Goal: Task Accomplishment & Management: Complete application form

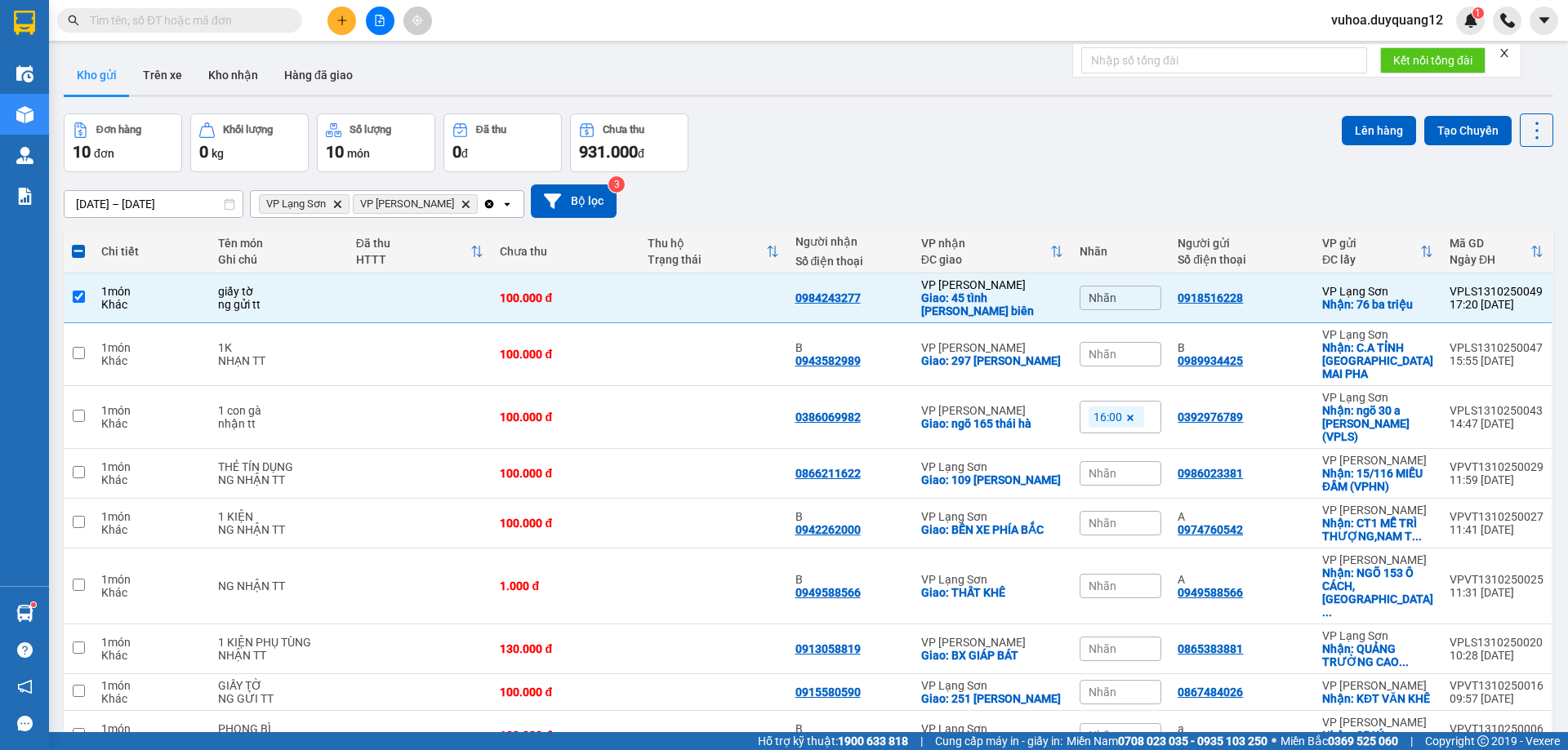
paste input "0927507159"
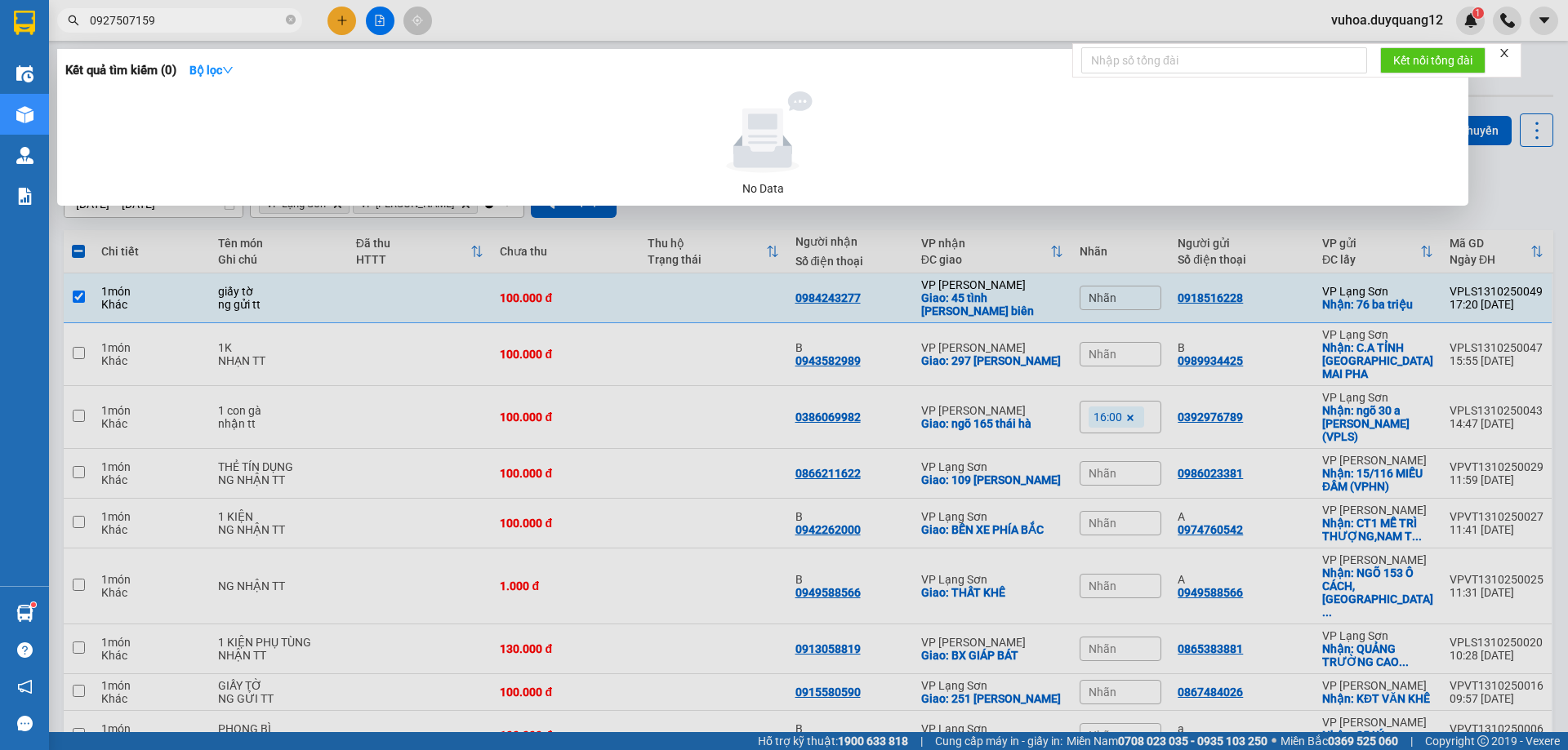
drag, startPoint x: 184, startPoint y: 18, endPoint x: 191, endPoint y: 14, distance: 8.1
click at [185, 17] on input "0927507159" at bounding box center [187, 20] width 193 height 18
type input "0"
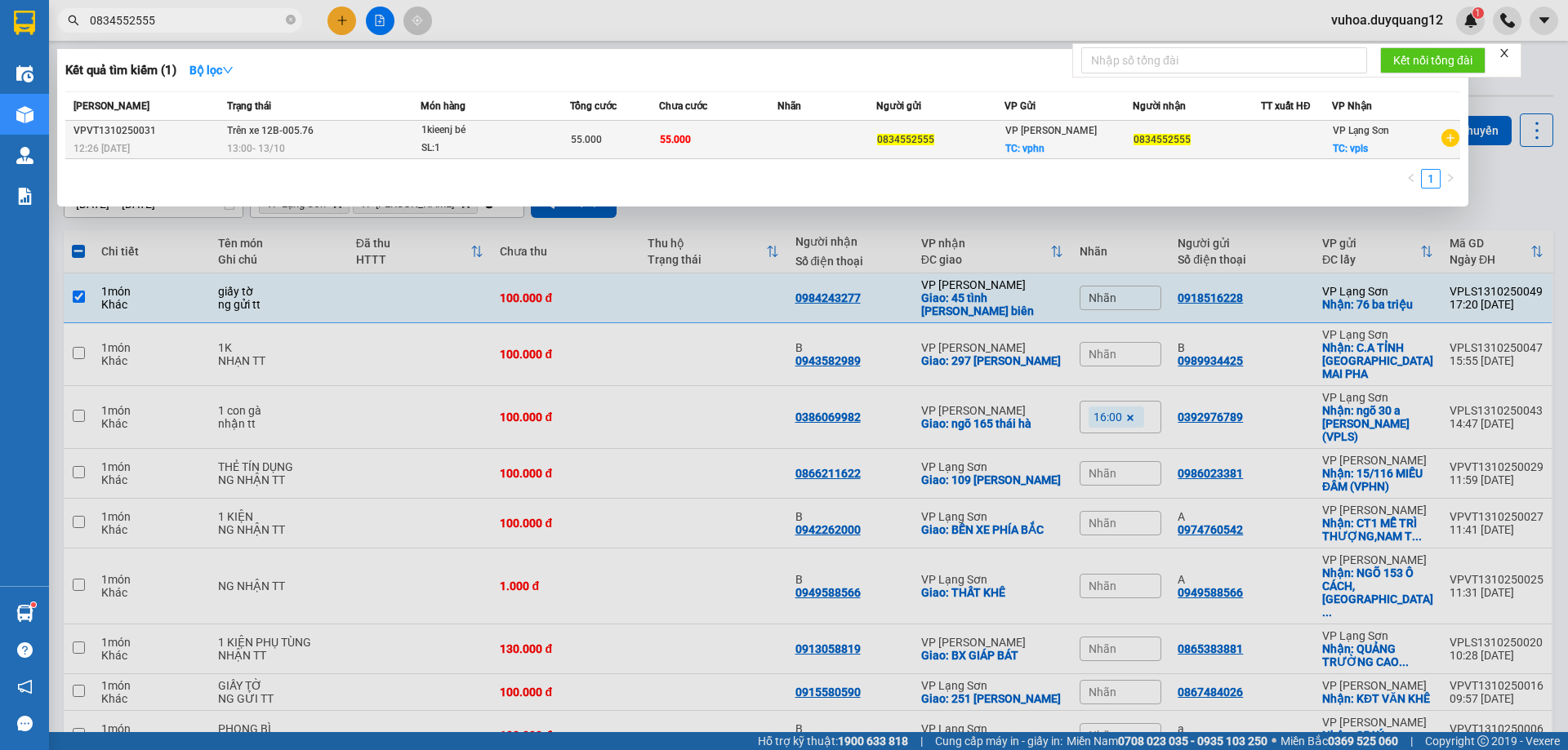
type input "0834552555"
click at [728, 142] on td "55.000" at bounding box center [719, 140] width 119 height 38
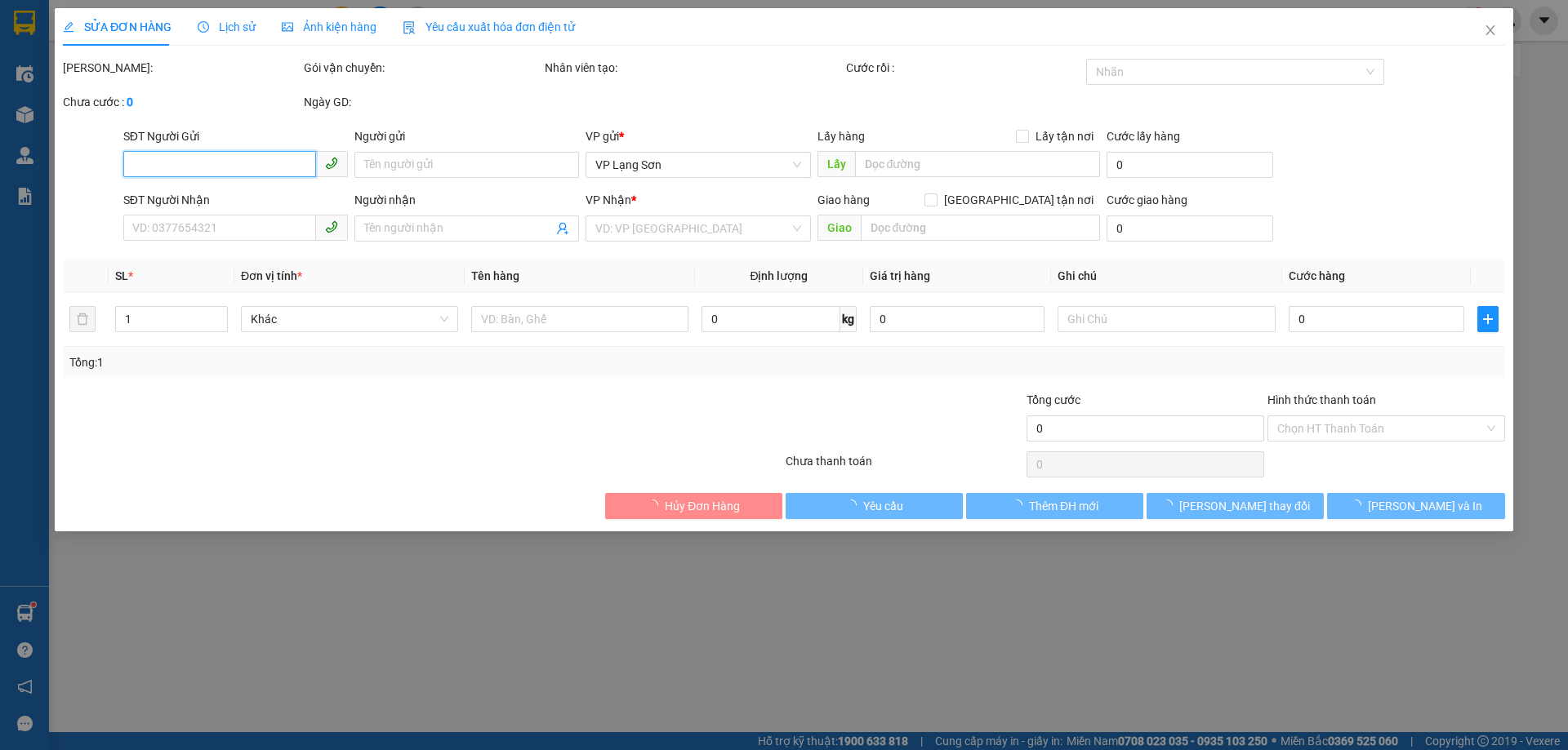
type input "0834552555"
checkbox input "true"
type input "vphn"
type input "0834552555"
checkbox input "true"
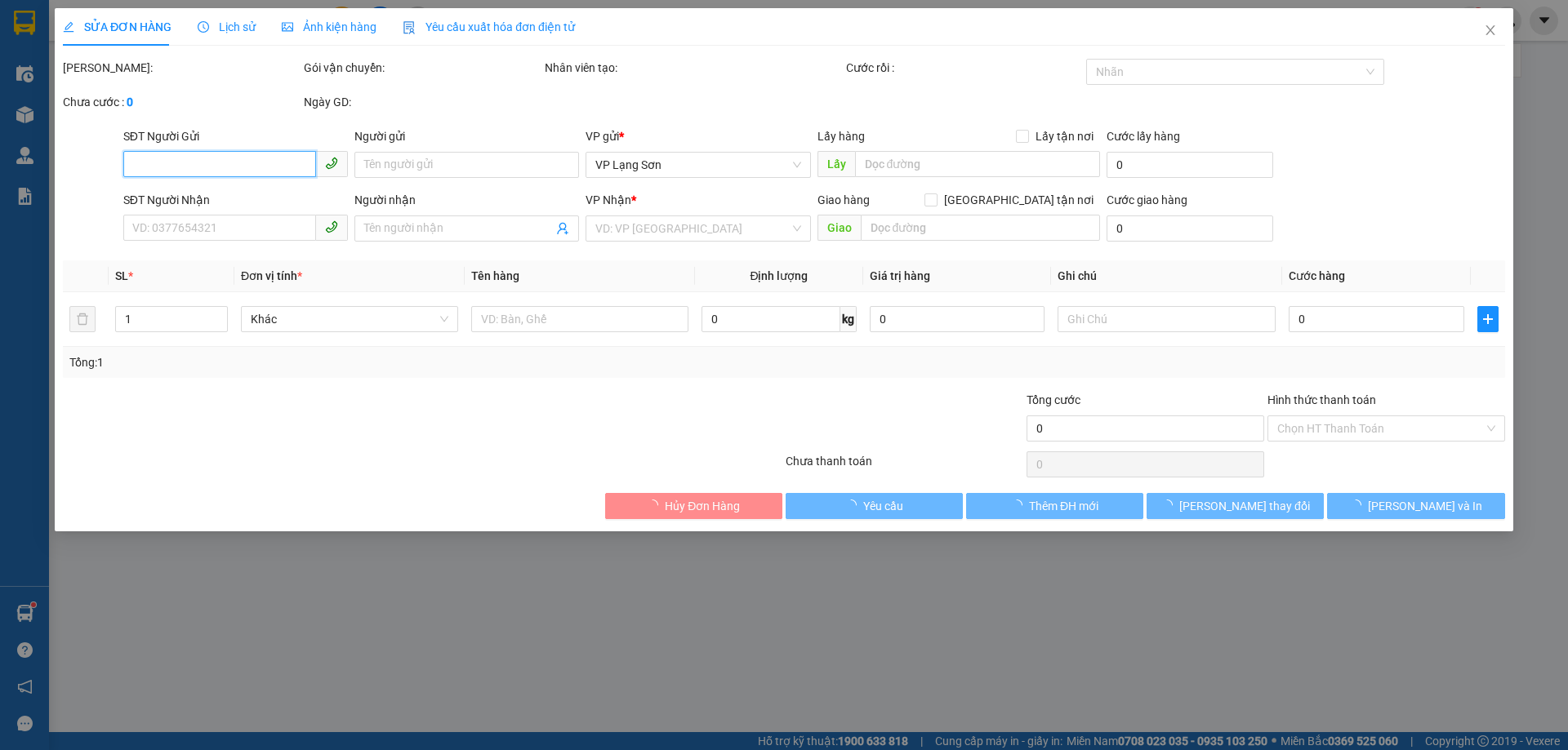
type input "vpls"
type input "55.000"
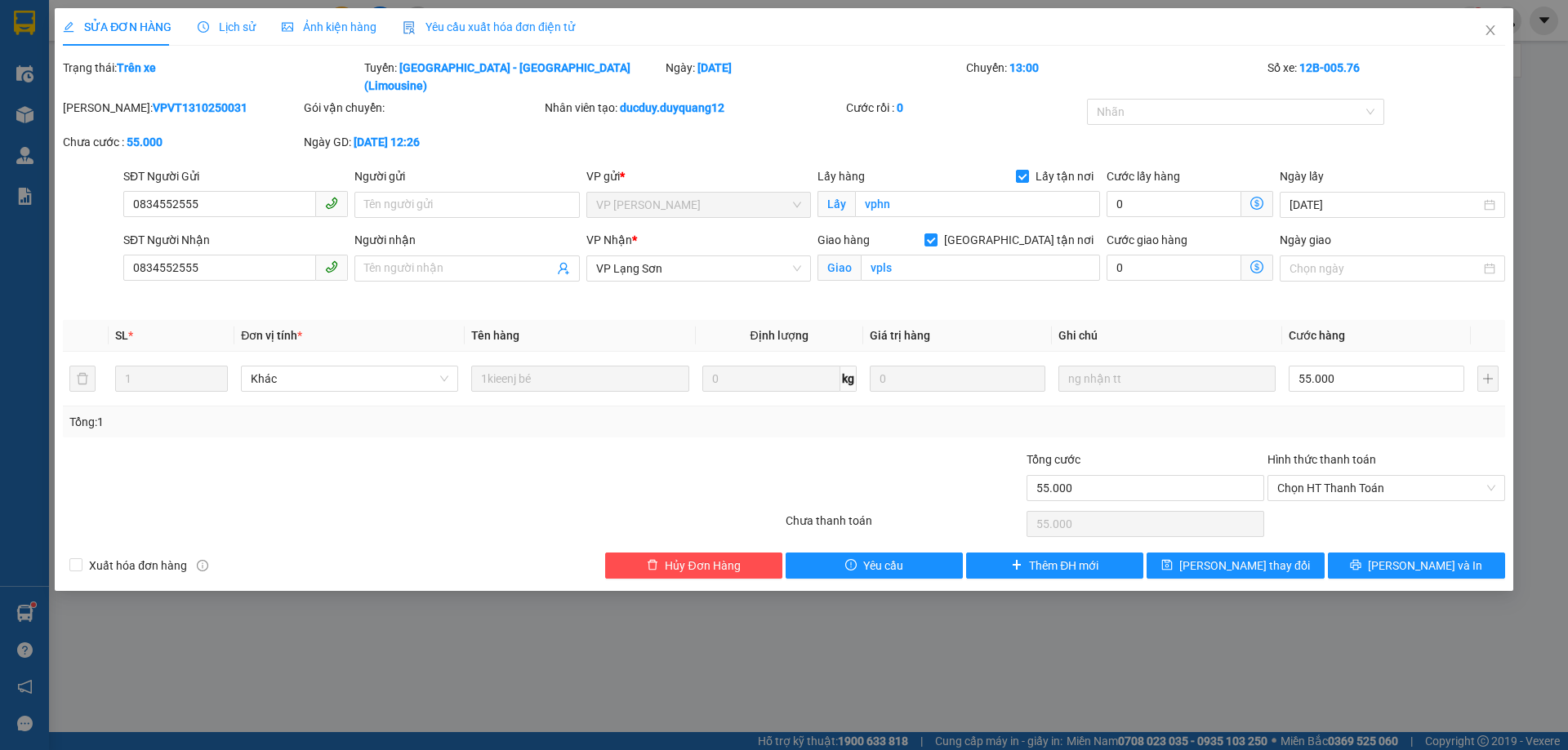
click at [969, 295] on div "Total Paid Fee 0 Total UnPaid Fee 55.000 Cash Collection Total Fee Trạng thái: …" at bounding box center [784, 318] width 1442 height 520
click at [999, 284] on div "Giao hàng [GEOGRAPHIC_DATA] tận nơi Giao vpls" at bounding box center [958, 269] width 289 height 77
click at [1205, 320] on th "Ghi chú" at bounding box center [1167, 336] width 230 height 32
click at [1487, 31] on icon "close" at bounding box center [1490, 30] width 13 height 13
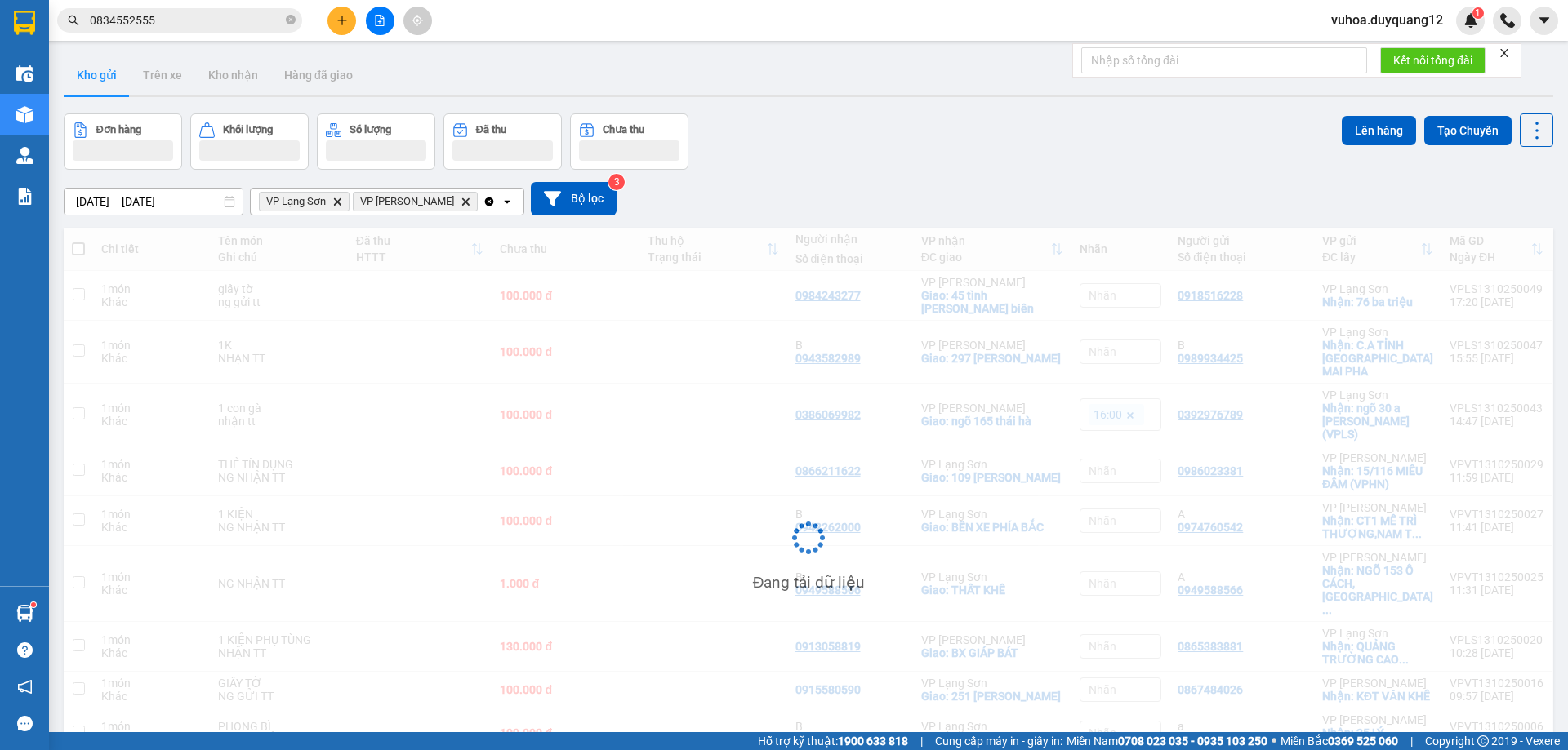
click at [338, 16] on icon "plus" at bounding box center [342, 20] width 12 height 11
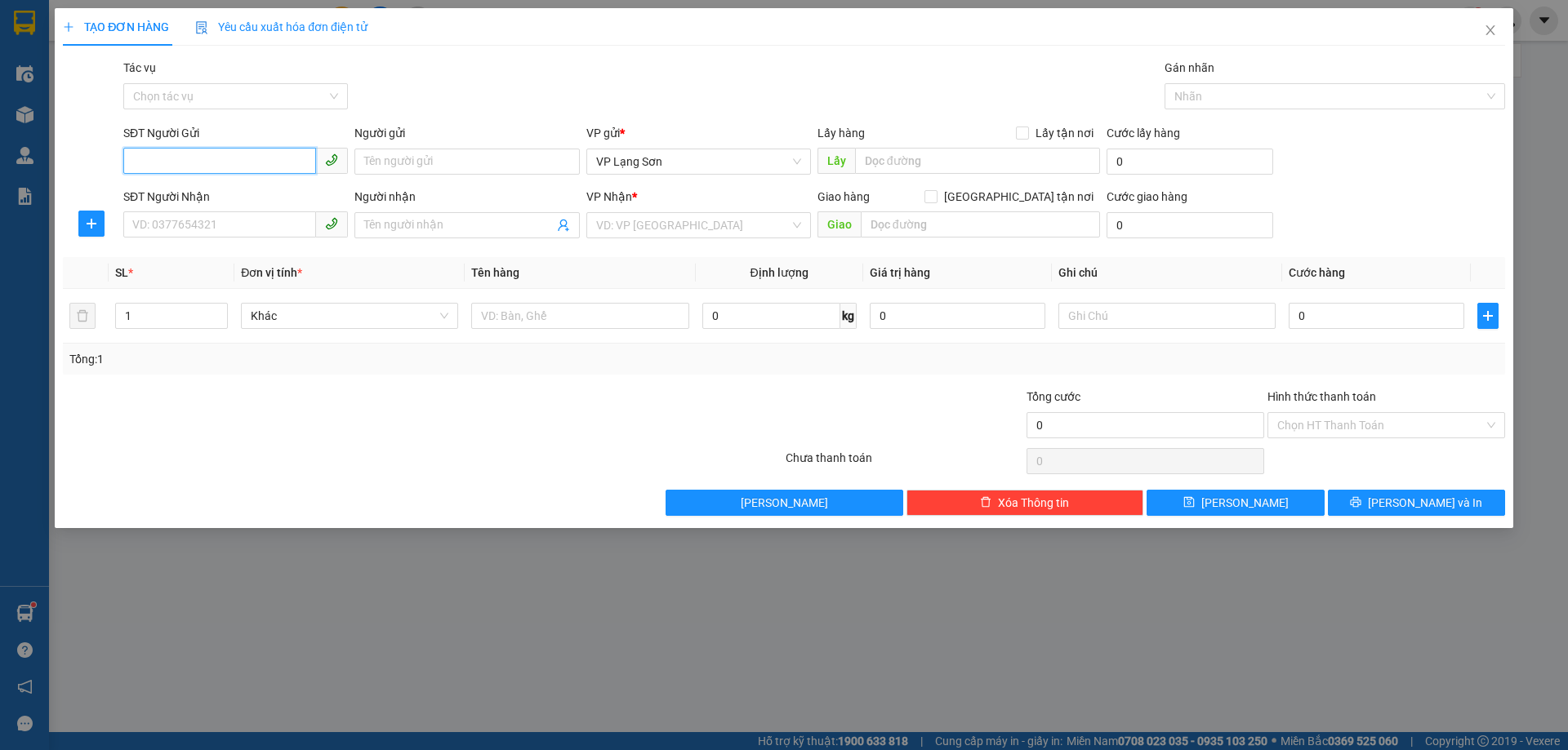
click at [168, 160] on input "SĐT Người Gửi" at bounding box center [219, 161] width 193 height 27
type input "0339208658"
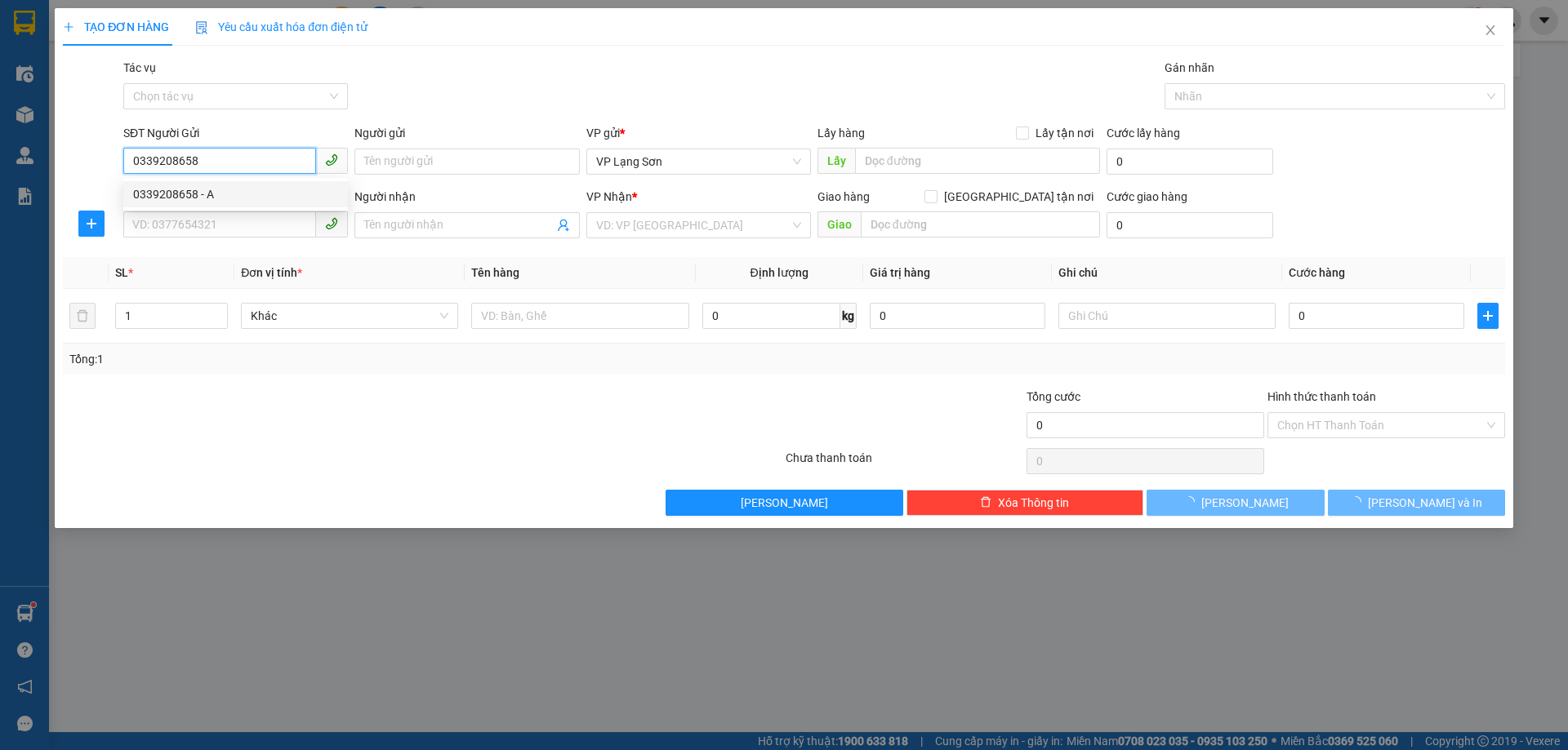
click at [175, 196] on div "0339208658 - A" at bounding box center [235, 195] width 205 height 18
type input "A"
checkbox input "true"
type input "VPLS"
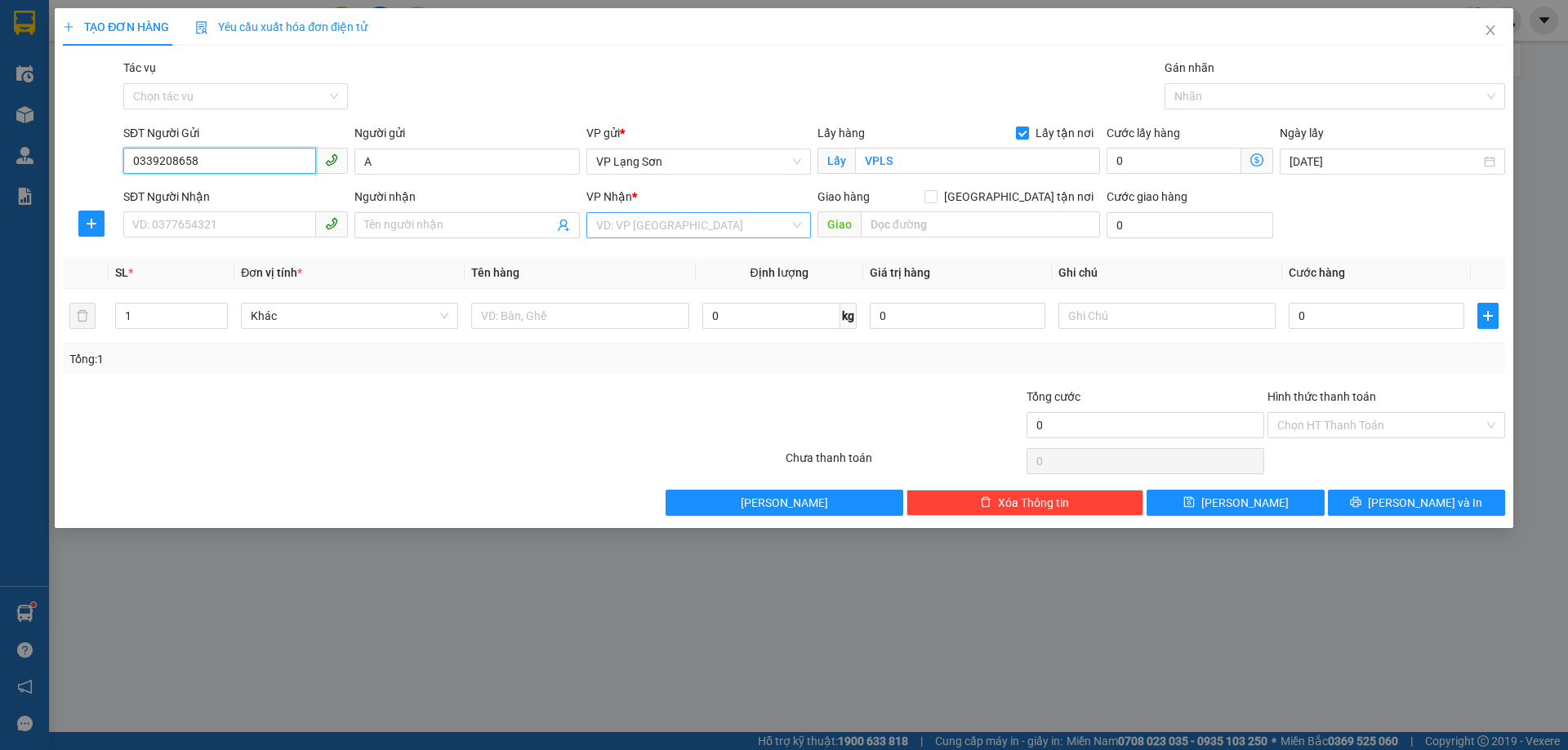
type input "0339208658"
drag, startPoint x: 647, startPoint y: 230, endPoint x: 636, endPoint y: 252, distance: 24.6
click at [647, 231] on input "search" at bounding box center [693, 226] width 194 height 25
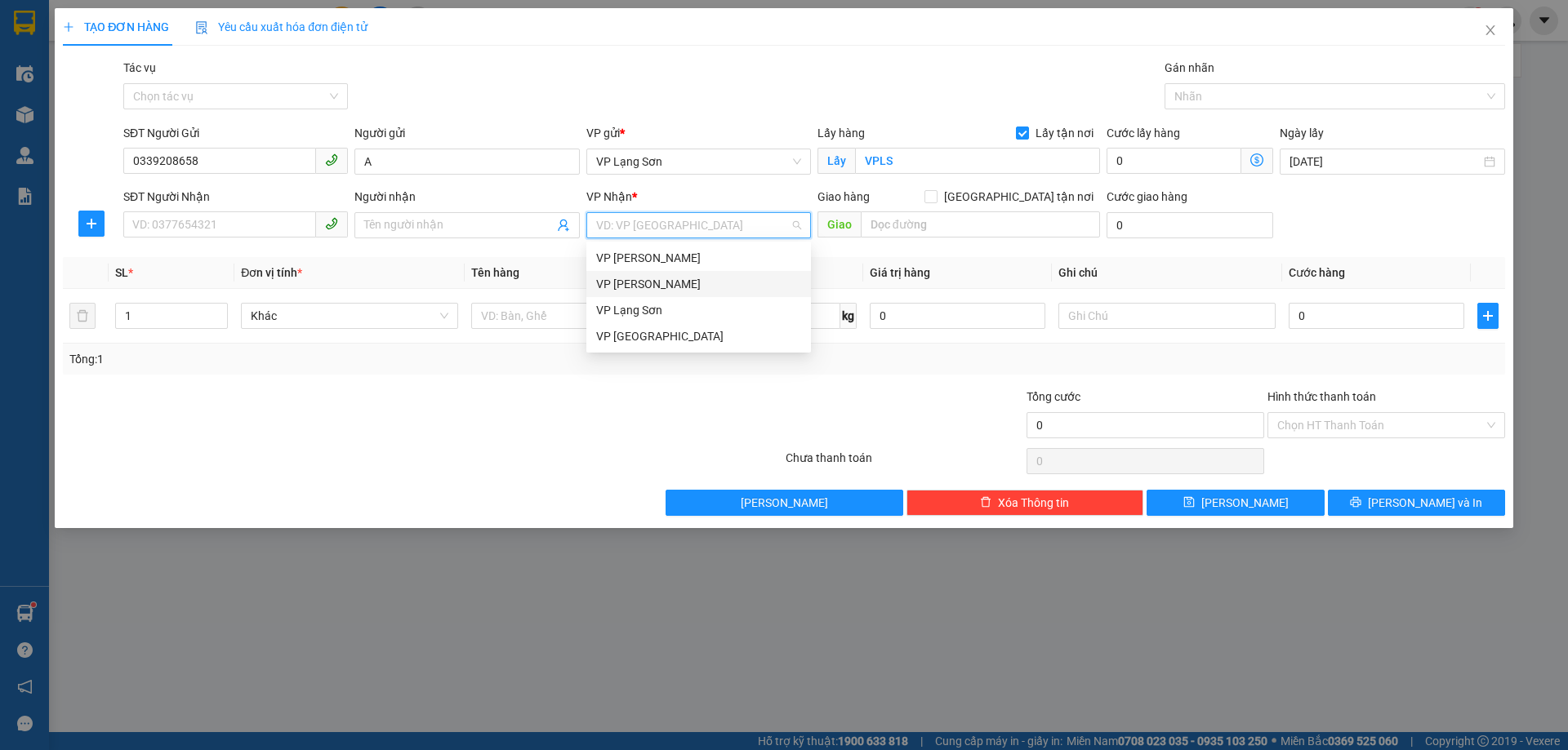
click at [641, 279] on div "VP [PERSON_NAME]" at bounding box center [699, 284] width 205 height 18
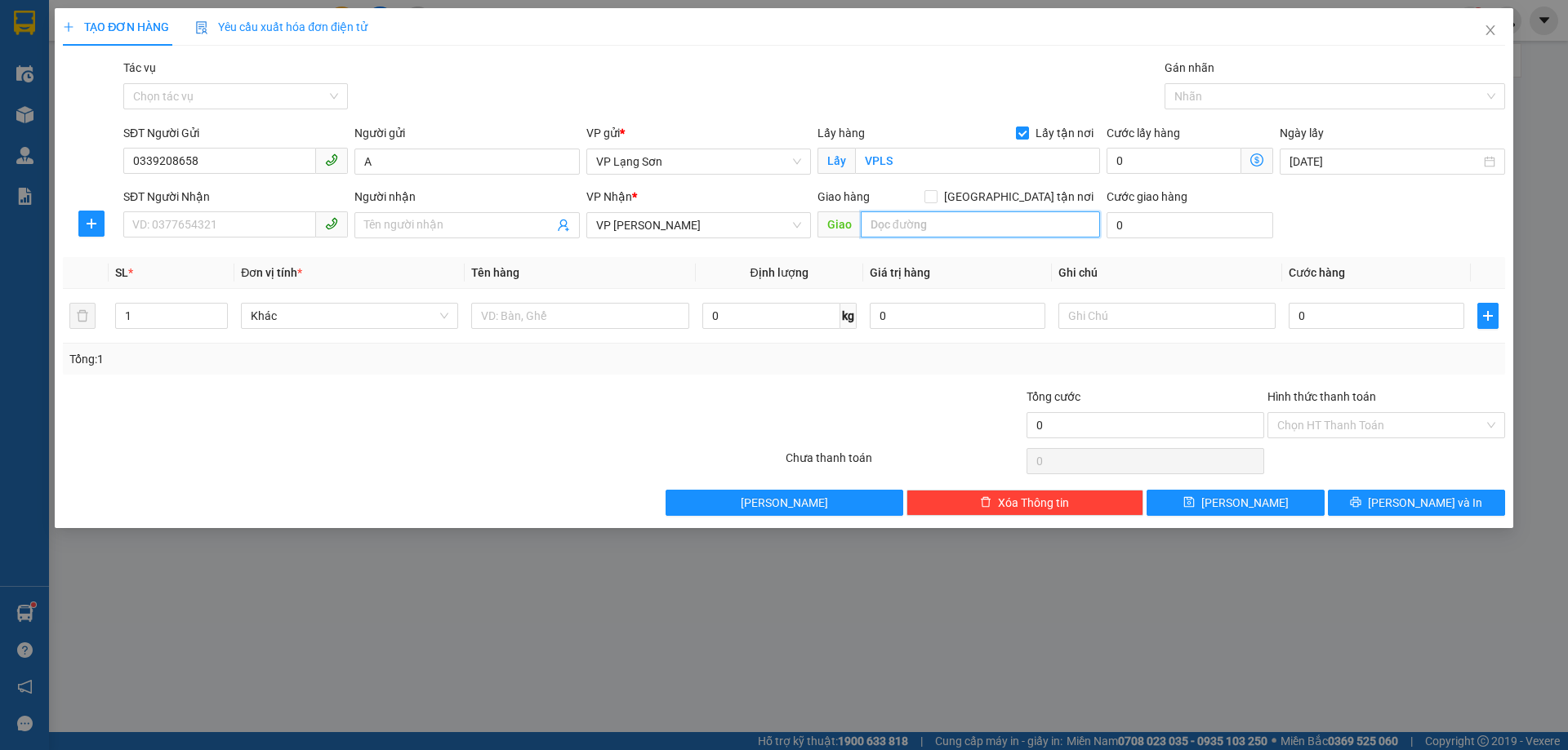
click at [936, 226] on input "text" at bounding box center [980, 225] width 239 height 27
type input "0934589919"
drag, startPoint x: 944, startPoint y: 236, endPoint x: 858, endPoint y: 237, distance: 86.0
click at [818, 230] on span "Giao 0934589919" at bounding box center [958, 225] width 282 height 27
type input "0934589919"
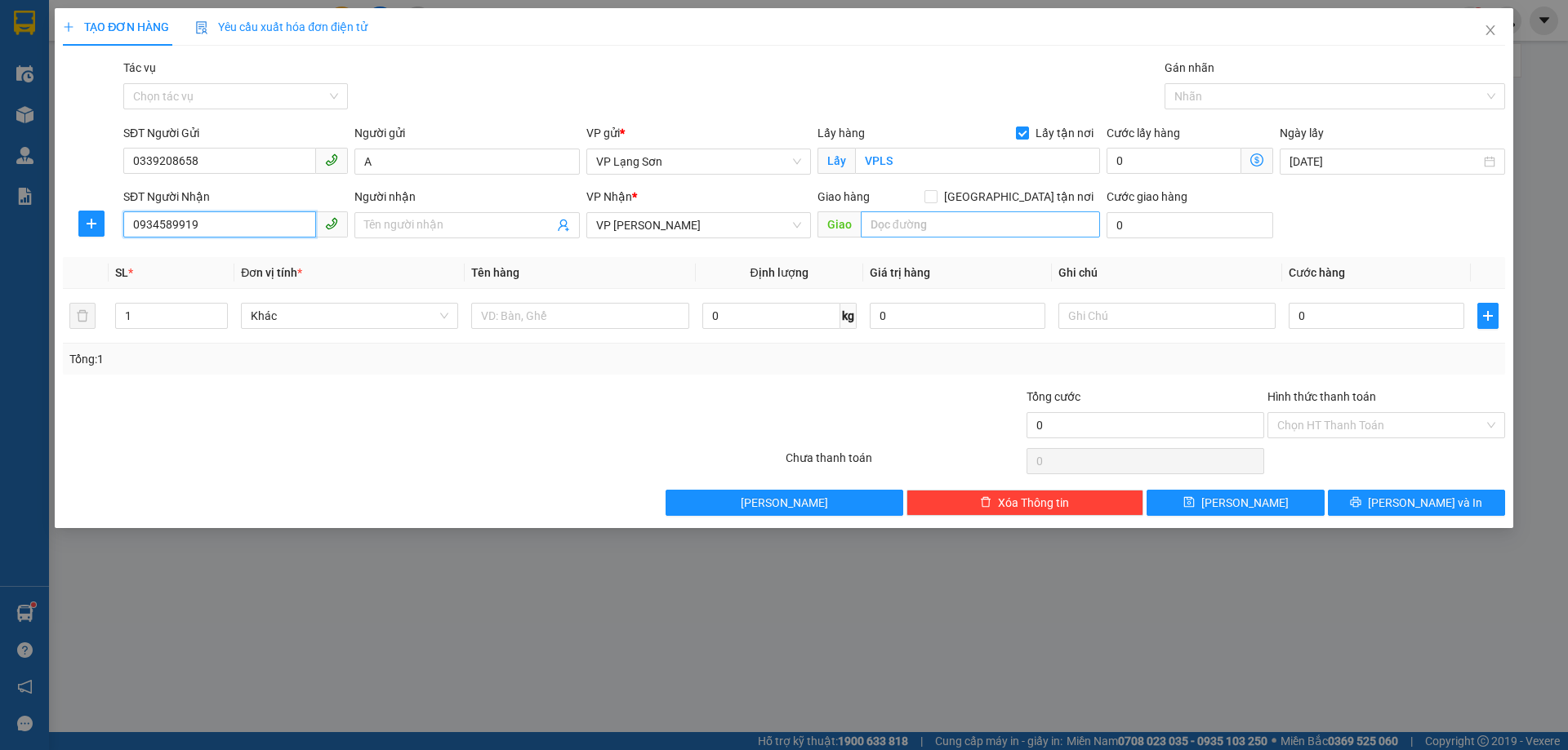
type input "0934589919"
click at [936, 218] on input "text" at bounding box center [980, 225] width 239 height 27
type input "18 [PERSON_NAME]"
drag, startPoint x: 1020, startPoint y: 197, endPoint x: 1258, endPoint y: 317, distance: 266.5
click at [936, 198] on input "[GEOGRAPHIC_DATA] tận nơi" at bounding box center [930, 195] width 12 height 11
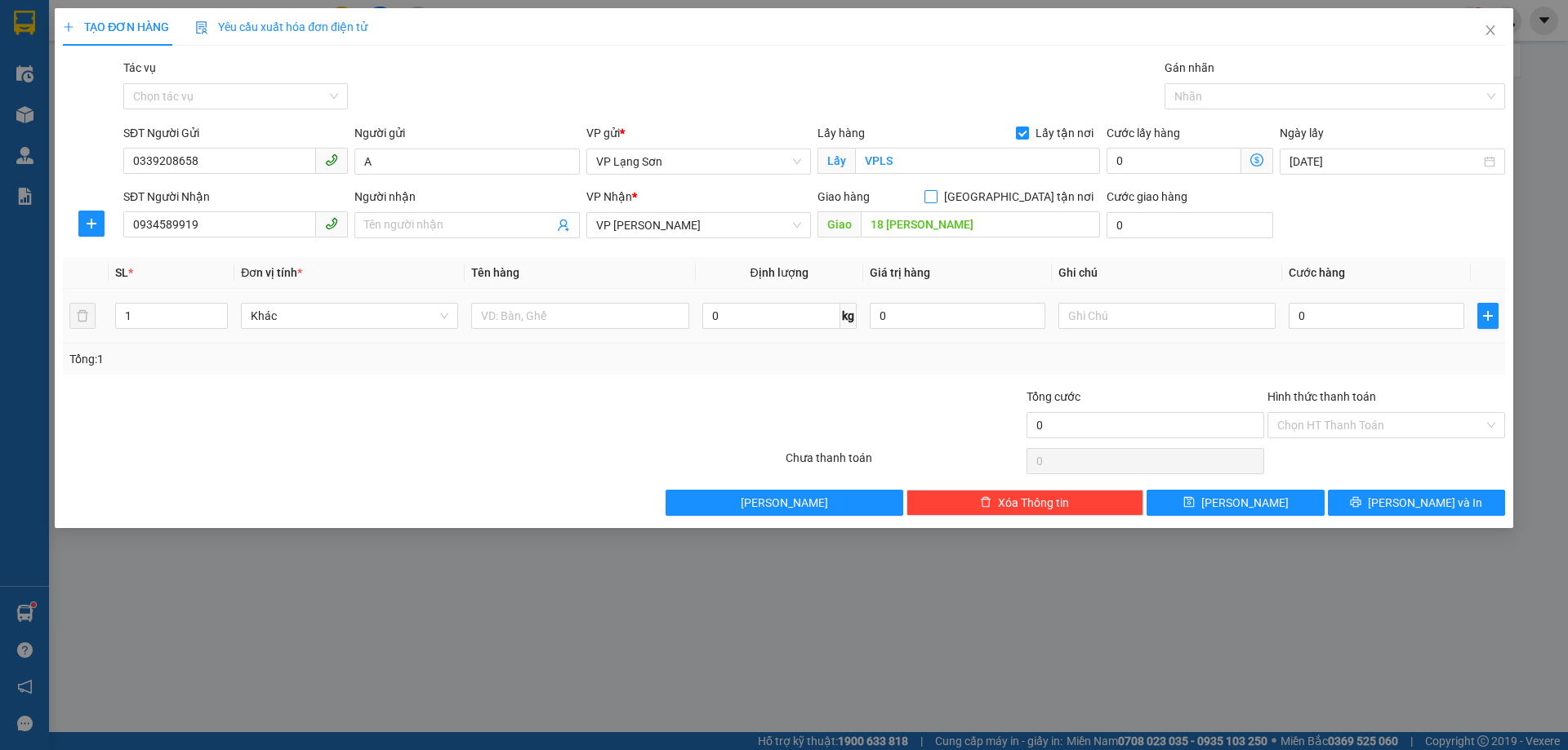
checkbox input "true"
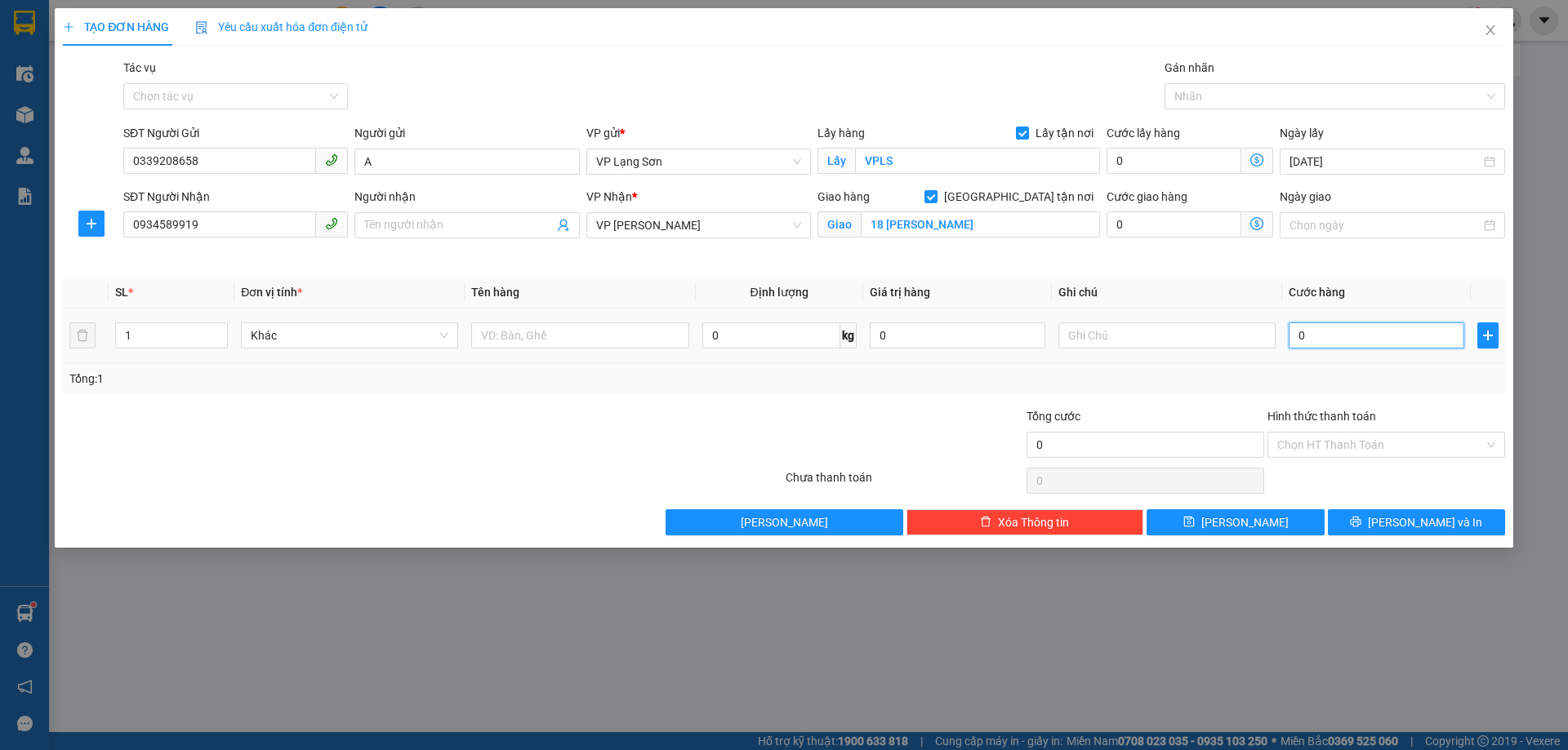
click at [1305, 326] on input "0" at bounding box center [1377, 336] width 175 height 27
type input "1"
type input "10"
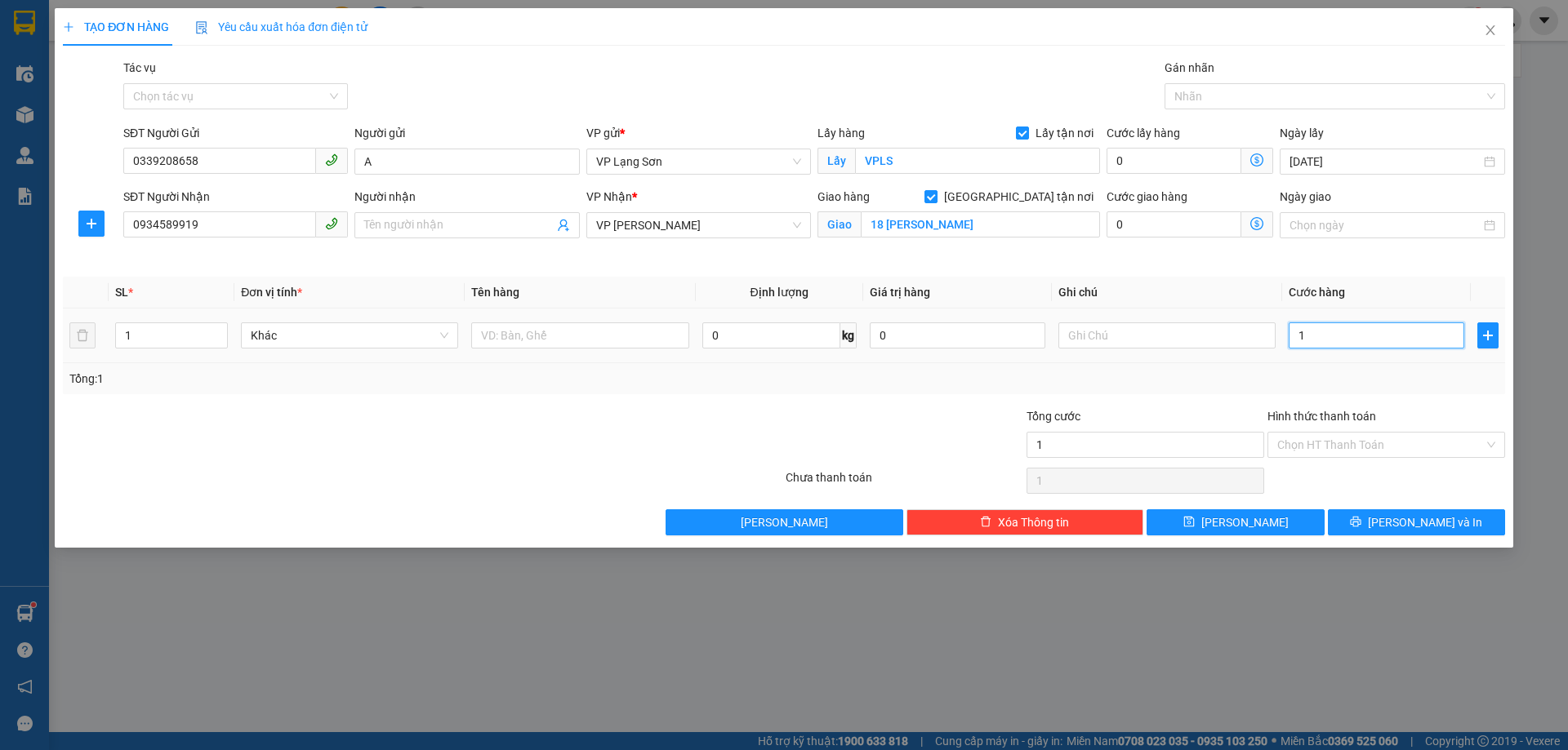
type input "10"
type input "100"
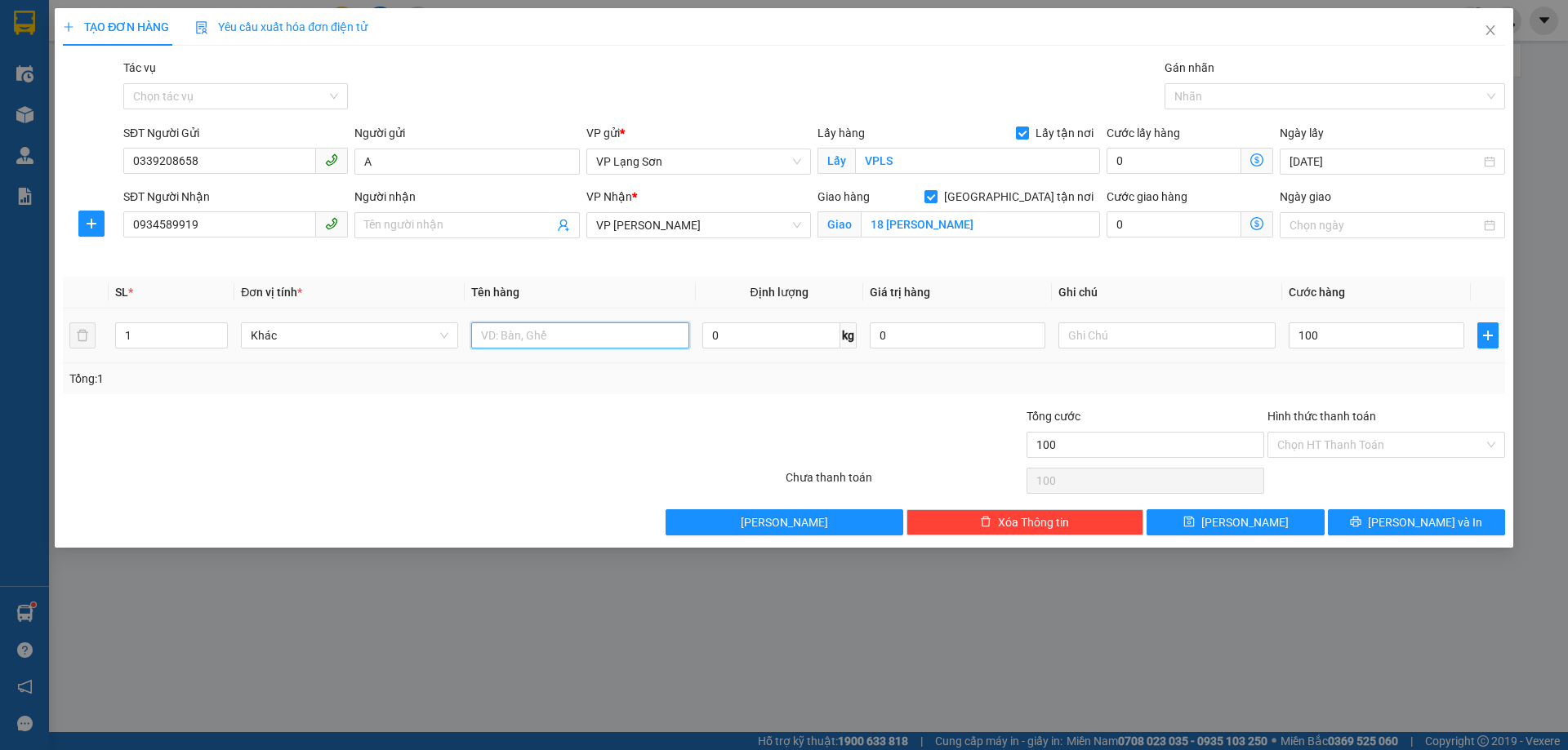
type input "100.000"
click at [634, 329] on input "text" at bounding box center [580, 336] width 218 height 27
type input "D"
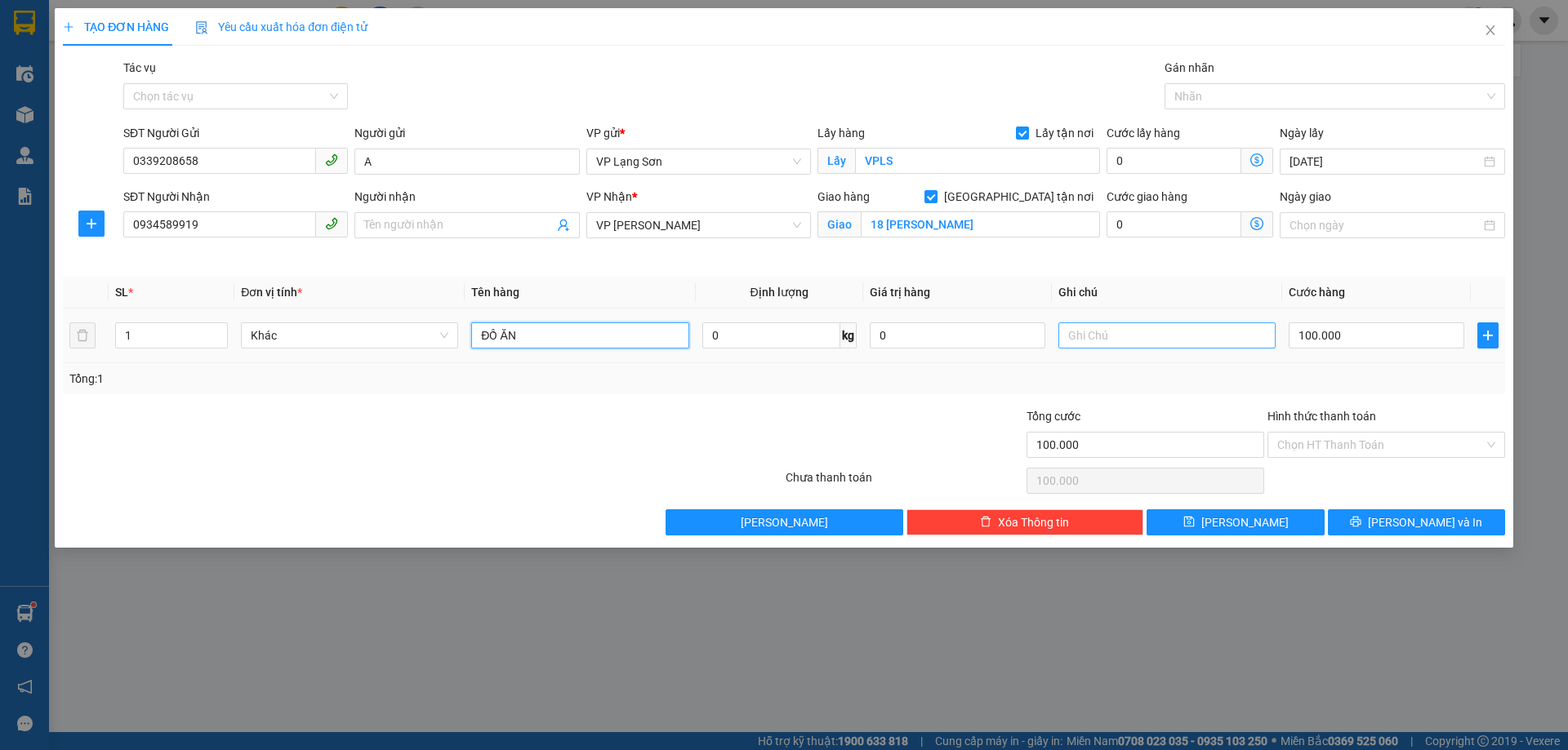
type input "ĐỒ ĂN"
click at [1209, 341] on input "text" at bounding box center [1167, 336] width 218 height 27
type input "19H12 [DATE] ĐÃ CK CTY"
click at [1348, 447] on input "Hình thức thanh toán" at bounding box center [1381, 445] width 207 height 25
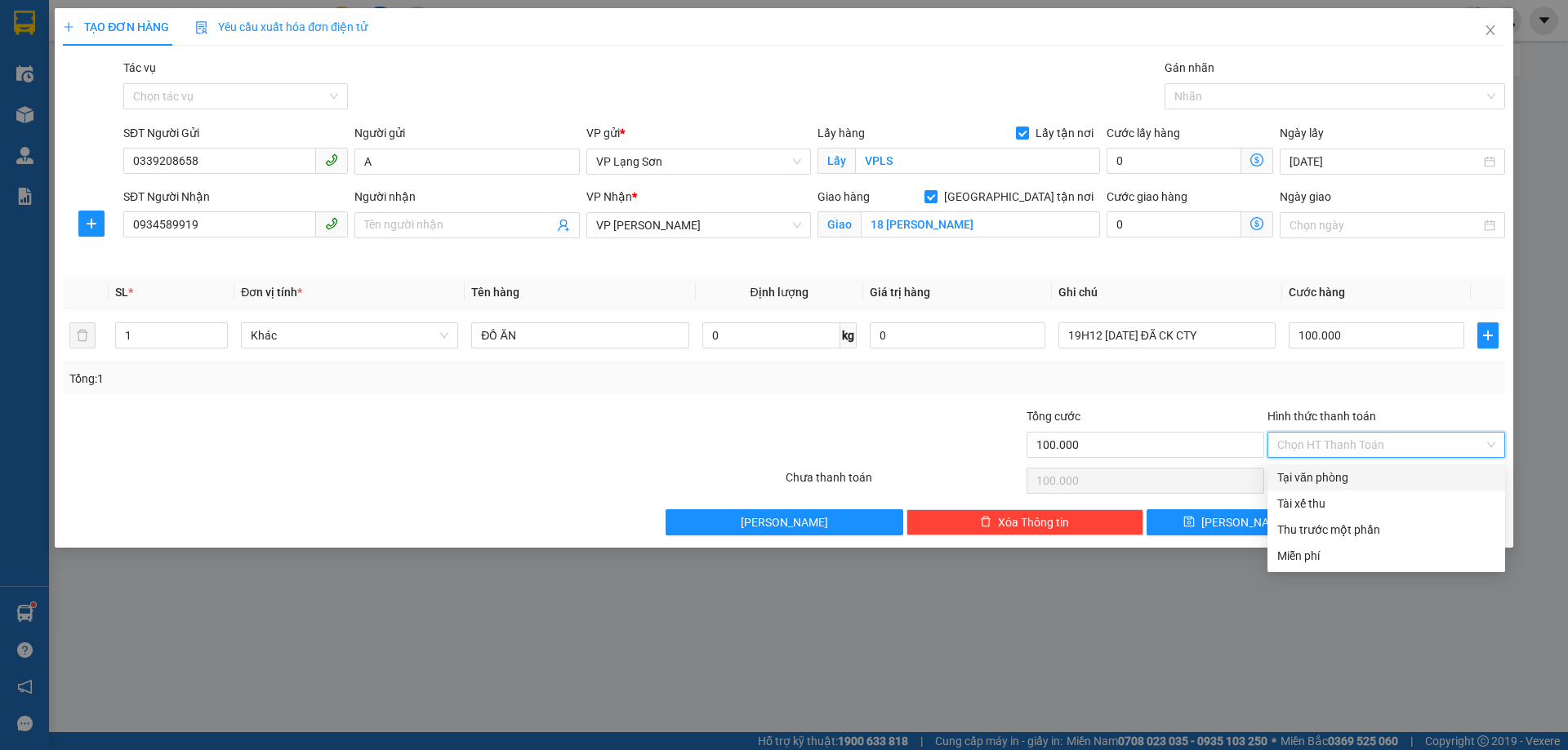
click at [1311, 478] on div "Tại văn phòng" at bounding box center [1387, 478] width 218 height 18
type input "0"
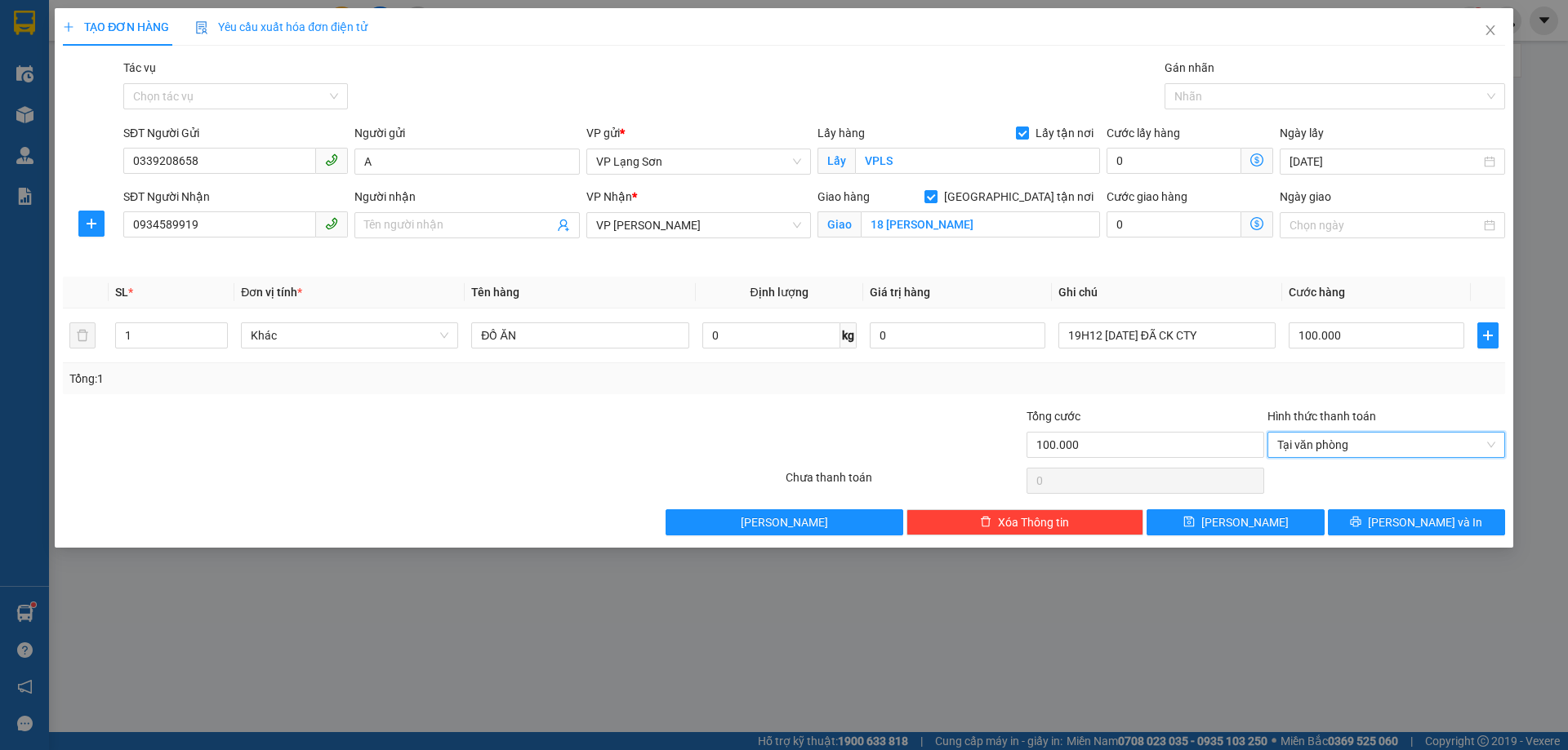
click at [1300, 486] on div at bounding box center [1387, 480] width 241 height 33
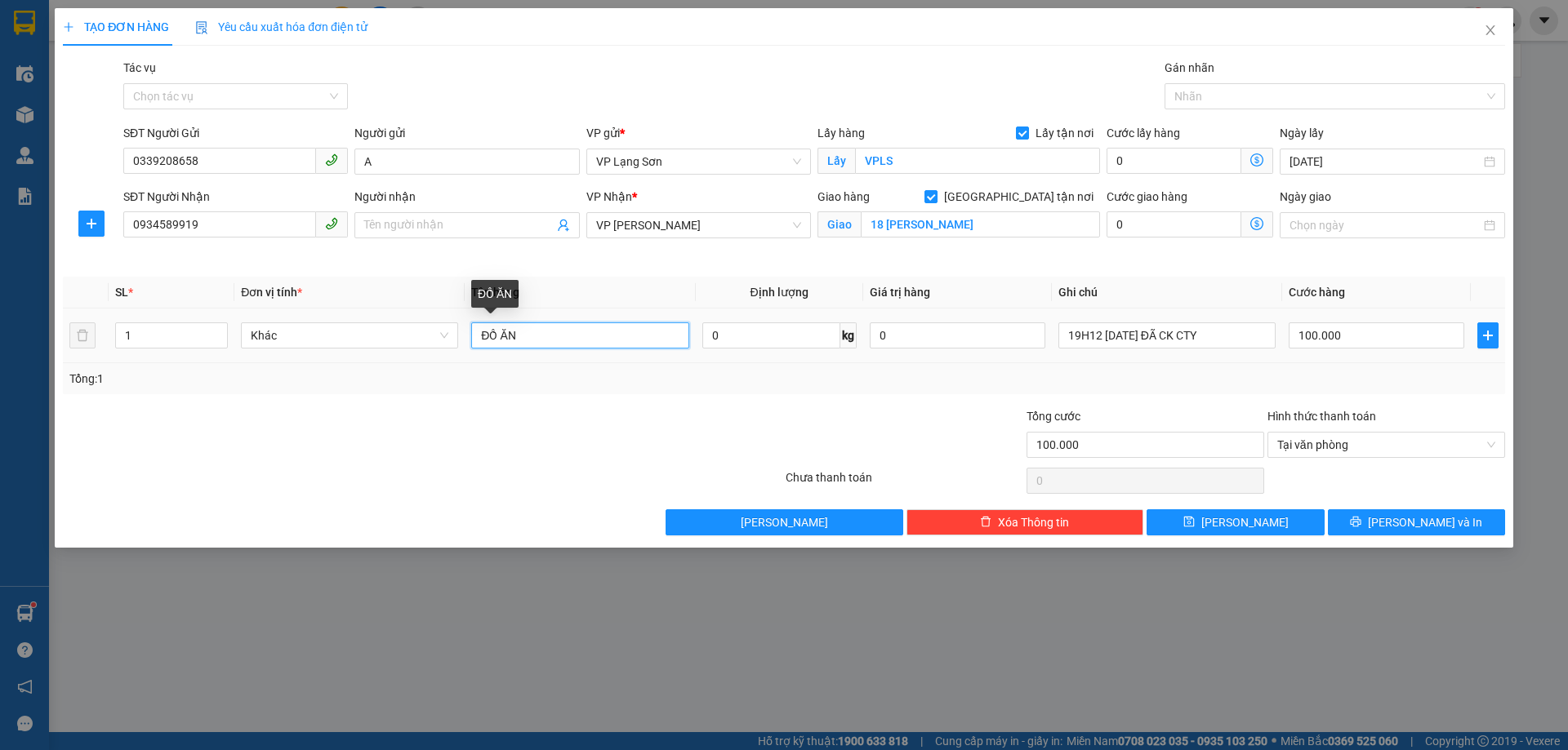
click at [529, 338] on input "ĐỒ ĂN" at bounding box center [580, 336] width 218 height 27
type input "ĐỒ ĂN LAP SƯỜN"
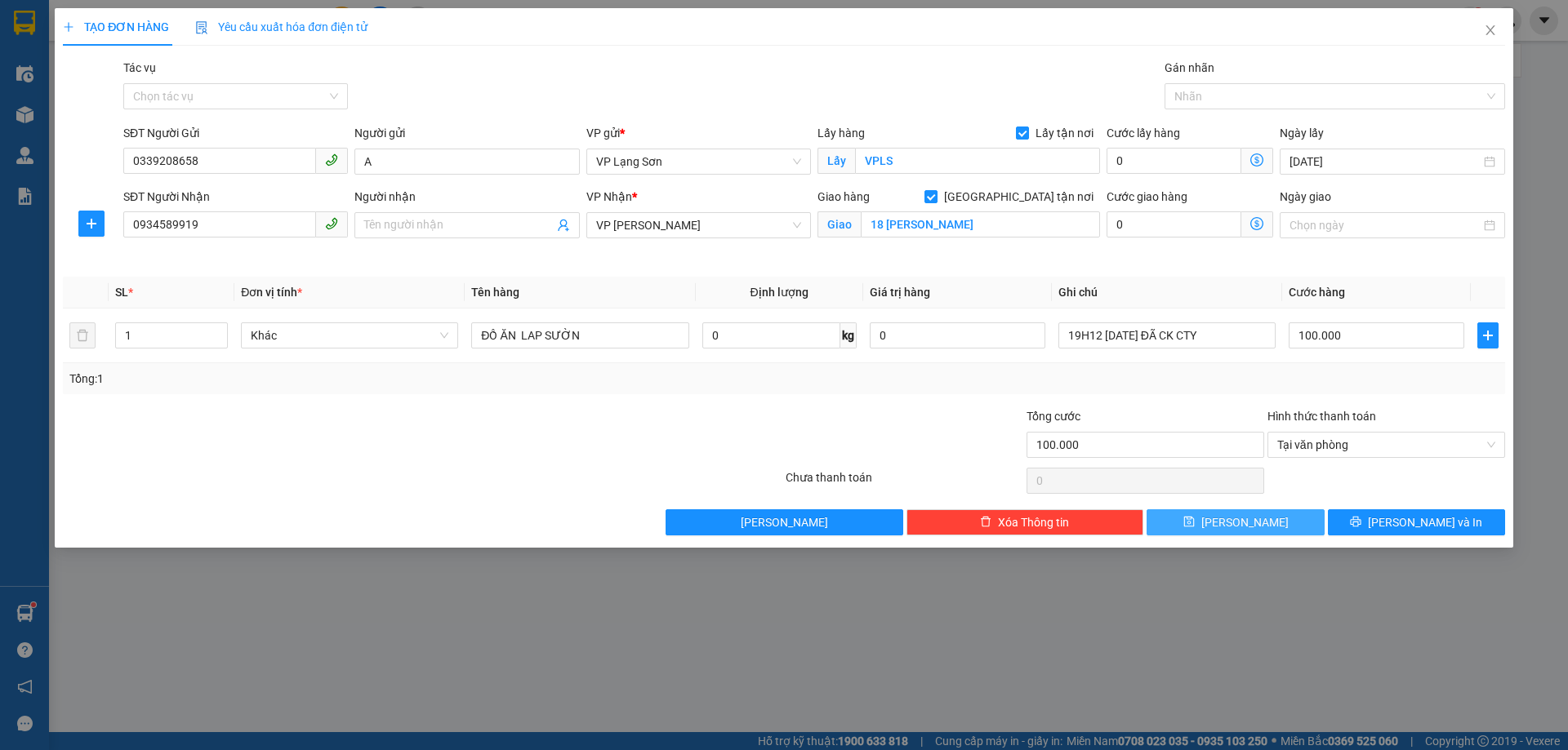
click at [1270, 525] on button "[PERSON_NAME]" at bounding box center [1235, 523] width 177 height 27
checkbox input "false"
type input "0"
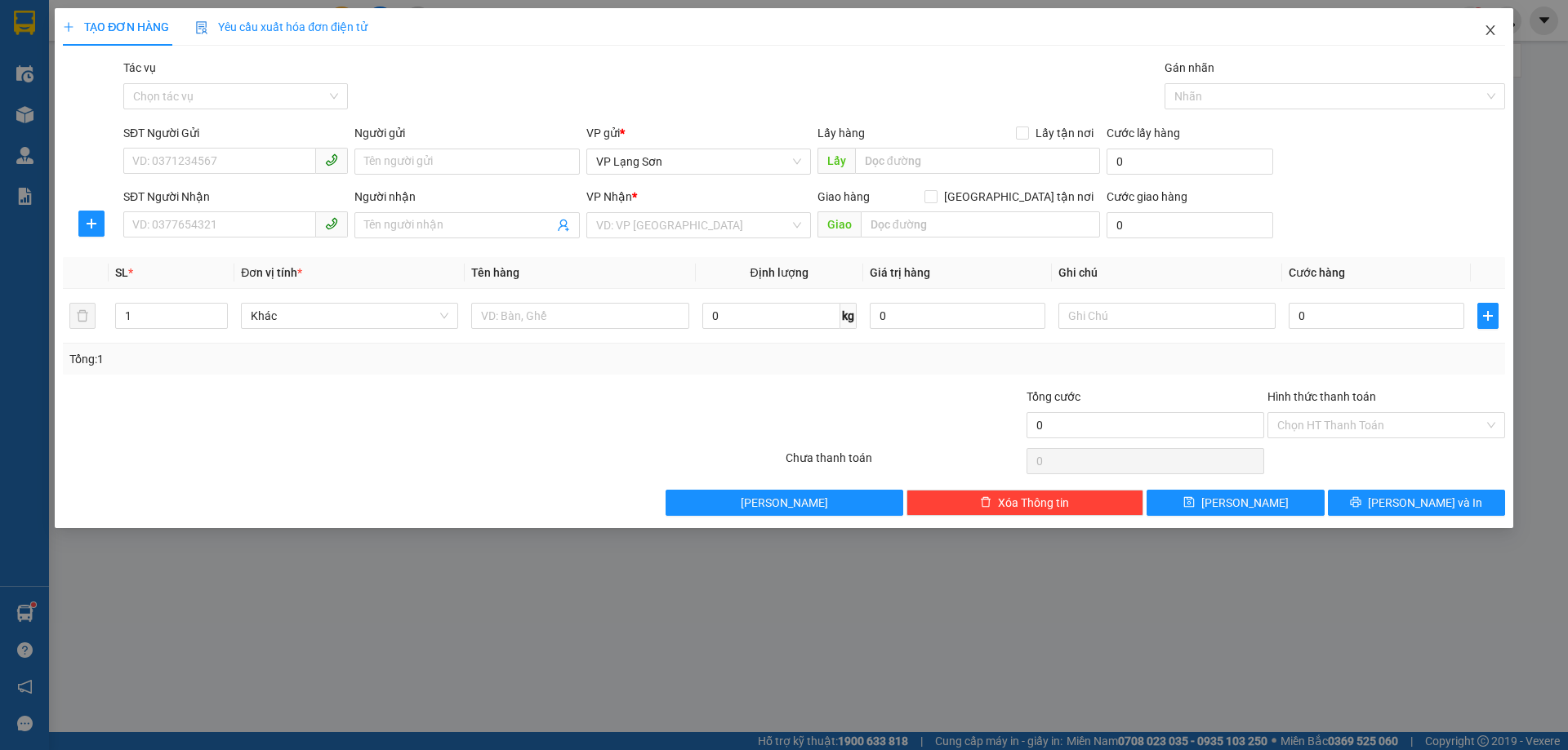
click at [1498, 32] on span "Close" at bounding box center [1491, 31] width 46 height 46
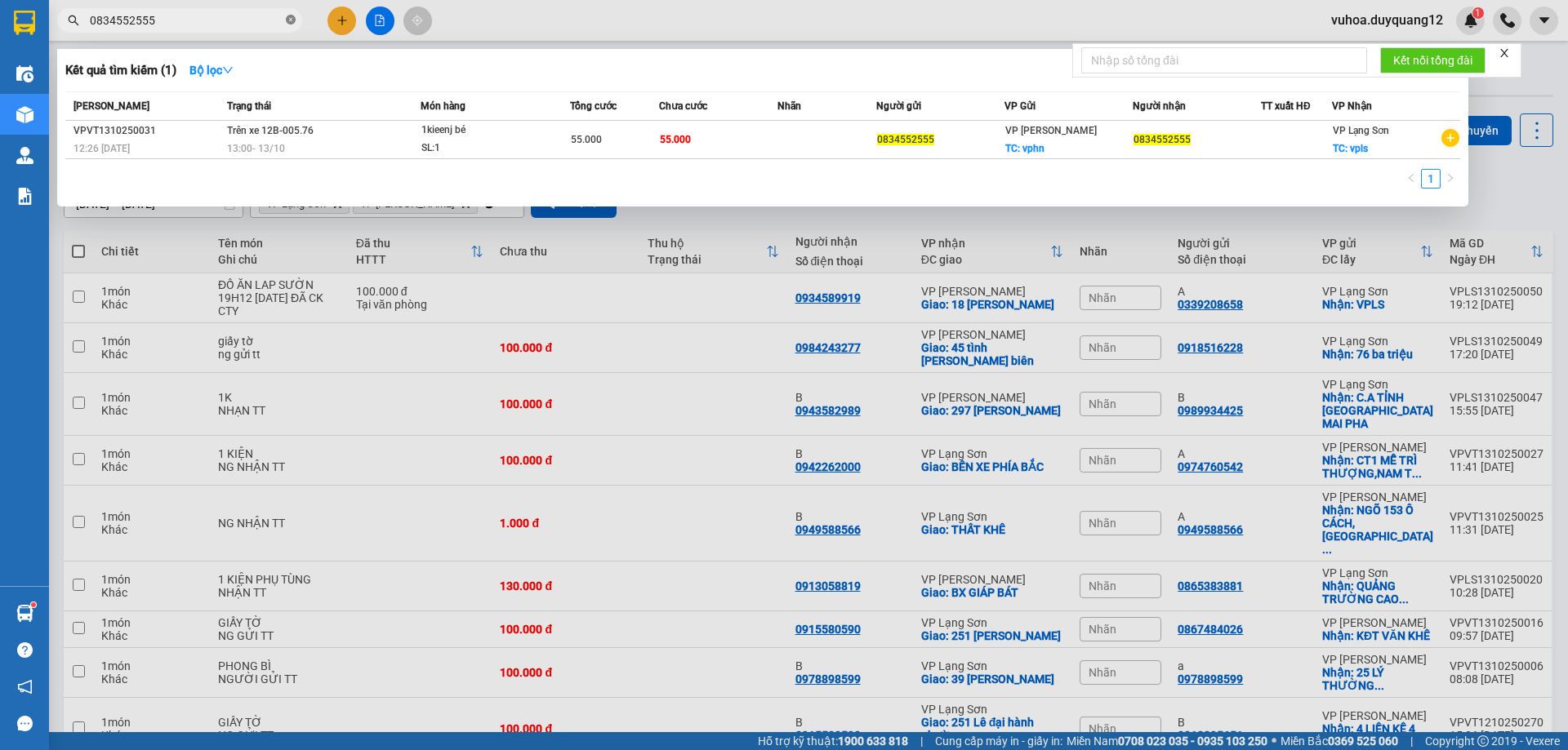
drag, startPoint x: 289, startPoint y: 23, endPoint x: 237, endPoint y: 27, distance: 52.2
click at [288, 23] on icon "close-circle" at bounding box center [290, 19] width 10 height 10
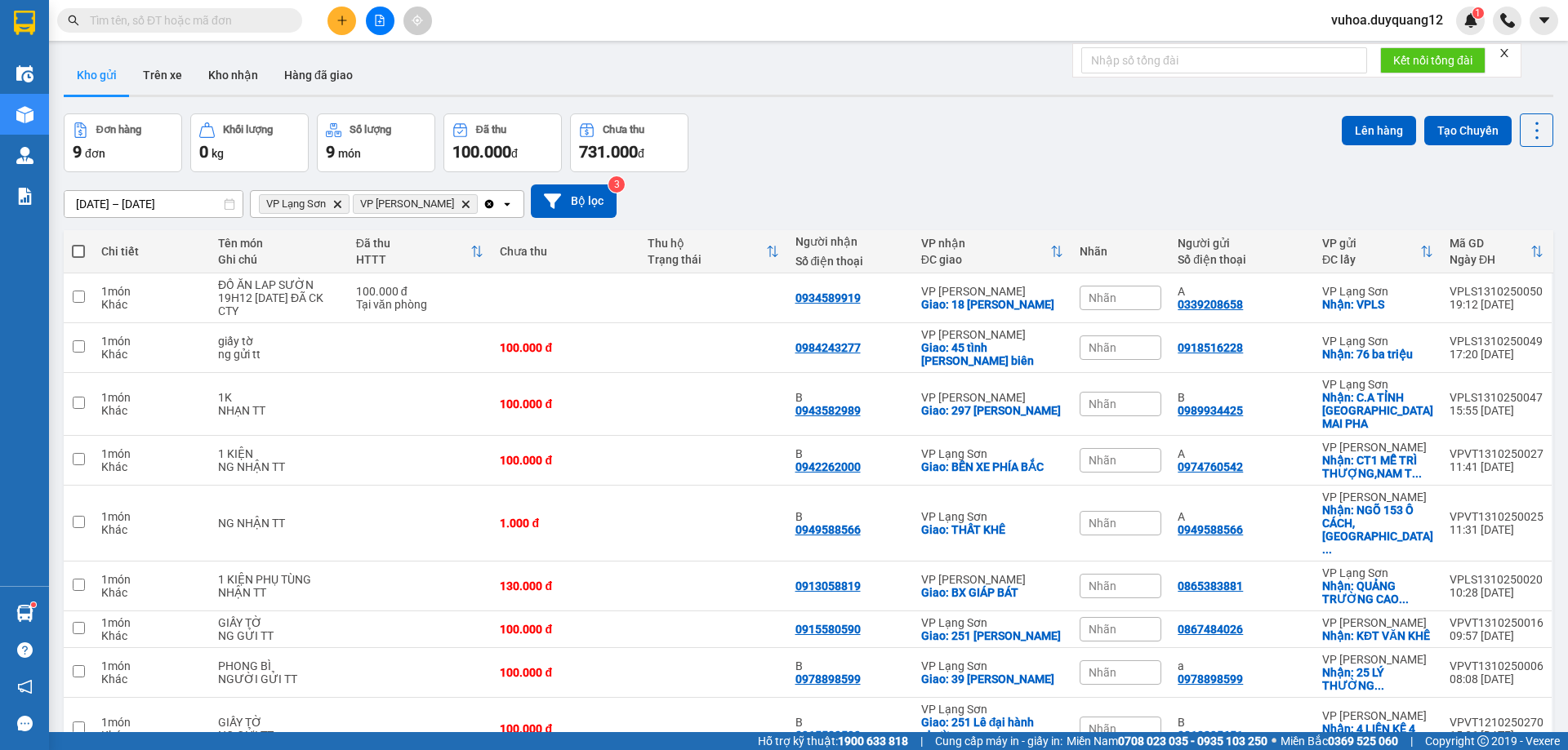
paste input "0963035118"
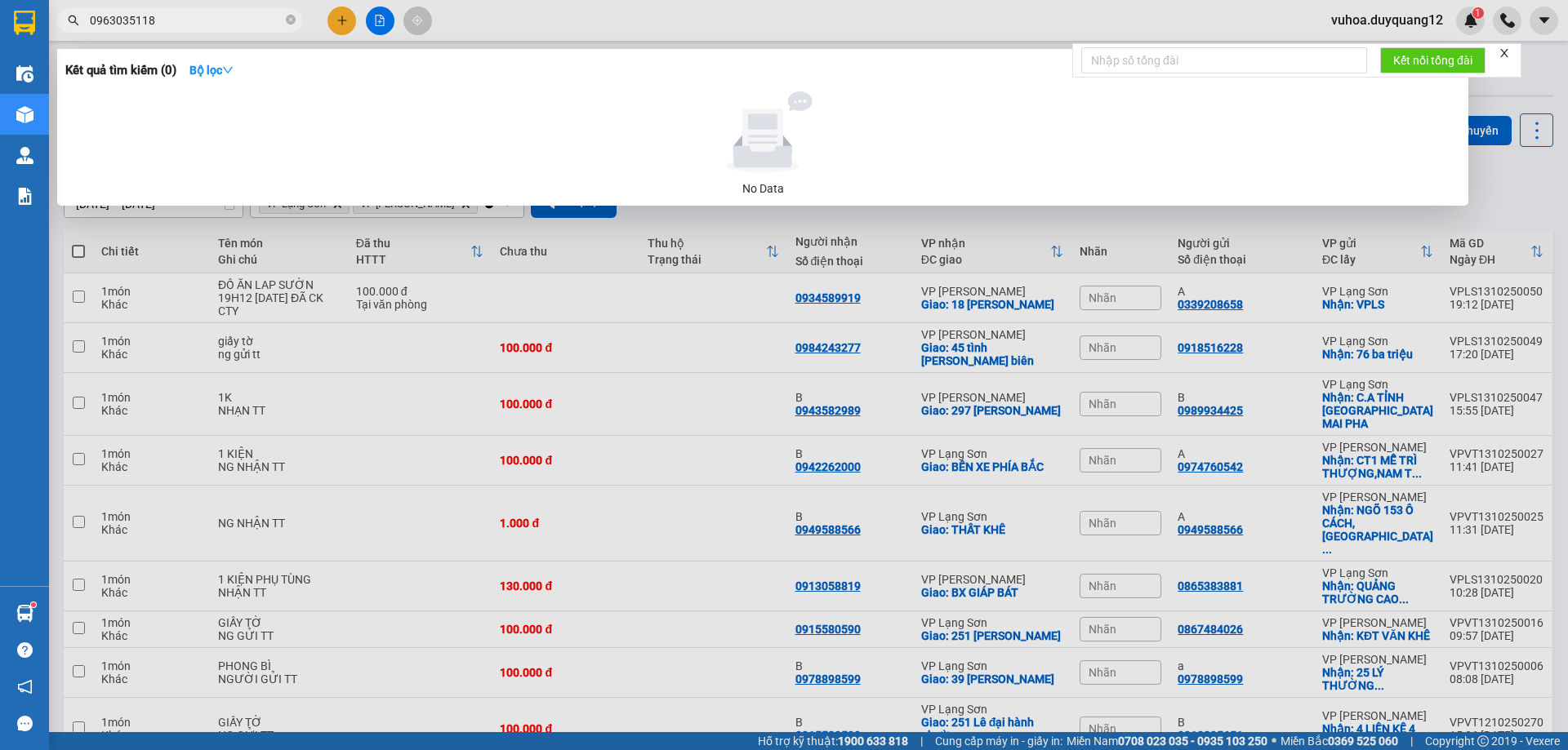
type input "0963035118"
click at [630, 16] on div at bounding box center [784, 375] width 1568 height 750
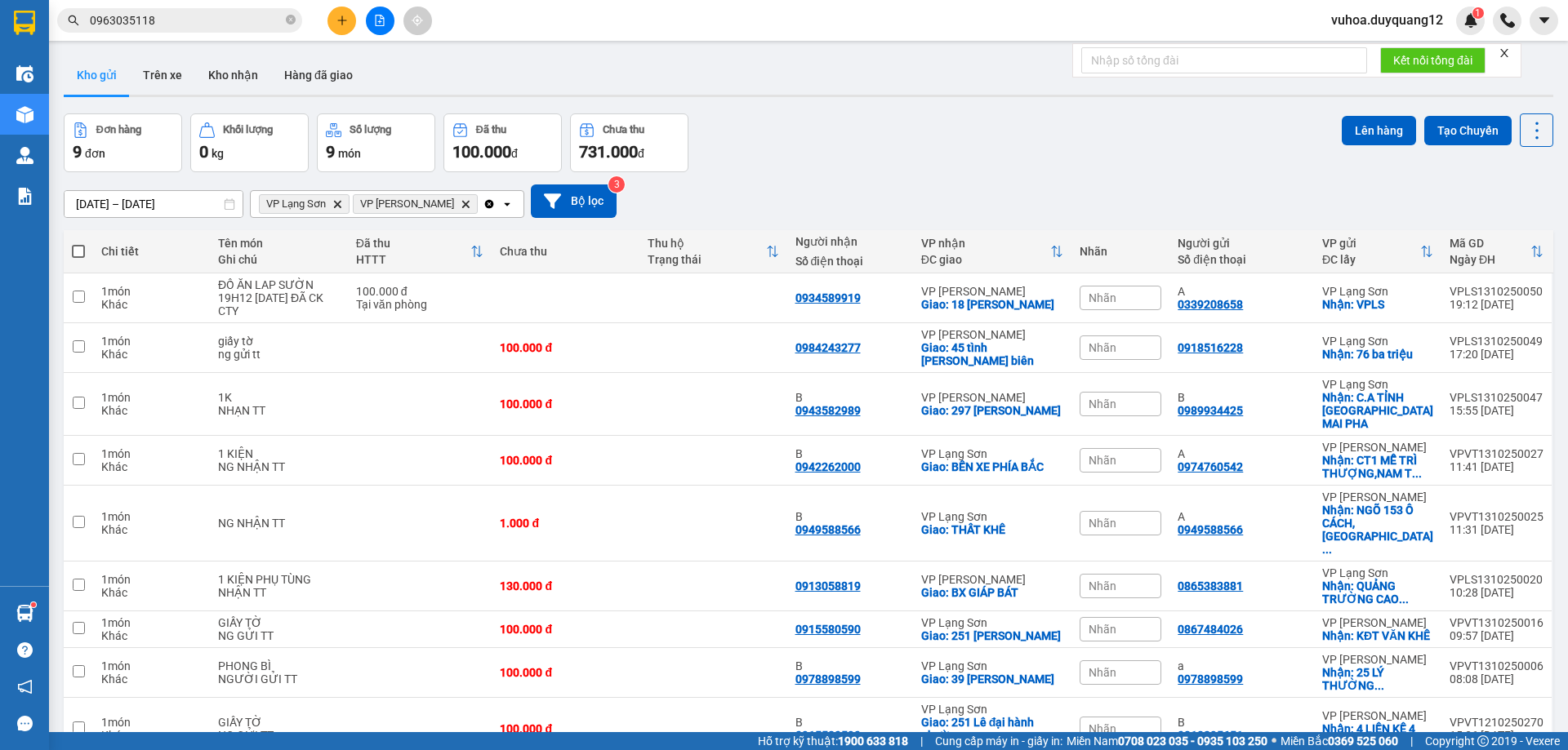
click at [809, 59] on div "Kho gửi Trên xe Kho nhận Hàng đã giao" at bounding box center [809, 77] width 1490 height 43
click at [341, 27] on button at bounding box center [342, 20] width 28 height 28
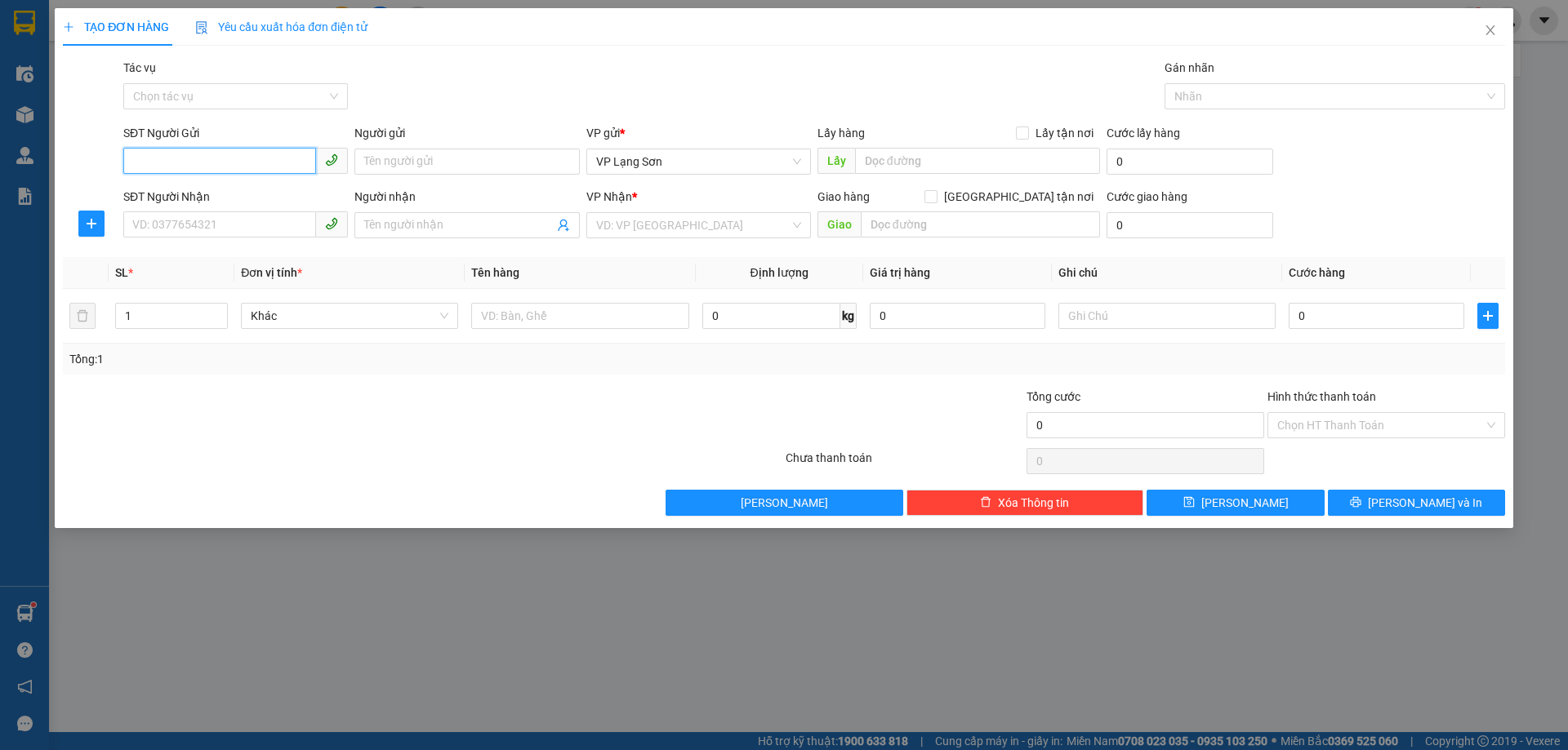
paste input "0963035118"
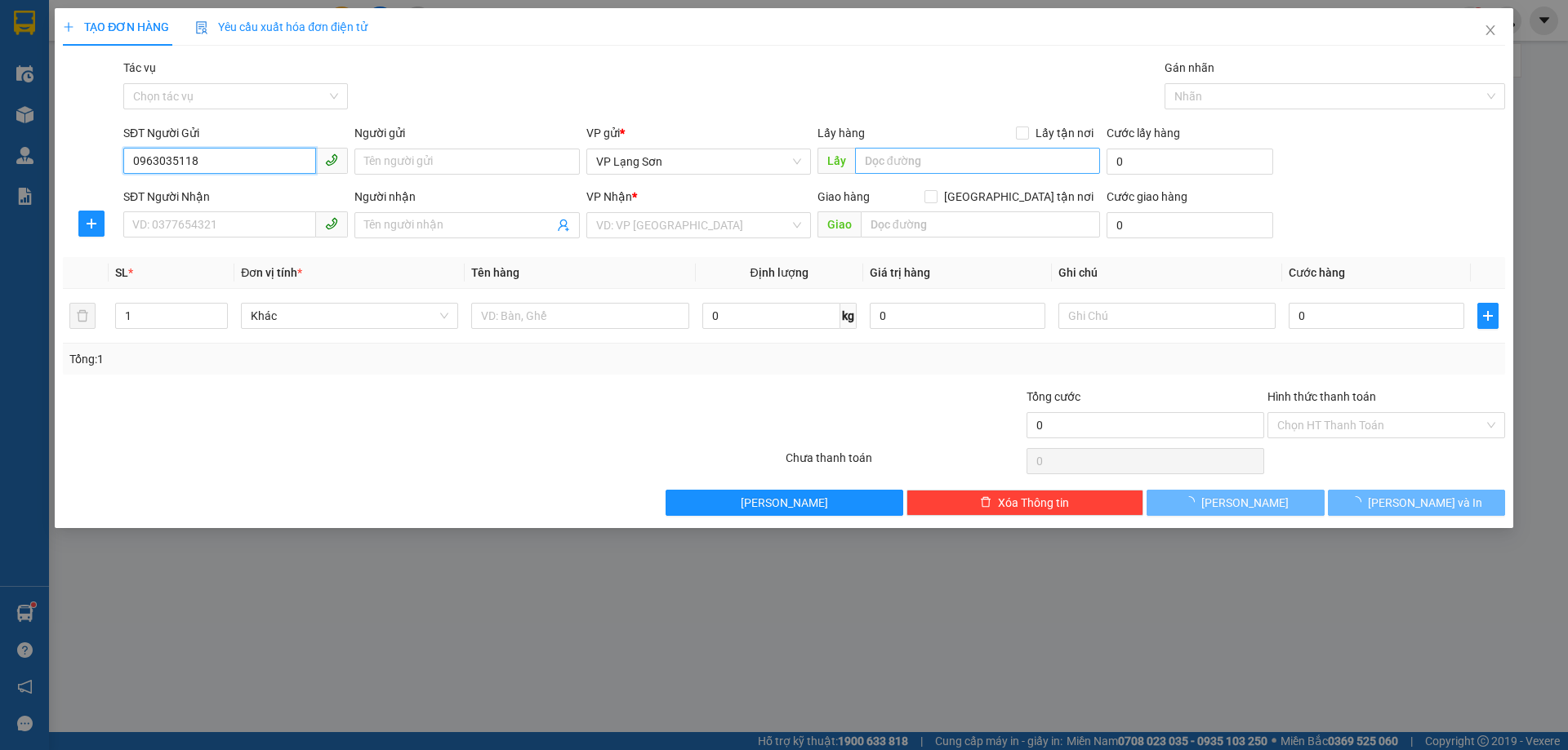
type input "0963035118"
click at [1003, 165] on input "text" at bounding box center [977, 161] width 245 height 27
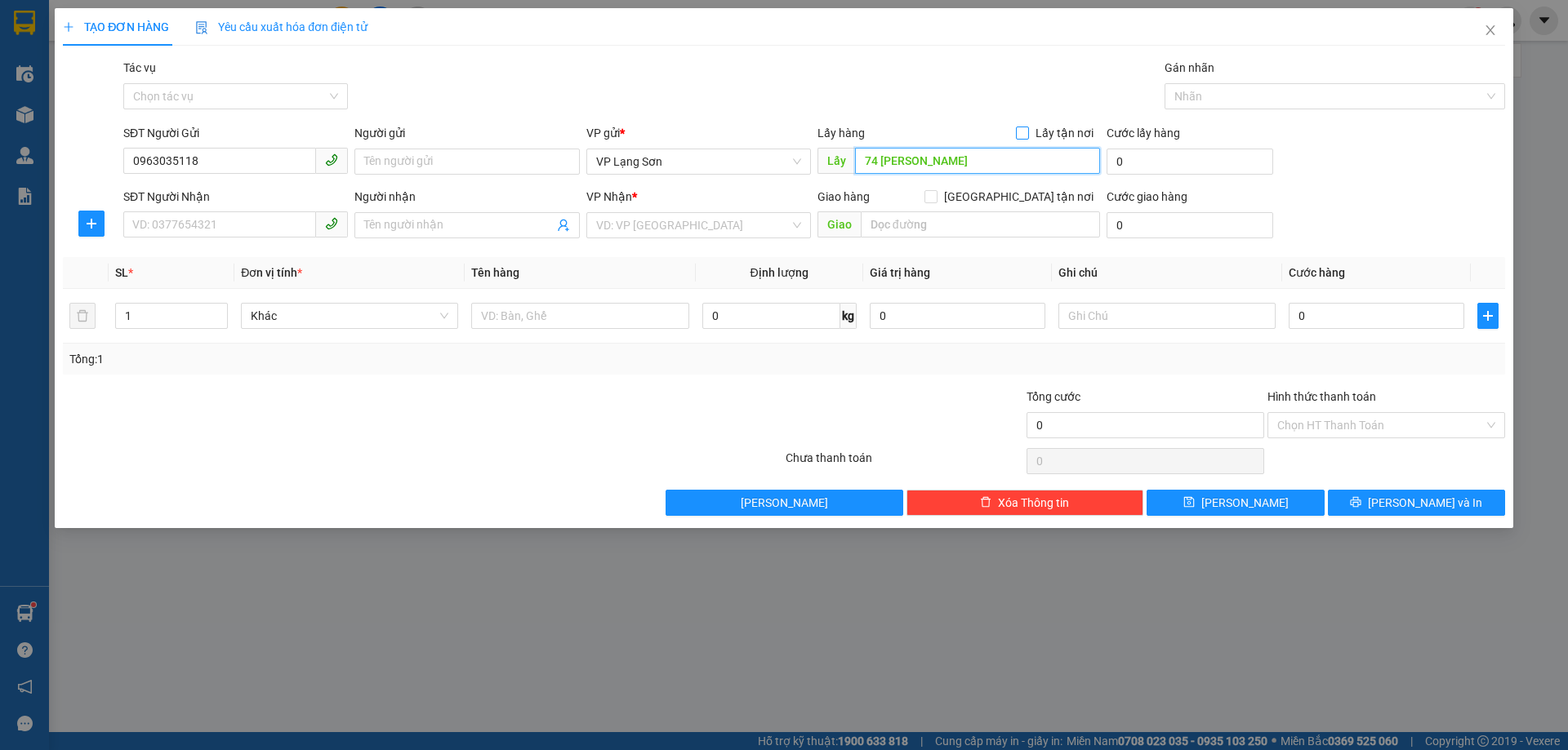
type input "74 [PERSON_NAME]"
click at [1025, 131] on input "Lấy tận nơi" at bounding box center [1021, 132] width 12 height 11
checkbox input "true"
click at [647, 231] on input "search" at bounding box center [693, 226] width 194 height 25
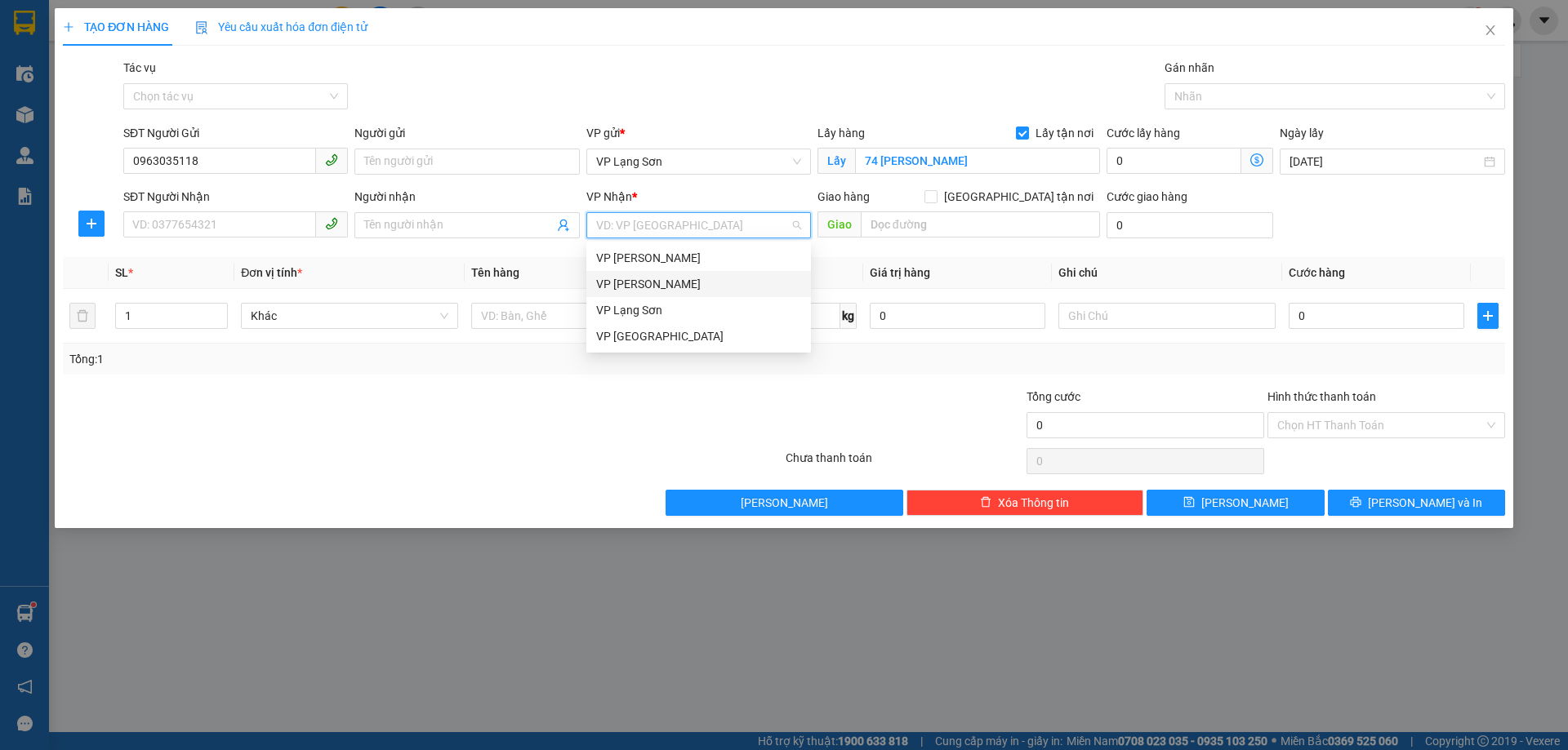
click at [654, 284] on div "VP [PERSON_NAME]" at bounding box center [699, 284] width 205 height 18
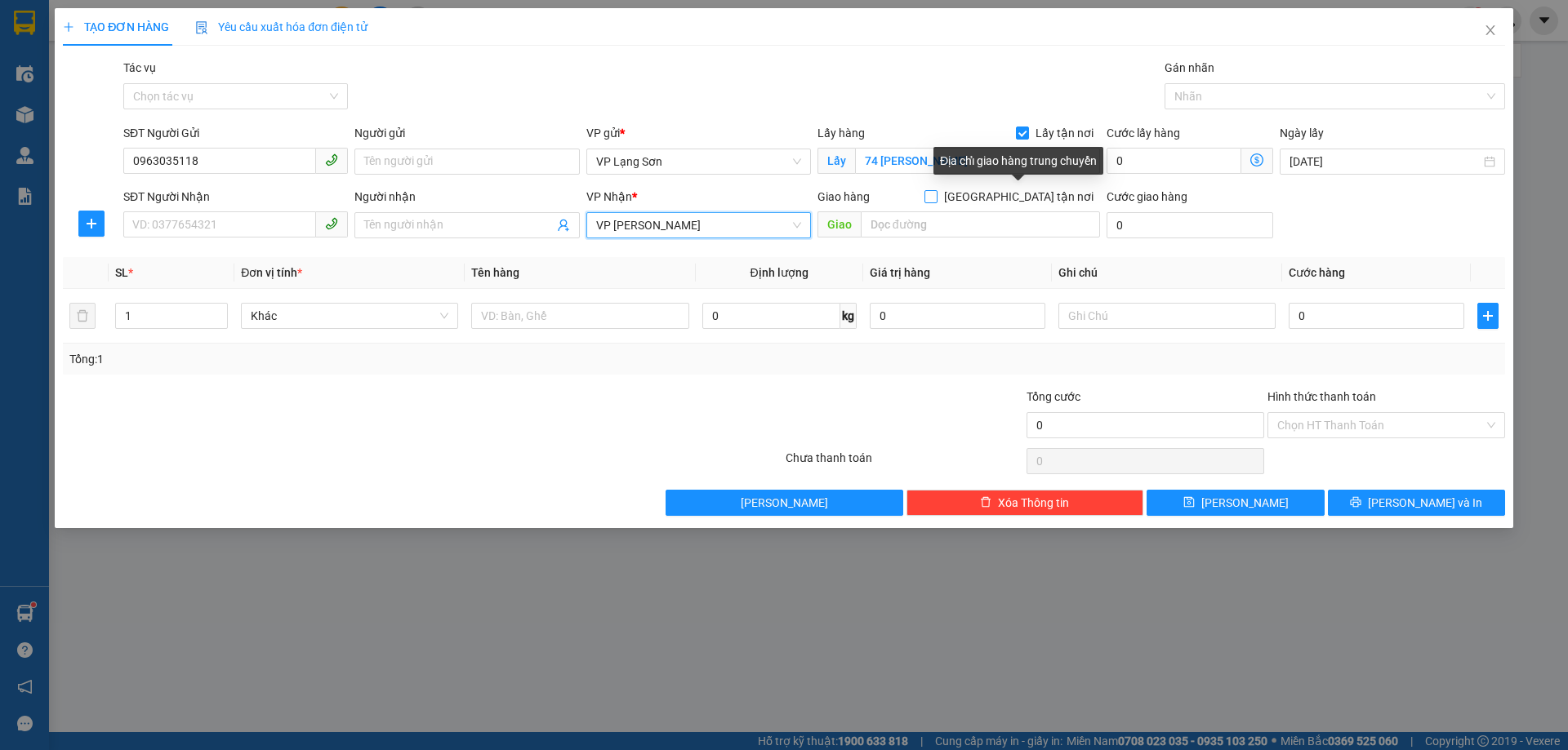
click at [1016, 203] on label "[GEOGRAPHIC_DATA] tận nơi" at bounding box center [1012, 196] width 175 height 18
click at [936, 202] on input "[GEOGRAPHIC_DATA] tận nơi" at bounding box center [930, 195] width 12 height 11
checkbox input "true"
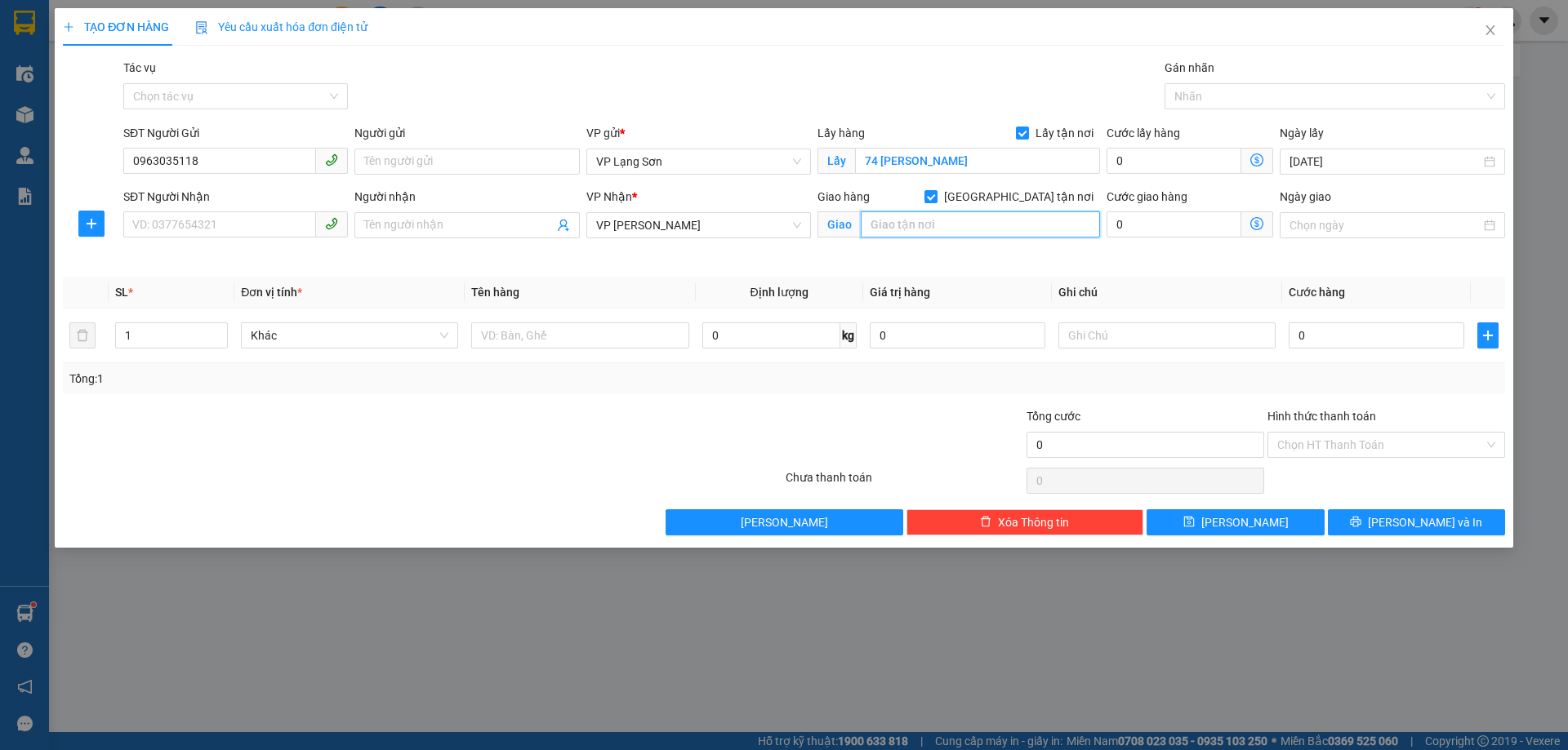
click at [986, 224] on input "text" at bounding box center [980, 225] width 239 height 27
click at [579, 336] on input "text" at bounding box center [580, 336] width 218 height 27
type input "D"
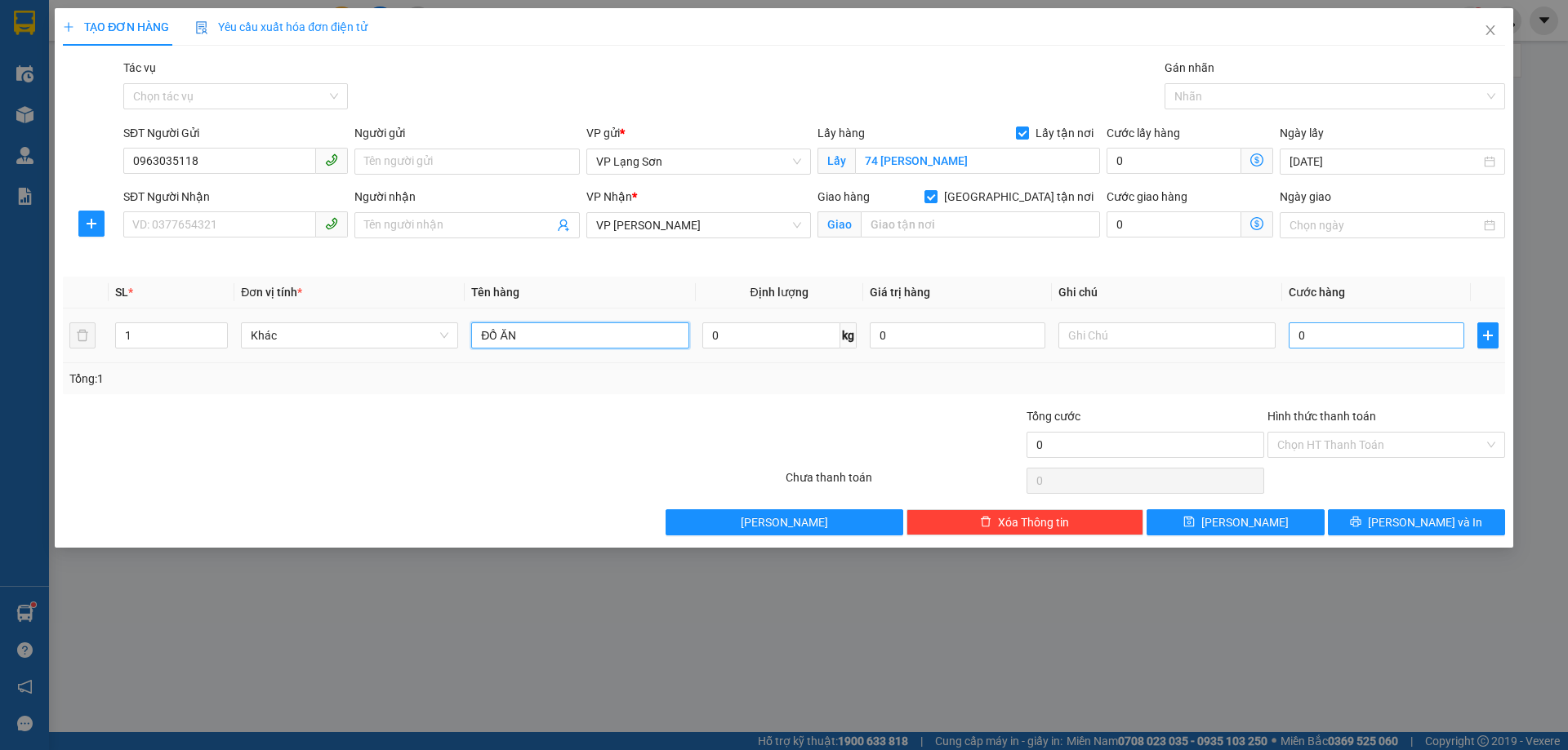
type input "ĐỒ ĂN"
click at [1312, 333] on input "0" at bounding box center [1377, 336] width 175 height 27
type input "1"
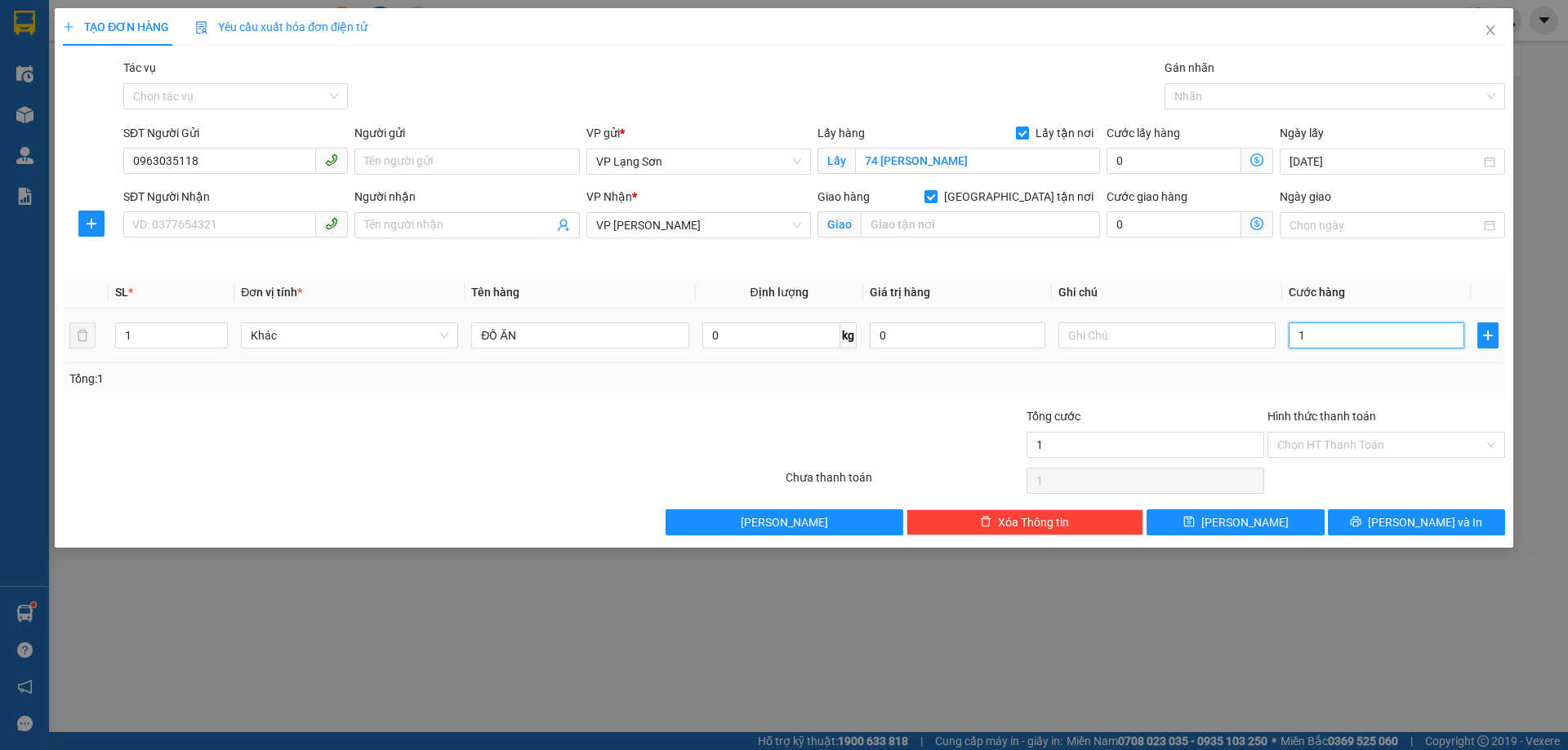
type input "10"
type input "100"
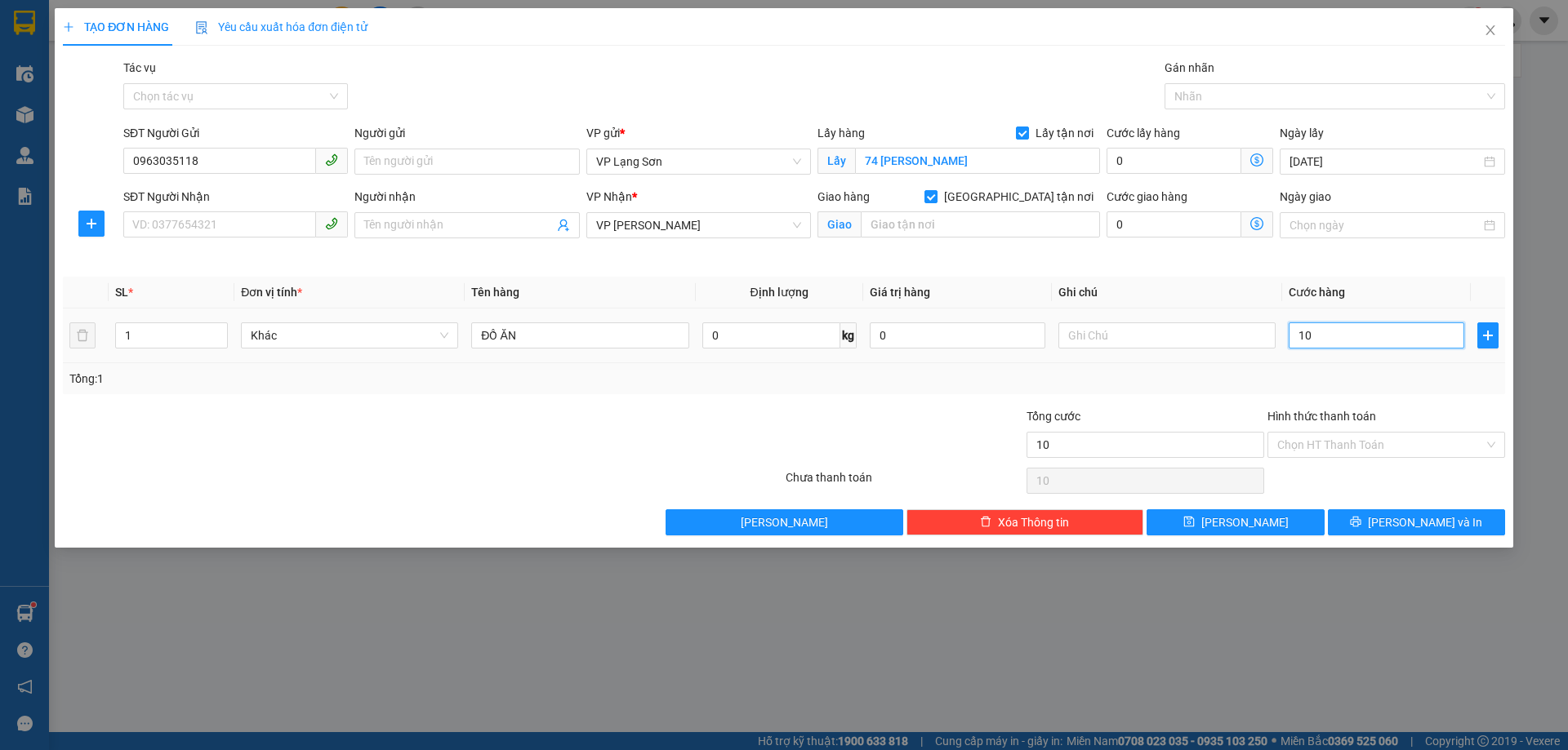
type input "100"
type input "100.000"
click at [1228, 291] on th "Ghi chú" at bounding box center [1167, 293] width 230 height 32
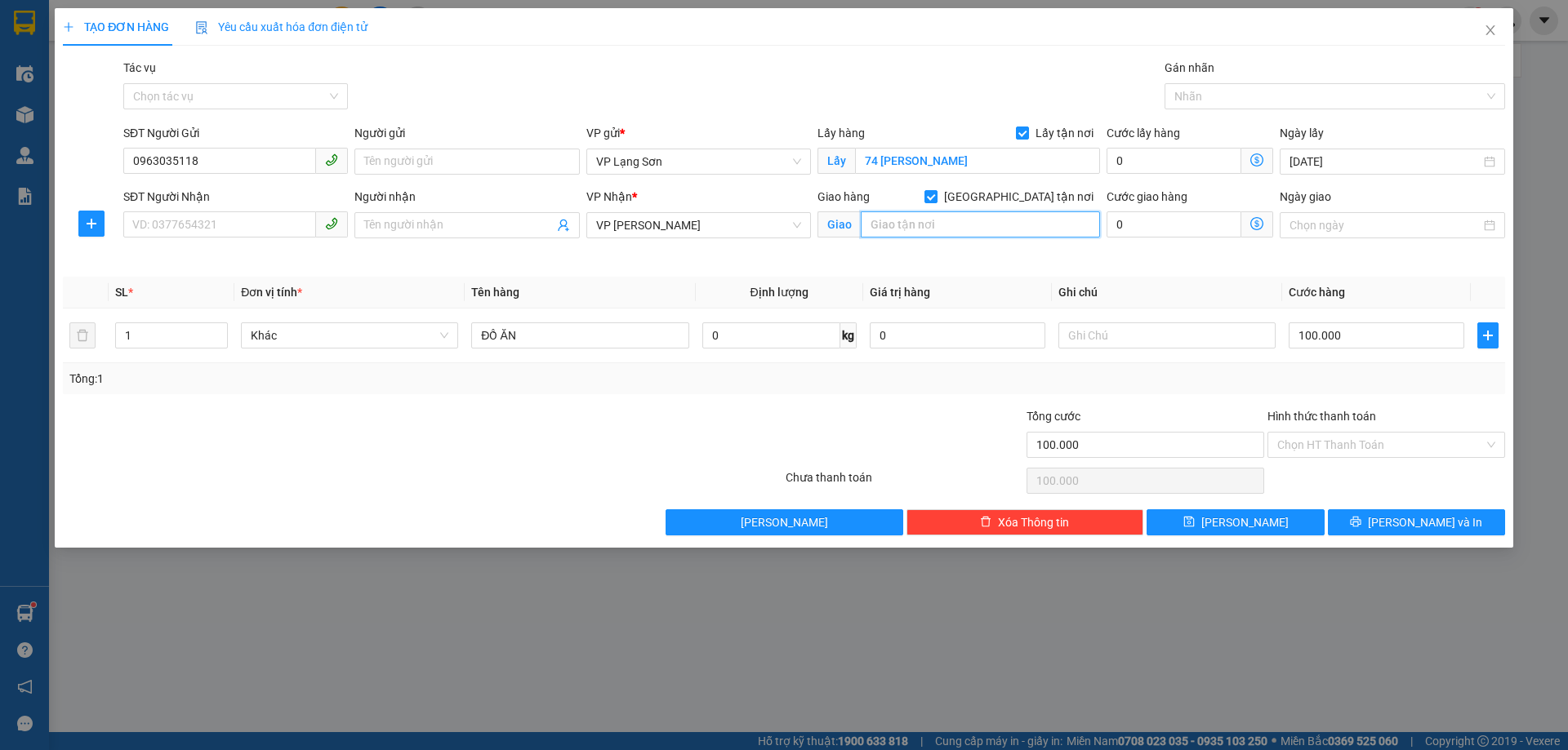
click at [880, 230] on input "text" at bounding box center [980, 225] width 239 height 27
click at [675, 247] on div "VP Nhận * VP [PERSON_NAME]" at bounding box center [698, 226] width 231 height 77
click at [1057, 249] on div "Giao hàng [GEOGRAPHIC_DATA] tận nơi [GEOGRAPHIC_DATA]" at bounding box center [958, 226] width 289 height 77
click at [946, 270] on div "Transit Pickup Surcharge Ids Transit Deliver Surcharge Ids Transit Deliver Surc…" at bounding box center [784, 296] width 1442 height 477
click at [1544, 79] on div "TẠO ĐƠN HÀNG Yêu cầu xuất hóa đơn điện tử Transit Pickup Surcharge Ids Transit …" at bounding box center [784, 375] width 1568 height 750
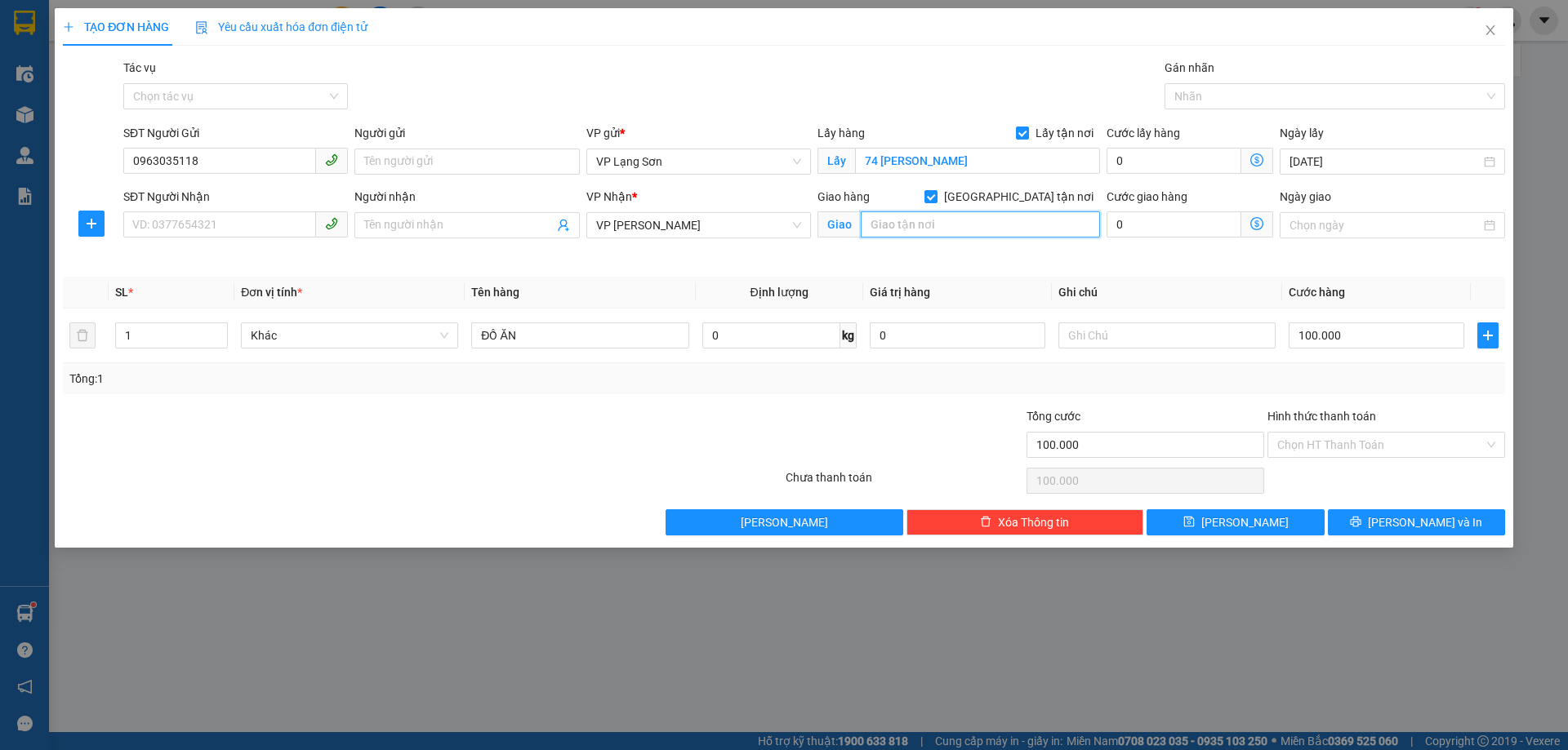
click at [926, 226] on input "text" at bounding box center [980, 225] width 239 height 27
click at [865, 223] on input "144 QUAN" at bounding box center [980, 225] width 239 height 27
click at [985, 222] on input "NGÕ 144 QUAN" at bounding box center [980, 225] width 239 height 27
type input "NGÕ 144 QUAN NHÂN"
click at [1369, 343] on input "100.000" at bounding box center [1377, 336] width 175 height 27
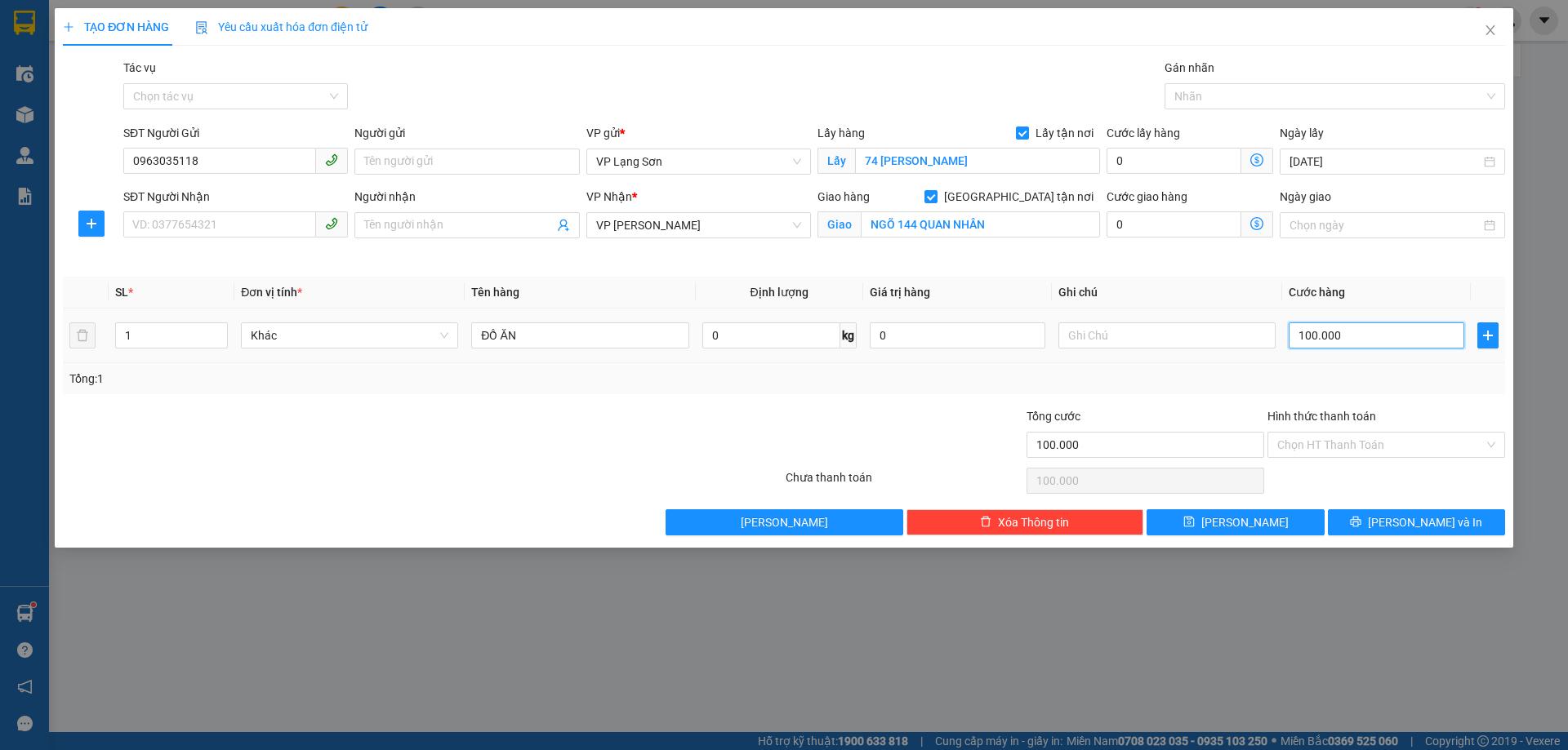
type input "1"
type input "15"
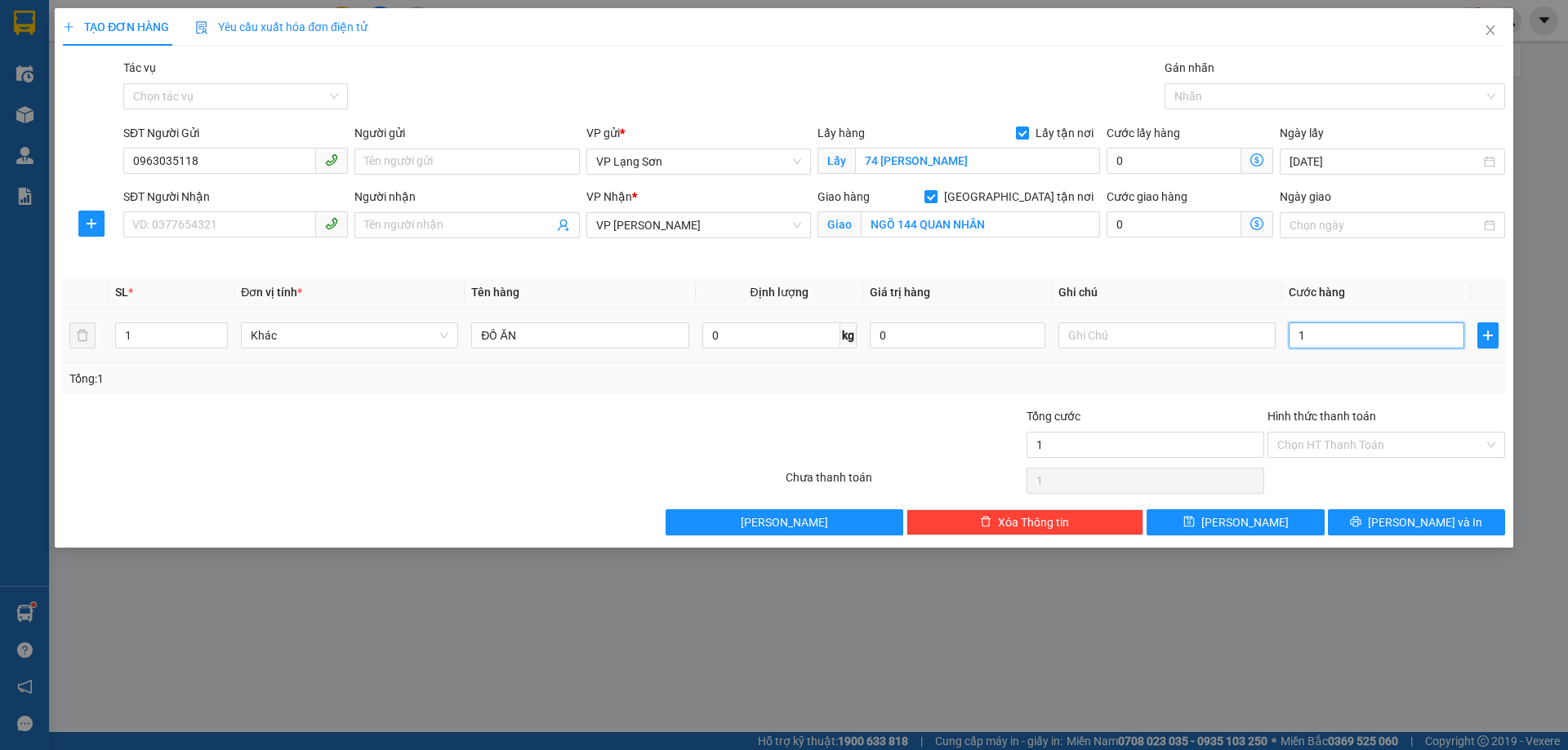
type input "15"
type input "150"
type input "150.000"
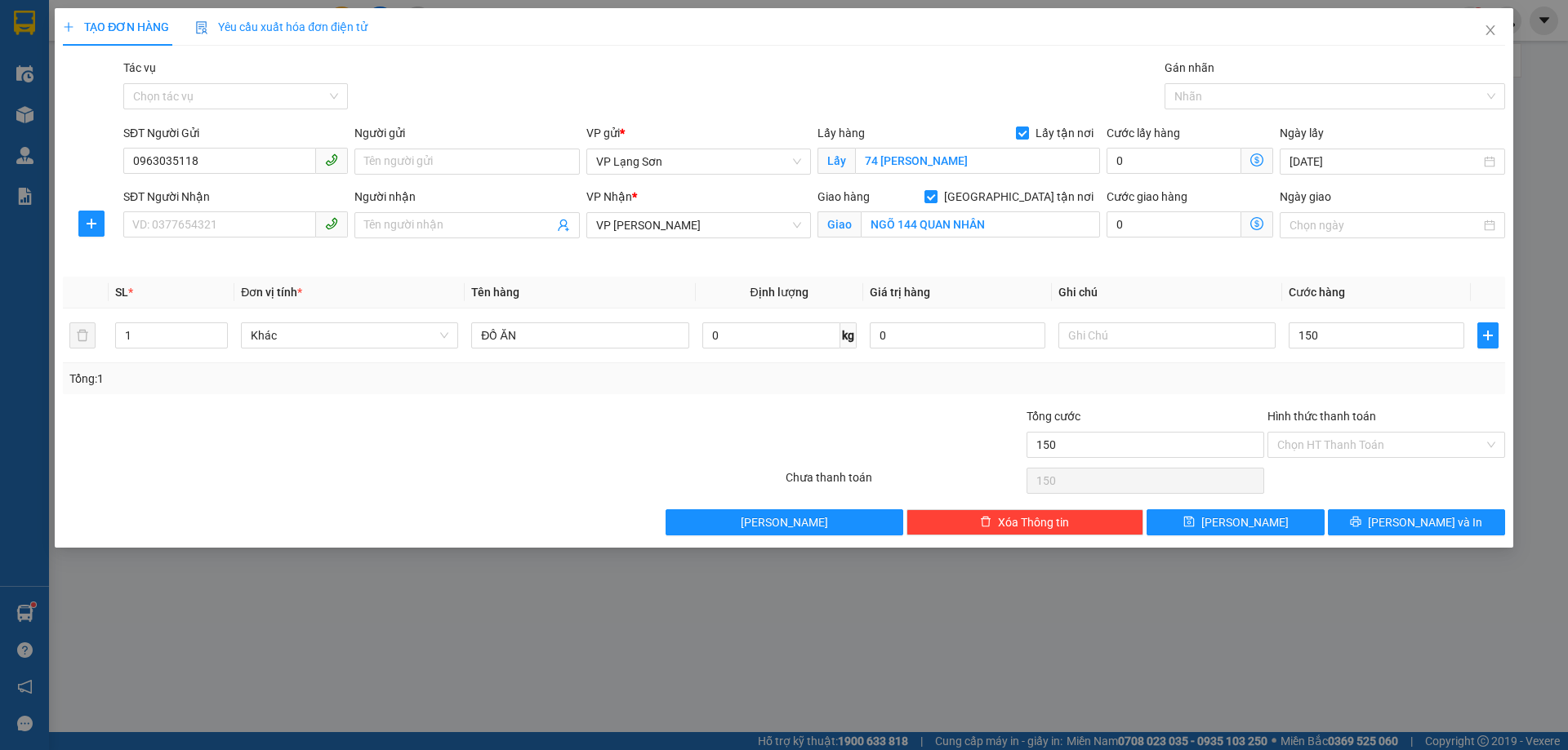
type input "150.000"
click at [1198, 271] on div "Transit Pickup Surcharge Ids Transit Deliver Surcharge Ids Transit Deliver Surc…" at bounding box center [784, 296] width 1442 height 477
click at [1103, 333] on input "text" at bounding box center [1167, 336] width 218 height 27
click at [1214, 527] on button "[PERSON_NAME]" at bounding box center [1235, 523] width 177 height 27
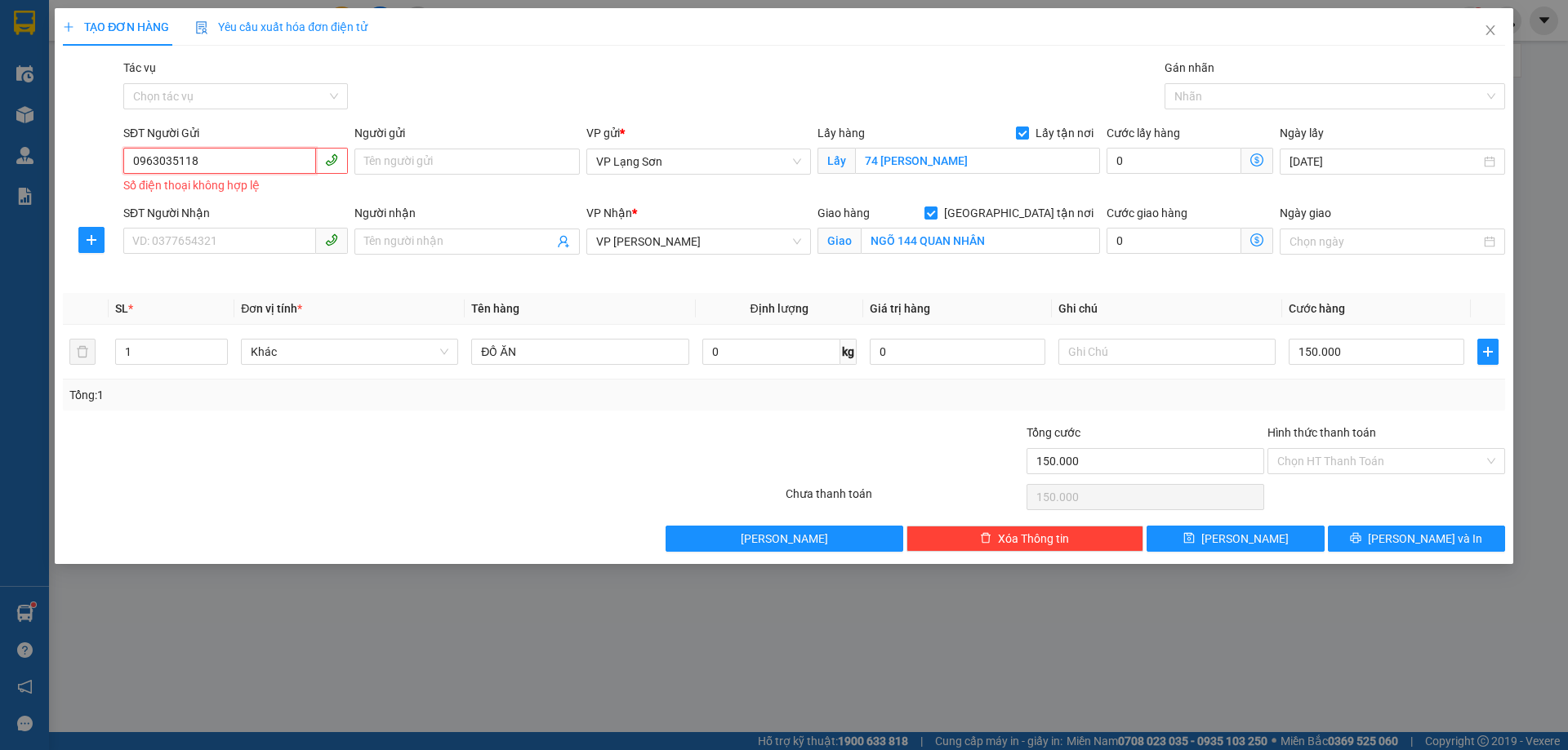
click at [136, 165] on input "0963035118" at bounding box center [219, 161] width 193 height 27
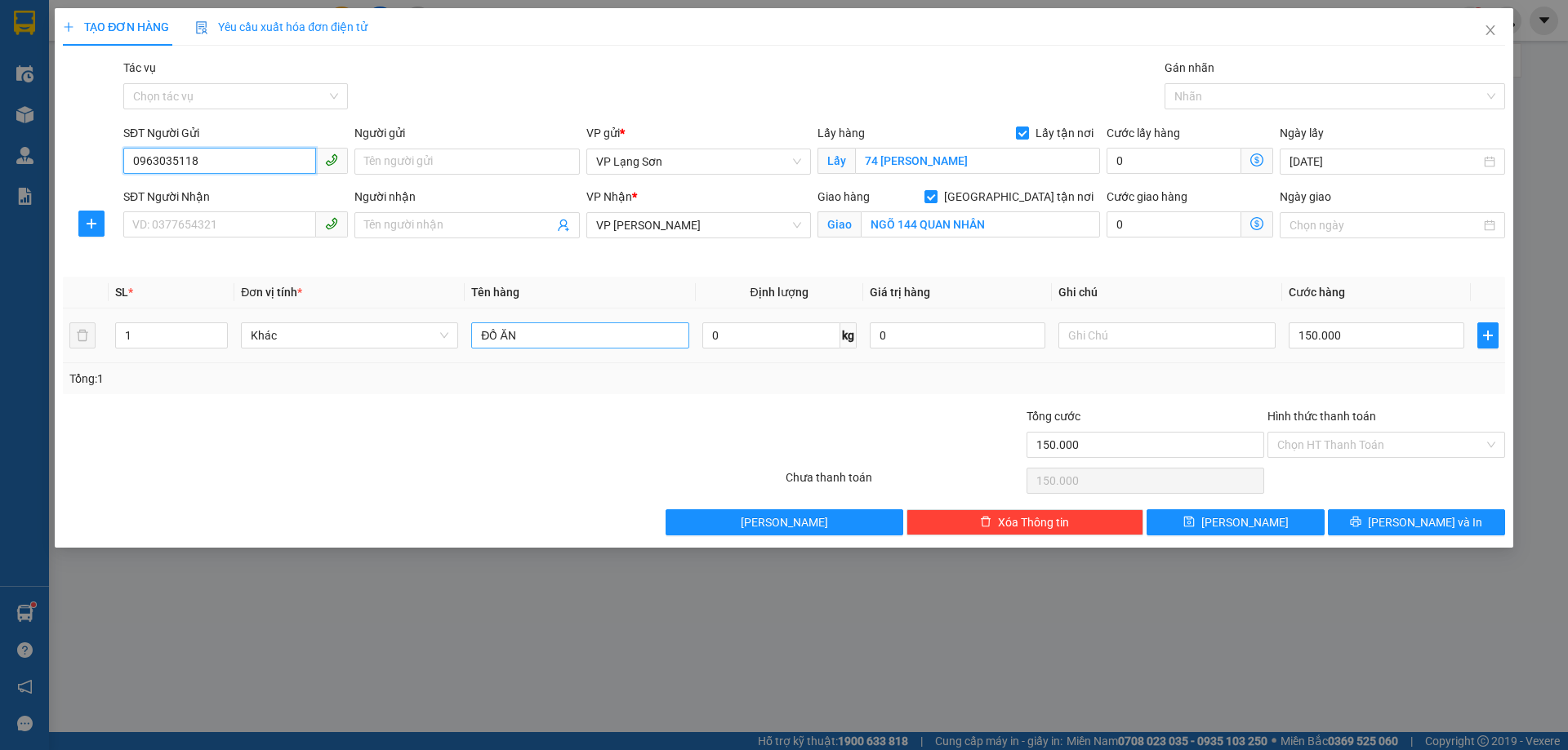
type input "0963035118"
click at [560, 339] on input "ĐỒ ĂN" at bounding box center [580, 336] width 218 height 27
type input "ĐỒ ĂN 2K"
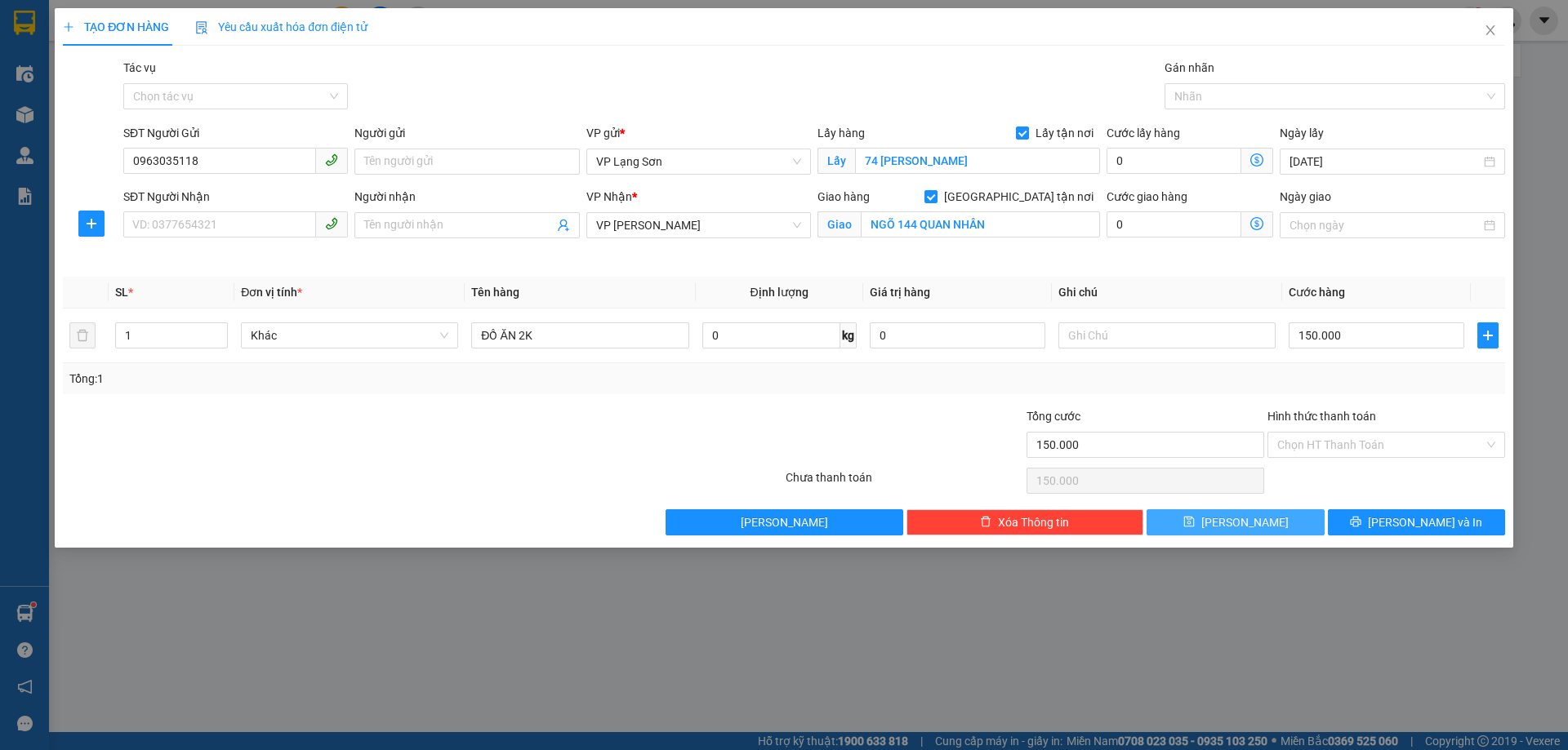
click at [1195, 517] on icon "save" at bounding box center [1189, 522] width 11 height 11
checkbox input "false"
type input "0"
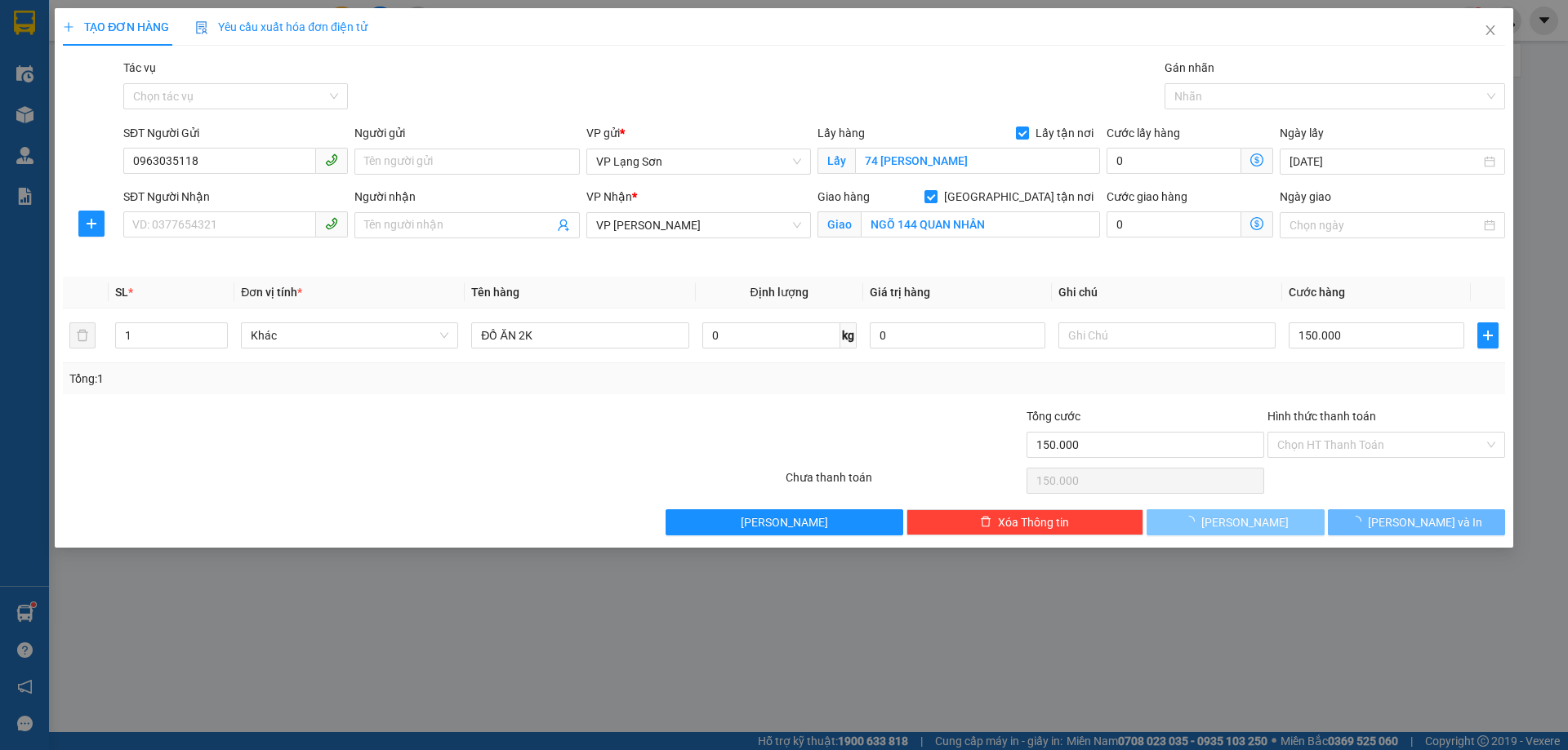
type input "0"
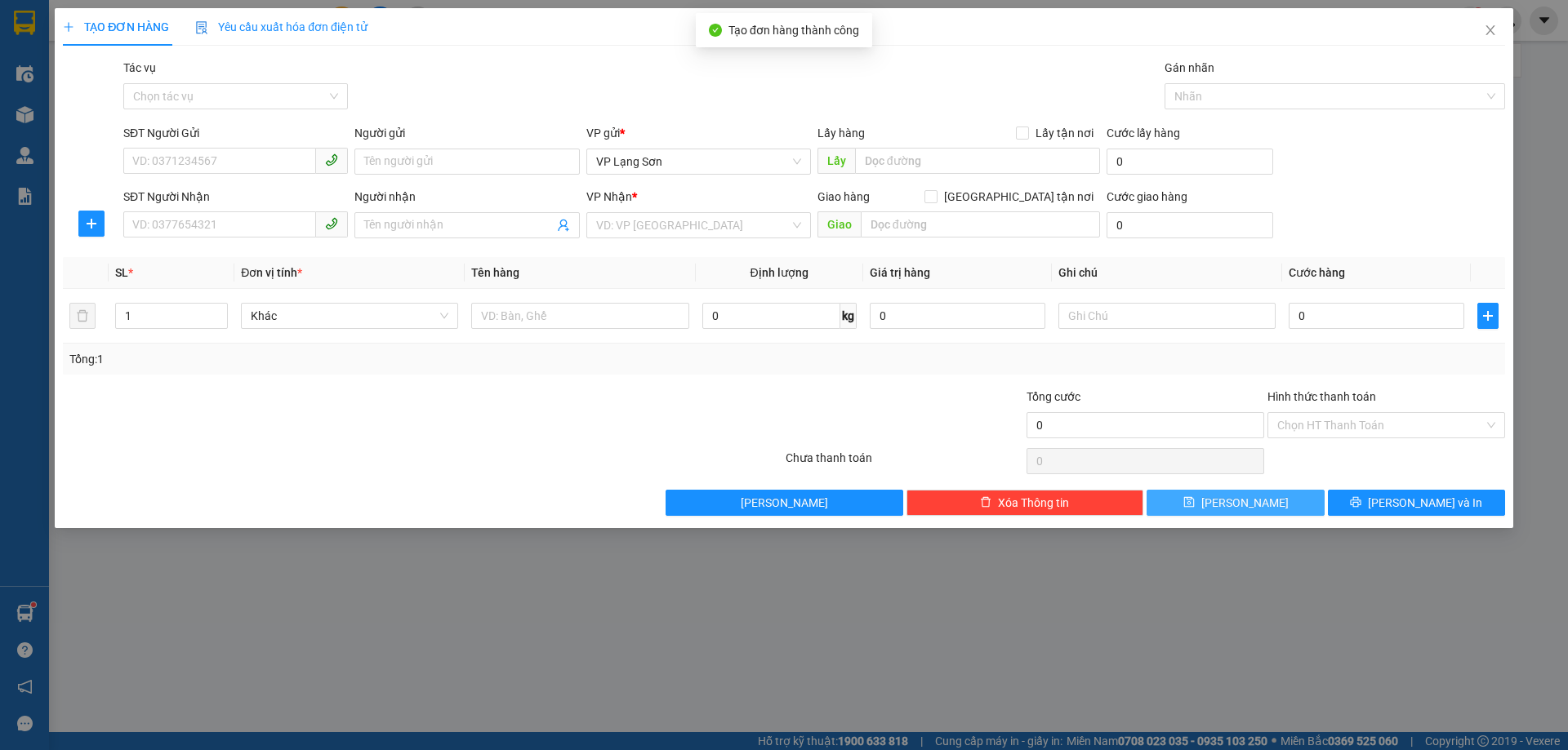
click at [1218, 530] on div "TẠO ĐƠN HÀNG Yêu cầu xuất hóa đơn điện tử Transit Pickup Surcharge Ids Transit …" at bounding box center [784, 375] width 1568 height 750
click at [1492, 31] on icon "close" at bounding box center [1490, 30] width 13 height 13
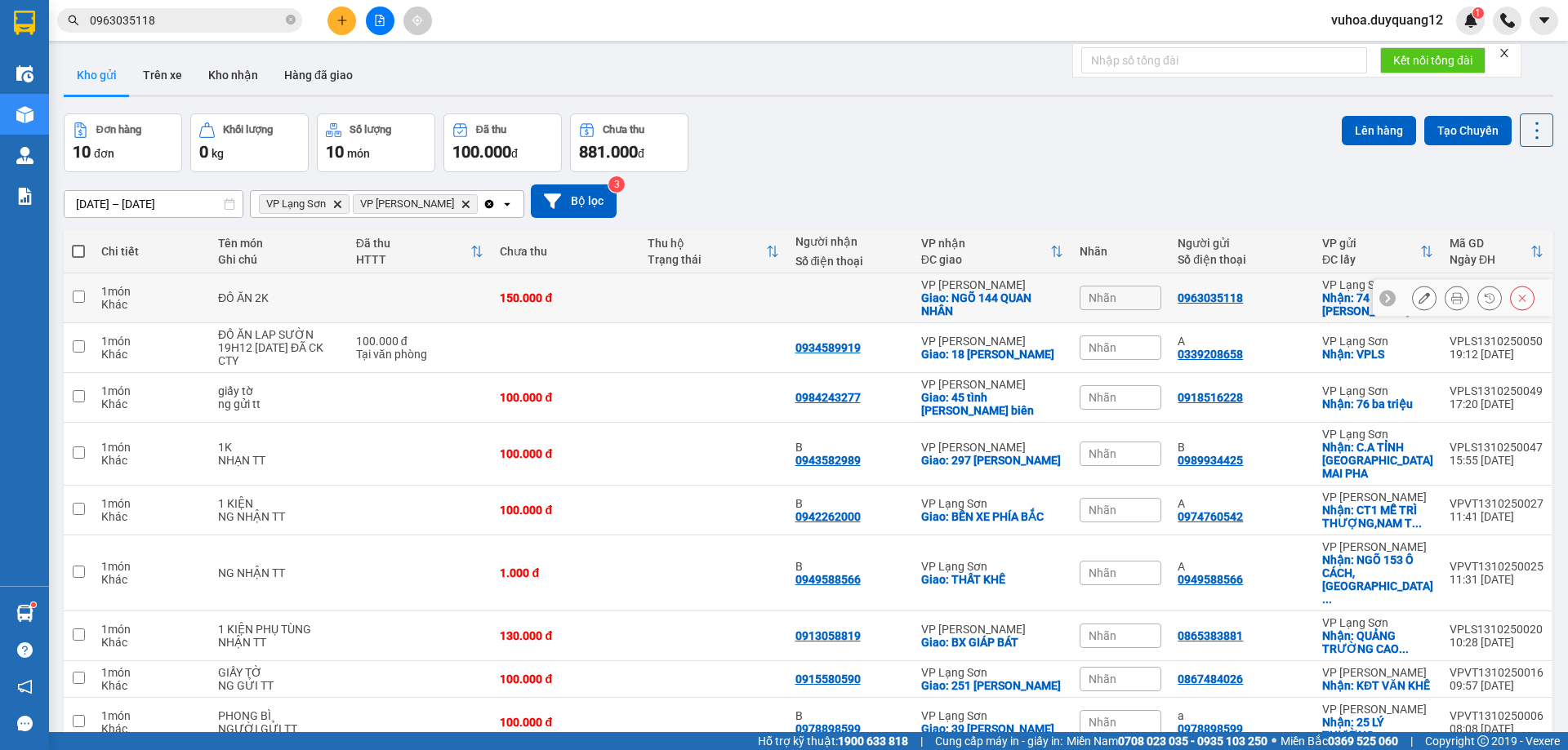
click at [1418, 295] on icon at bounding box center [1424, 297] width 12 height 11
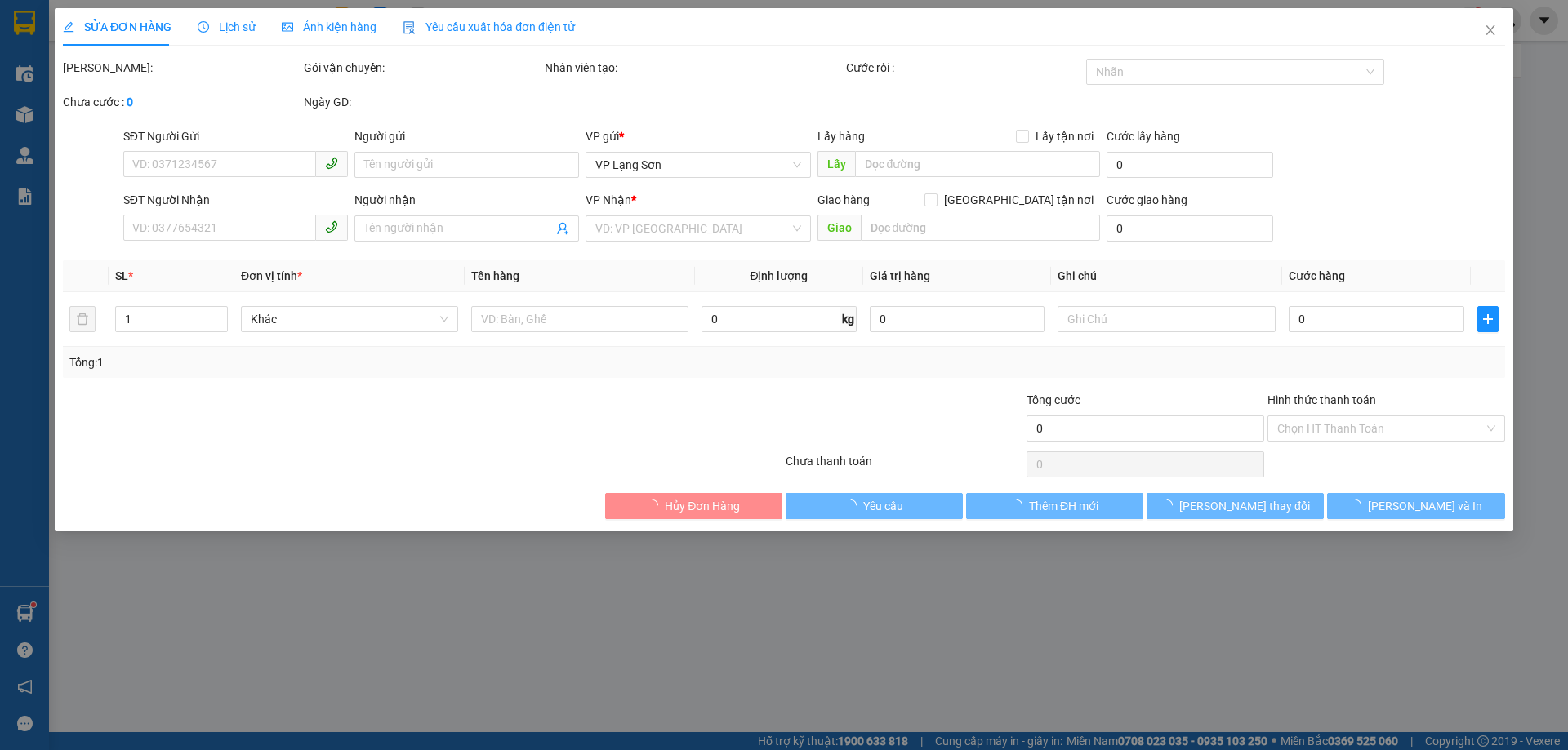
type input "0963035118"
checkbox input "true"
type input "74 [PERSON_NAME]"
checkbox input "true"
type input "NGÕ 144 QUAN NHÂN"
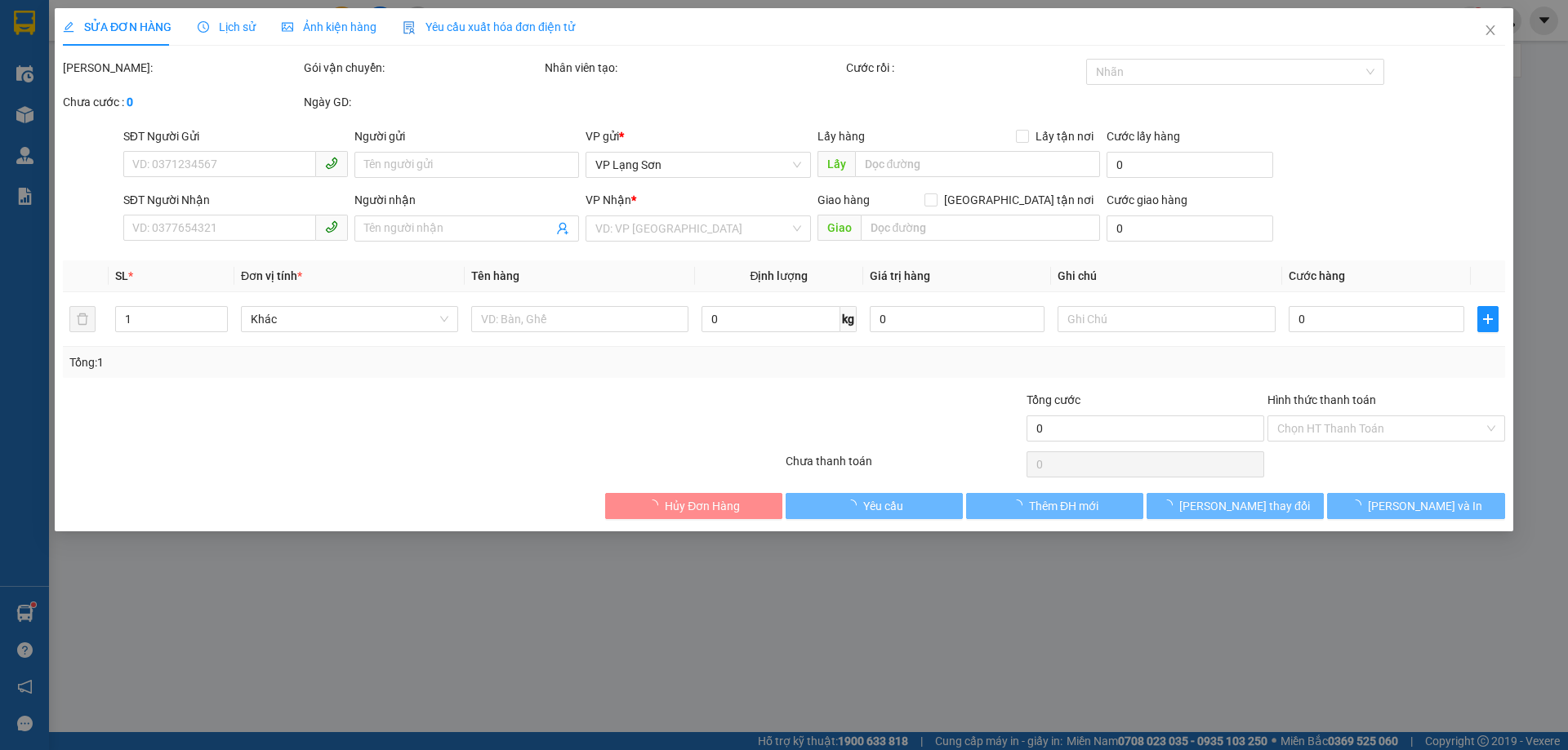
type input "150.000"
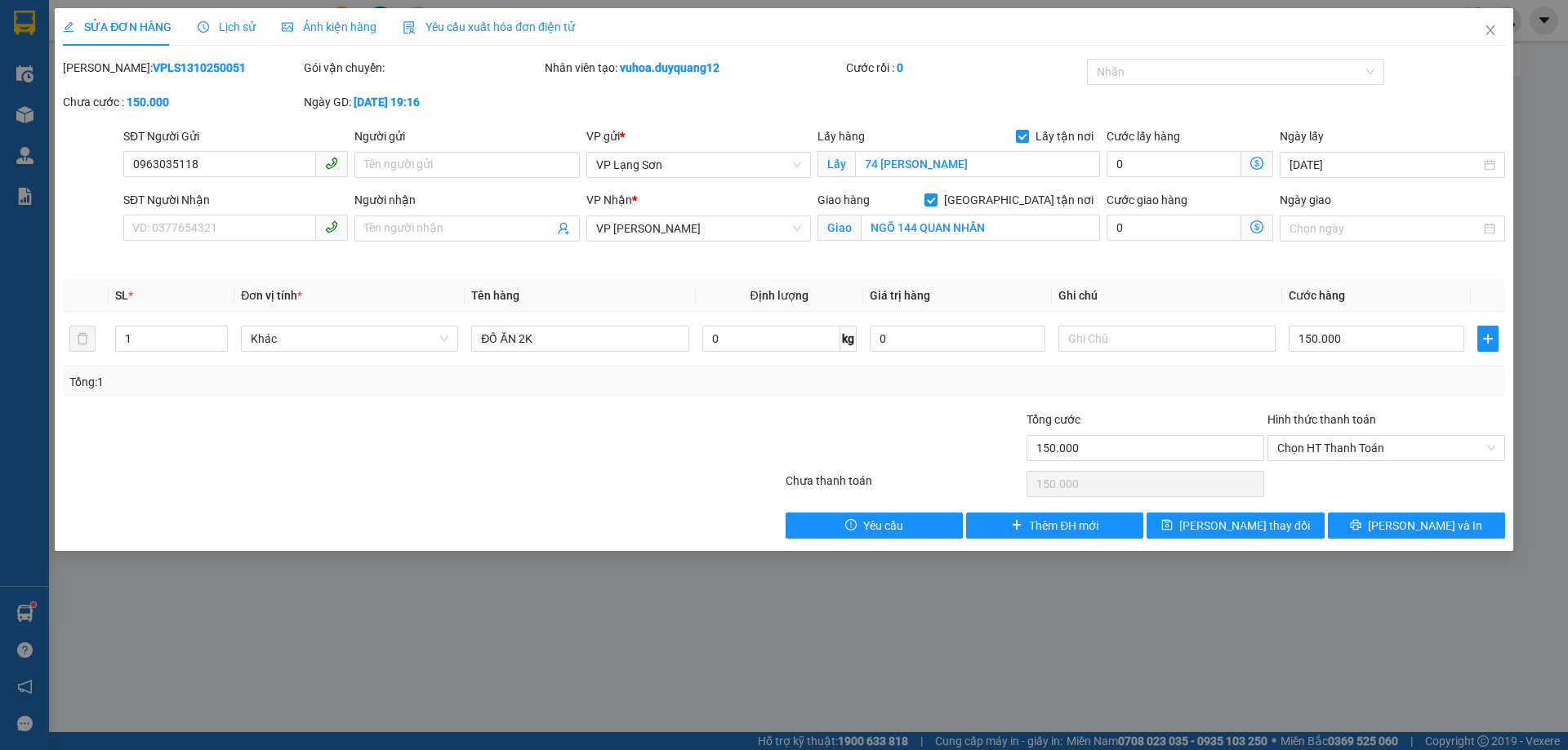
click at [1203, 262] on div "Cước giao hàng 0" at bounding box center [1190, 229] width 173 height 77
click at [1012, 282] on th "Giá trị hàng" at bounding box center [957, 296] width 188 height 32
click at [1495, 28] on icon "close" at bounding box center [1490, 30] width 13 height 13
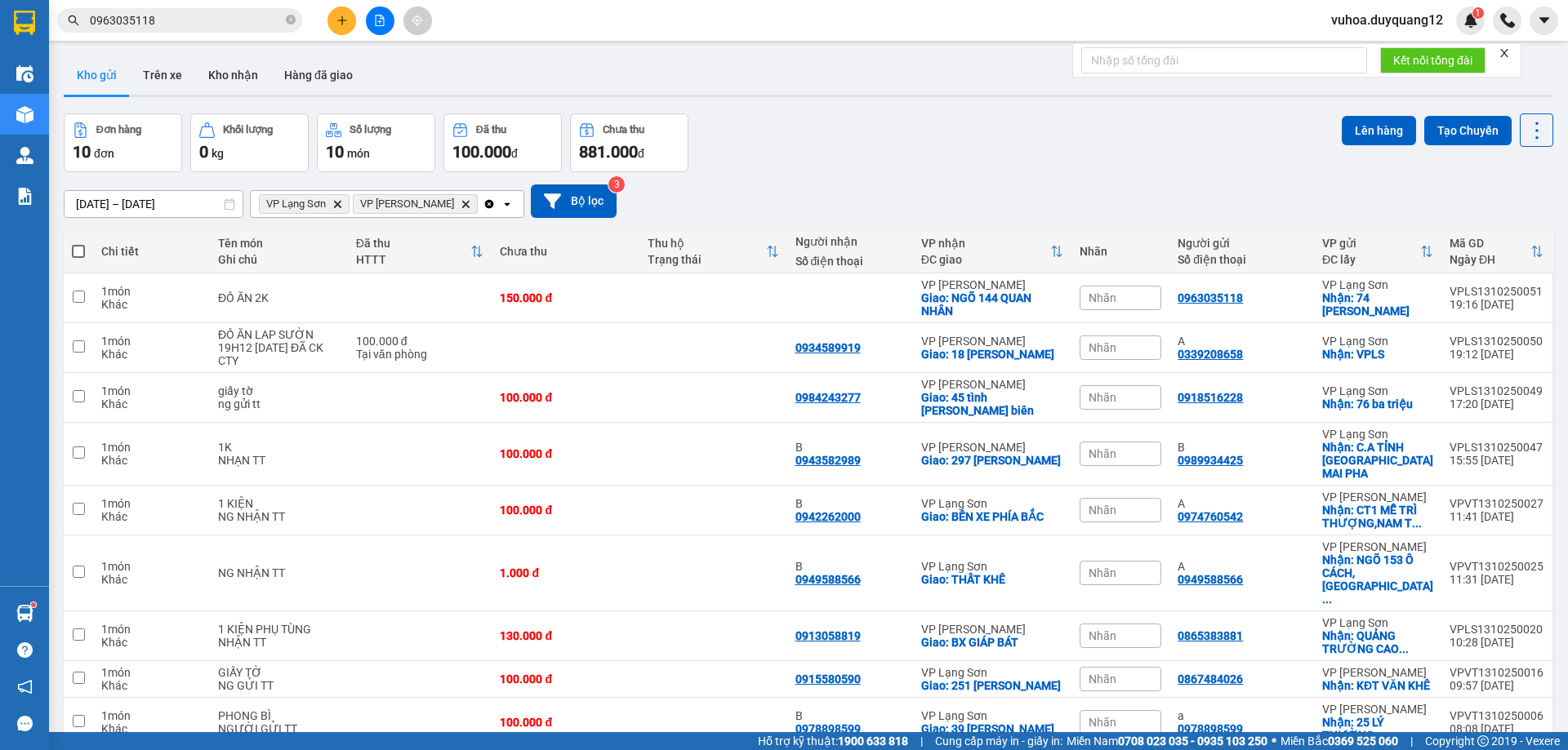
click at [288, 16] on icon "close-circle" at bounding box center [290, 19] width 10 height 10
paste input "0345495678"
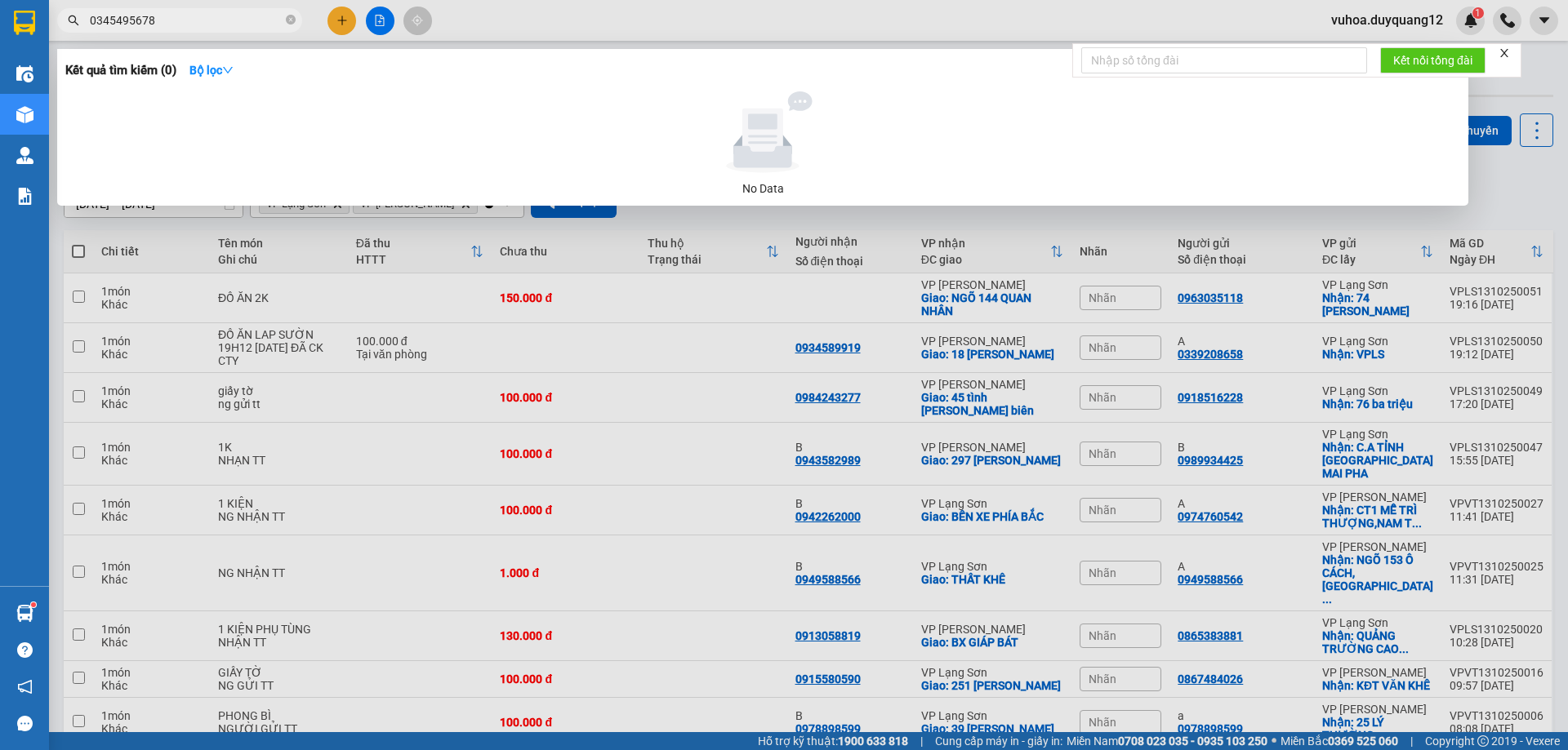
type input "0345495678"
click at [335, 22] on div at bounding box center [784, 375] width 1568 height 750
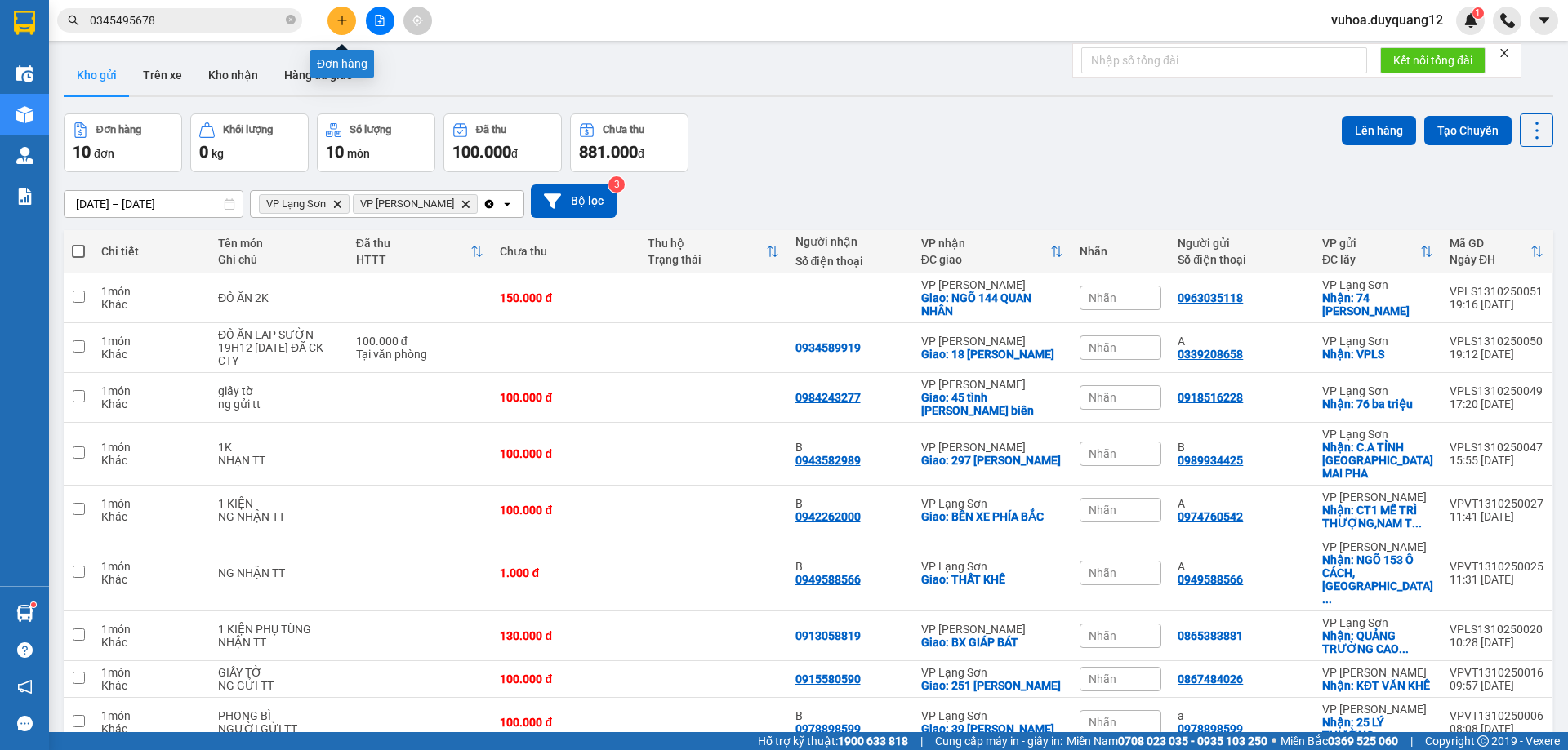
click at [338, 22] on icon "plus" at bounding box center [342, 20] width 12 height 11
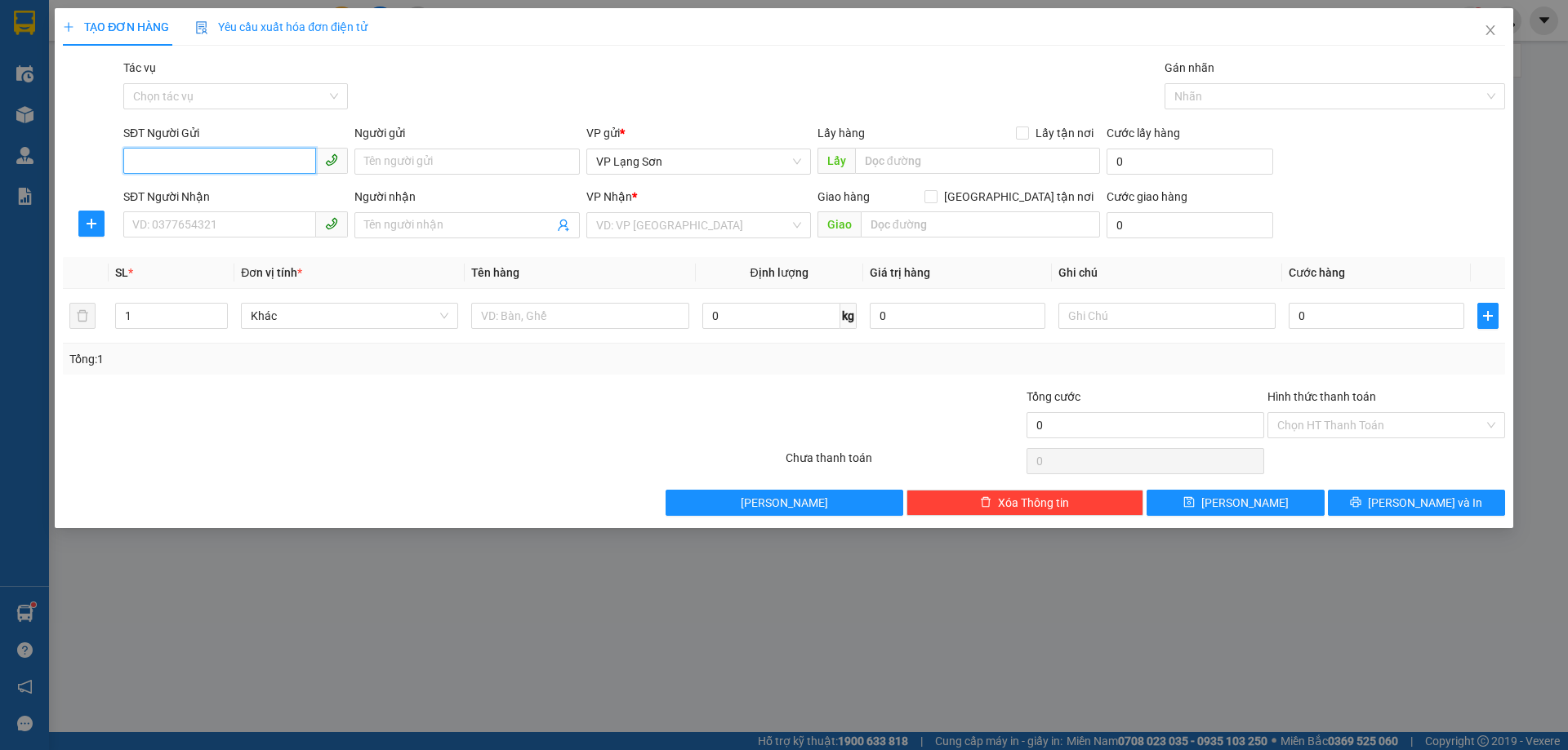
paste input "0345495678"
type input "0345495678"
click at [940, 157] on input "text" at bounding box center [977, 161] width 245 height 27
type input "70 [PERSON_NAME]"
click at [1024, 132] on input "Lấy tận nơi" at bounding box center [1021, 132] width 12 height 11
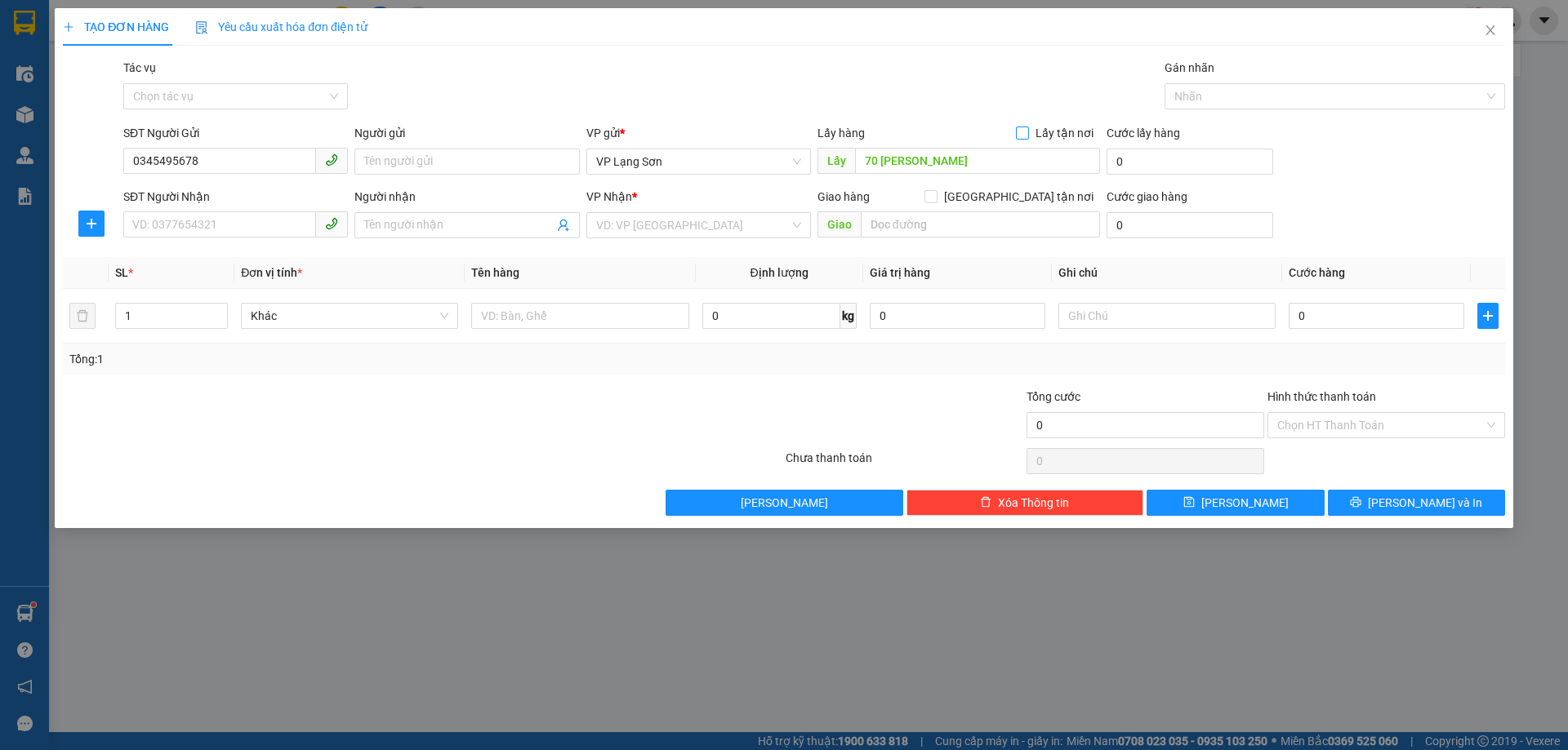
checkbox input "true"
click at [936, 195] on input "[GEOGRAPHIC_DATA] tận nơi" at bounding box center [930, 195] width 12 height 11
checkbox input "true"
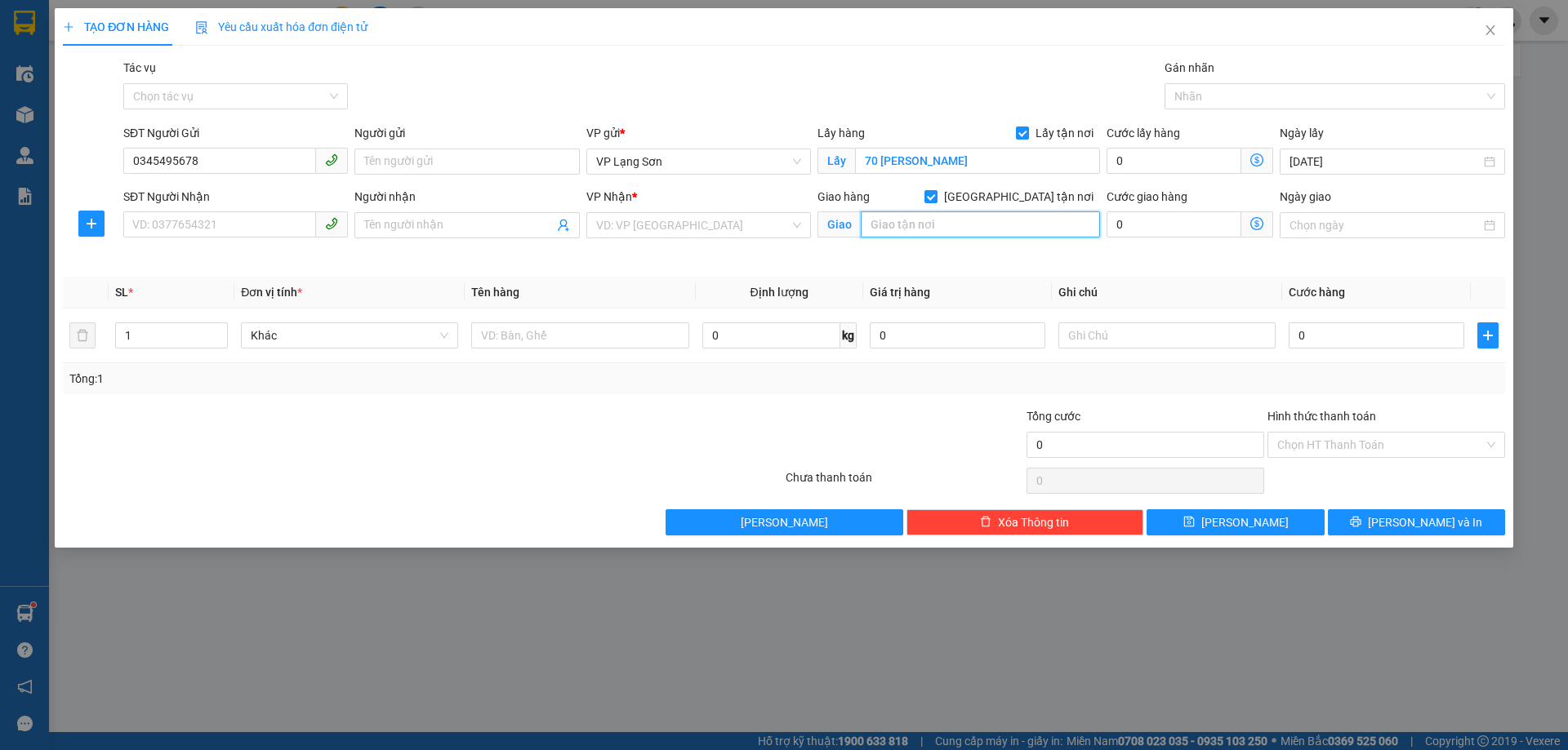
click at [952, 227] on input "text" at bounding box center [980, 225] width 239 height 27
click at [641, 222] on input "search" at bounding box center [693, 226] width 194 height 25
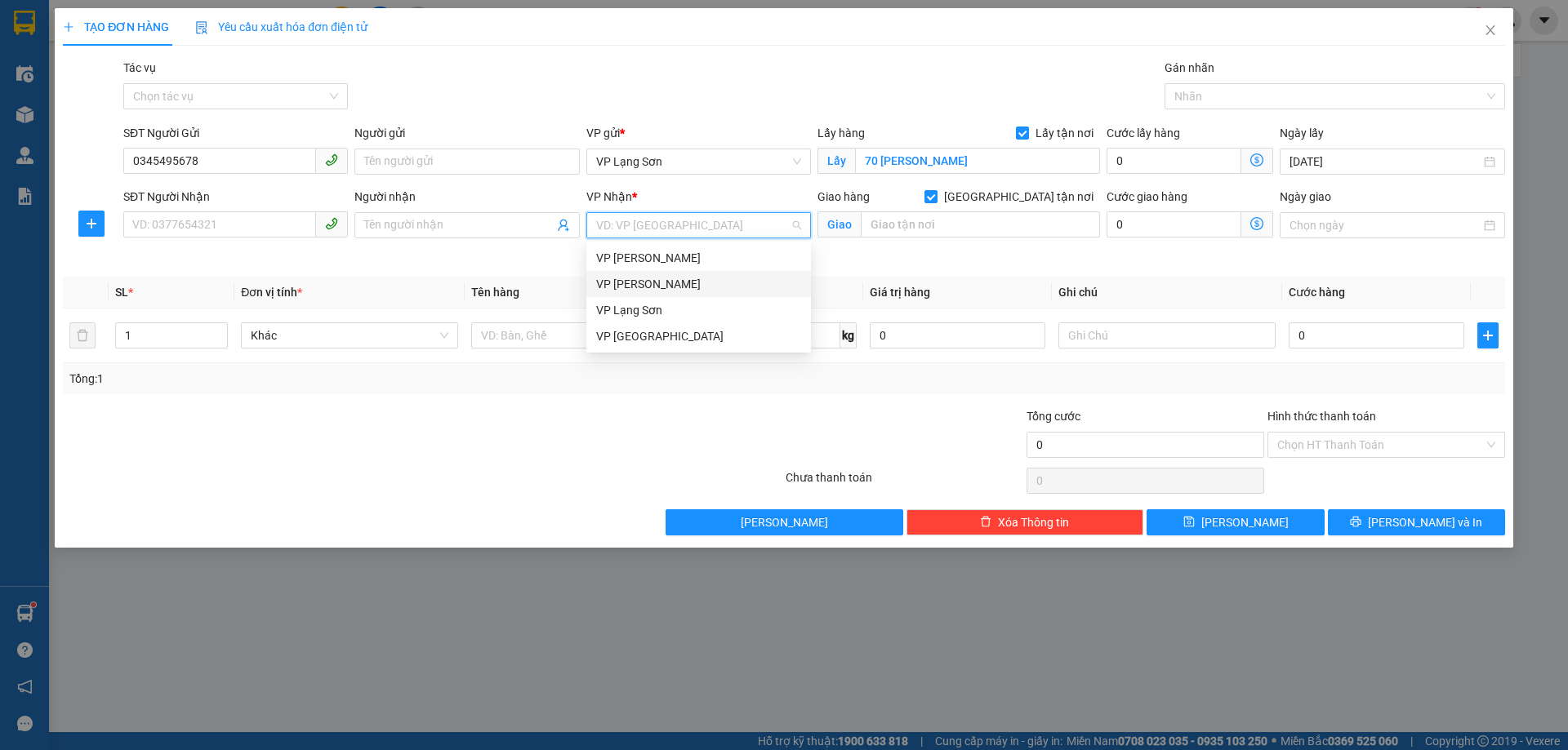
drag, startPoint x: 635, startPoint y: 277, endPoint x: 669, endPoint y: 264, distance: 36.4
click at [634, 277] on div "VP [PERSON_NAME]" at bounding box center [699, 284] width 205 height 18
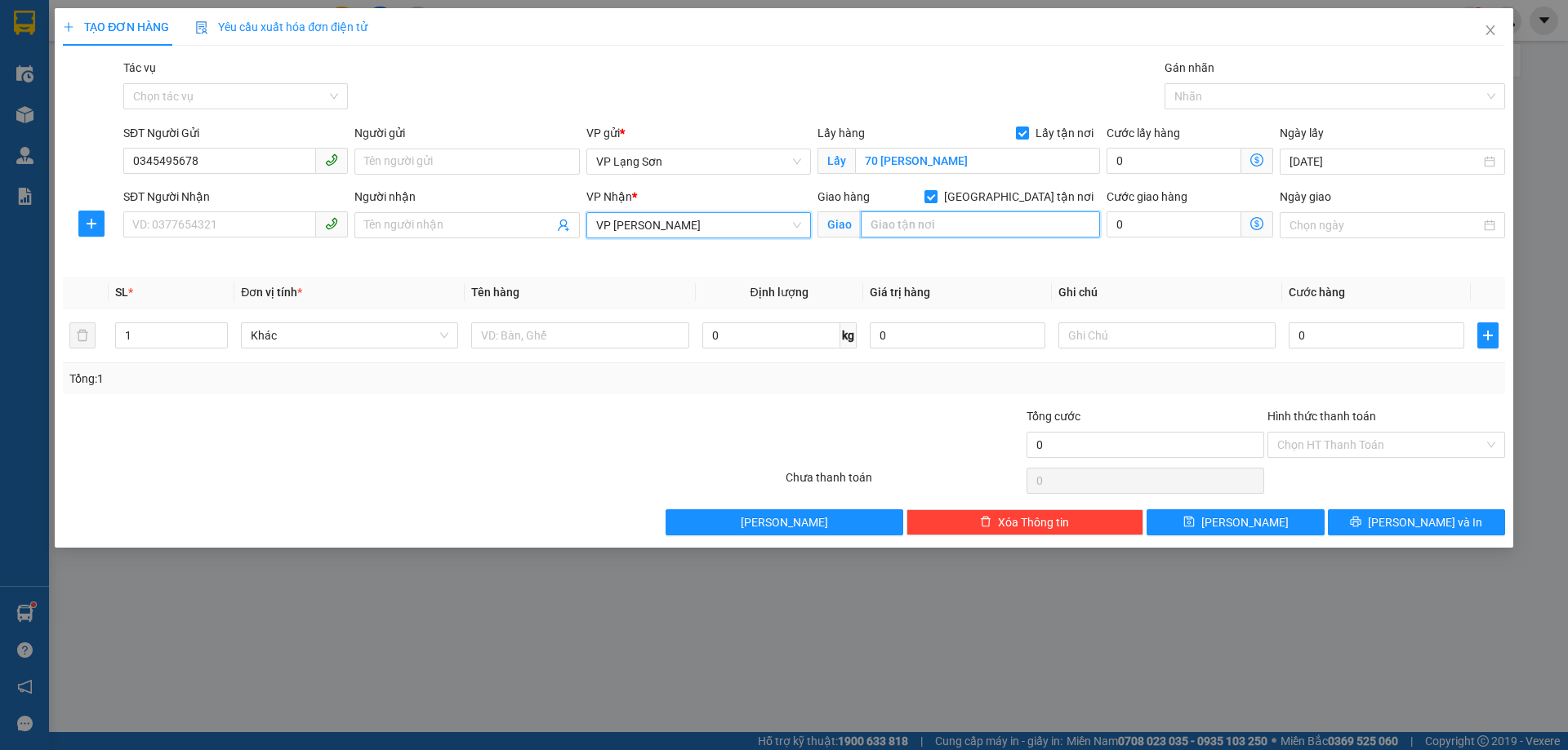
click at [1032, 223] on input "text" at bounding box center [980, 225] width 239 height 27
click at [1487, 31] on icon "close" at bounding box center [1490, 30] width 13 height 13
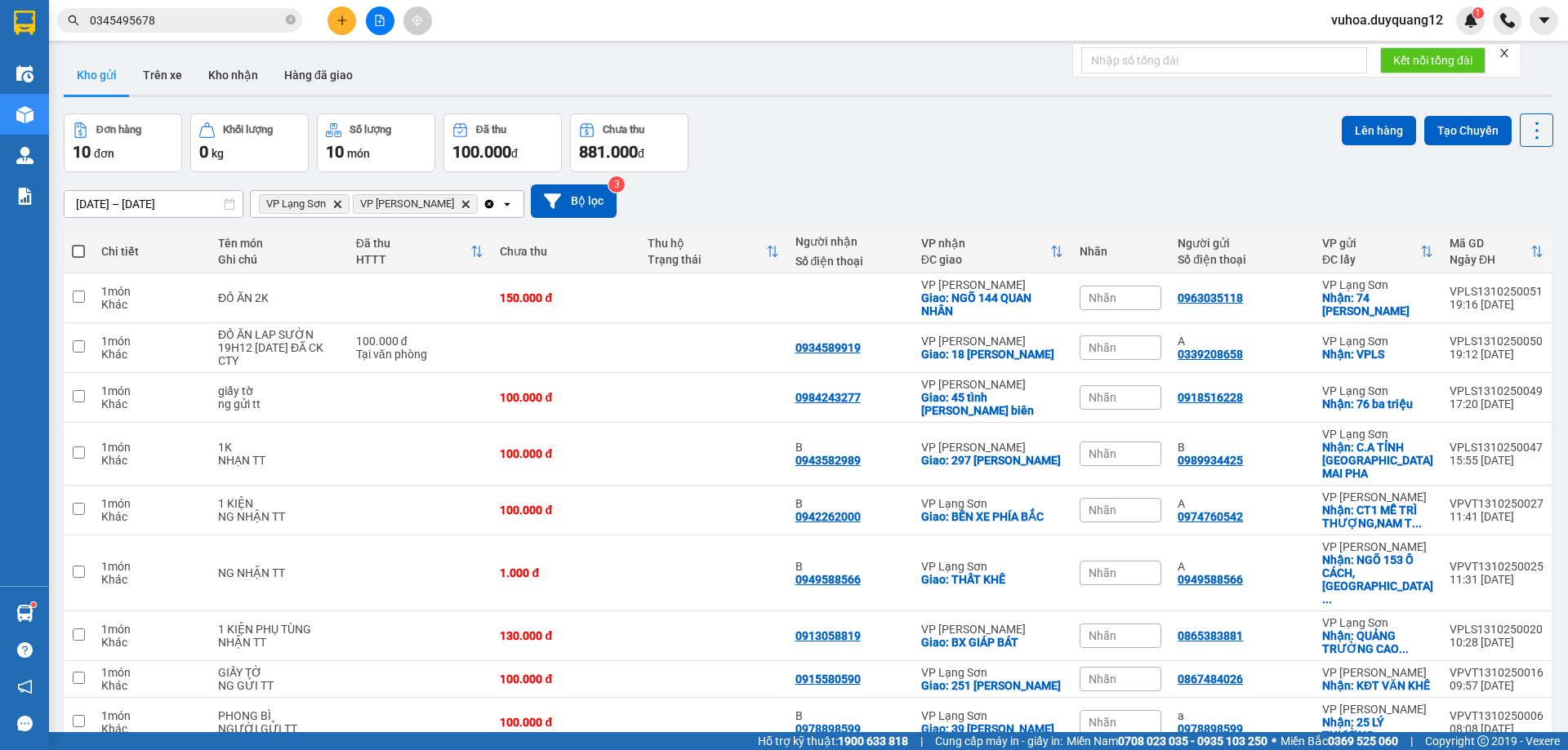
click at [916, 183] on div "[DATE] – [DATE] Press the down arrow key to interact with the calendar and sele…" at bounding box center [809, 202] width 1490 height 58
click at [1421, 301] on button at bounding box center [1425, 298] width 23 height 28
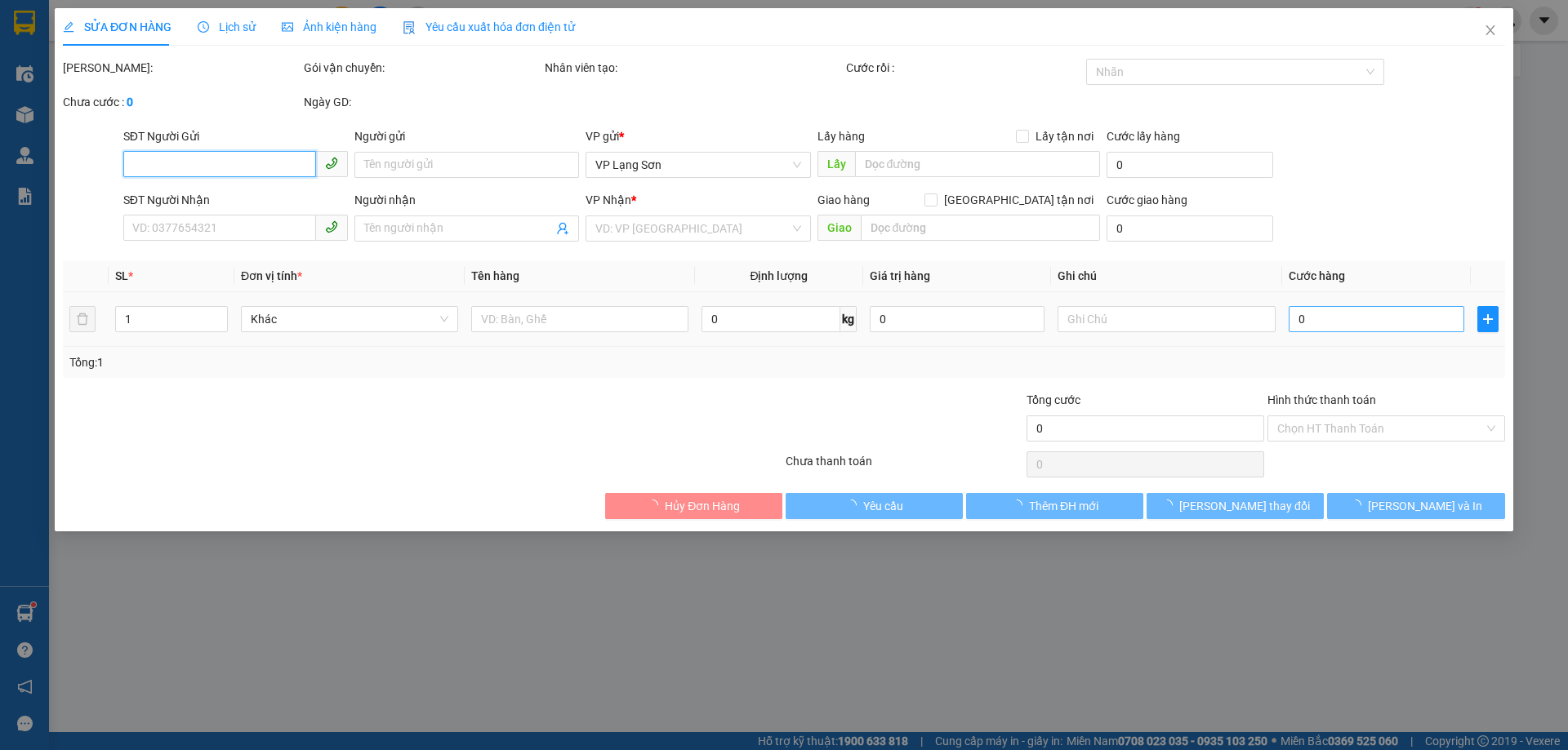
type input "0963035118"
checkbox input "true"
type input "74 [PERSON_NAME]"
checkbox input "true"
type input "NGÕ 144 QUAN NHÂN"
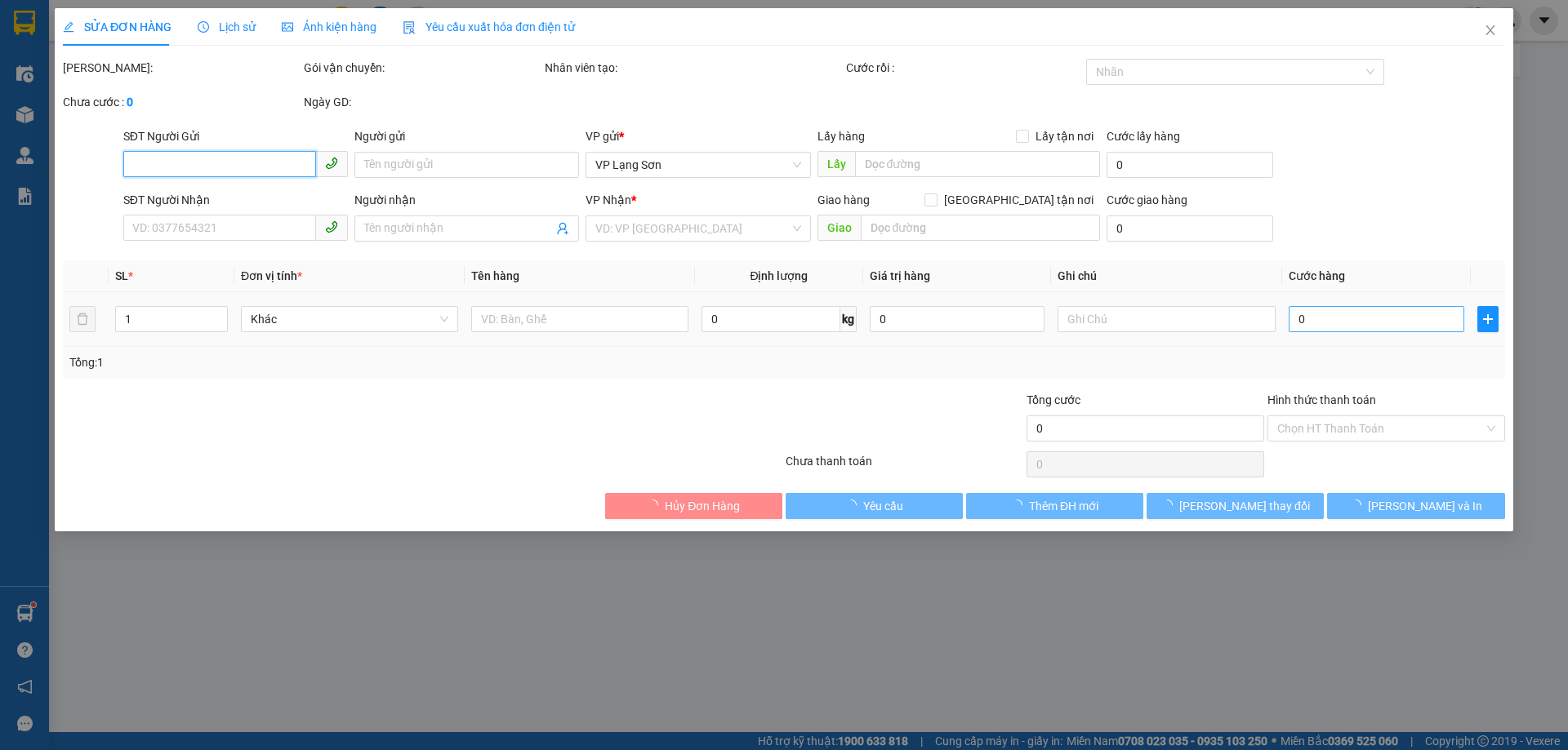
type input "150.000"
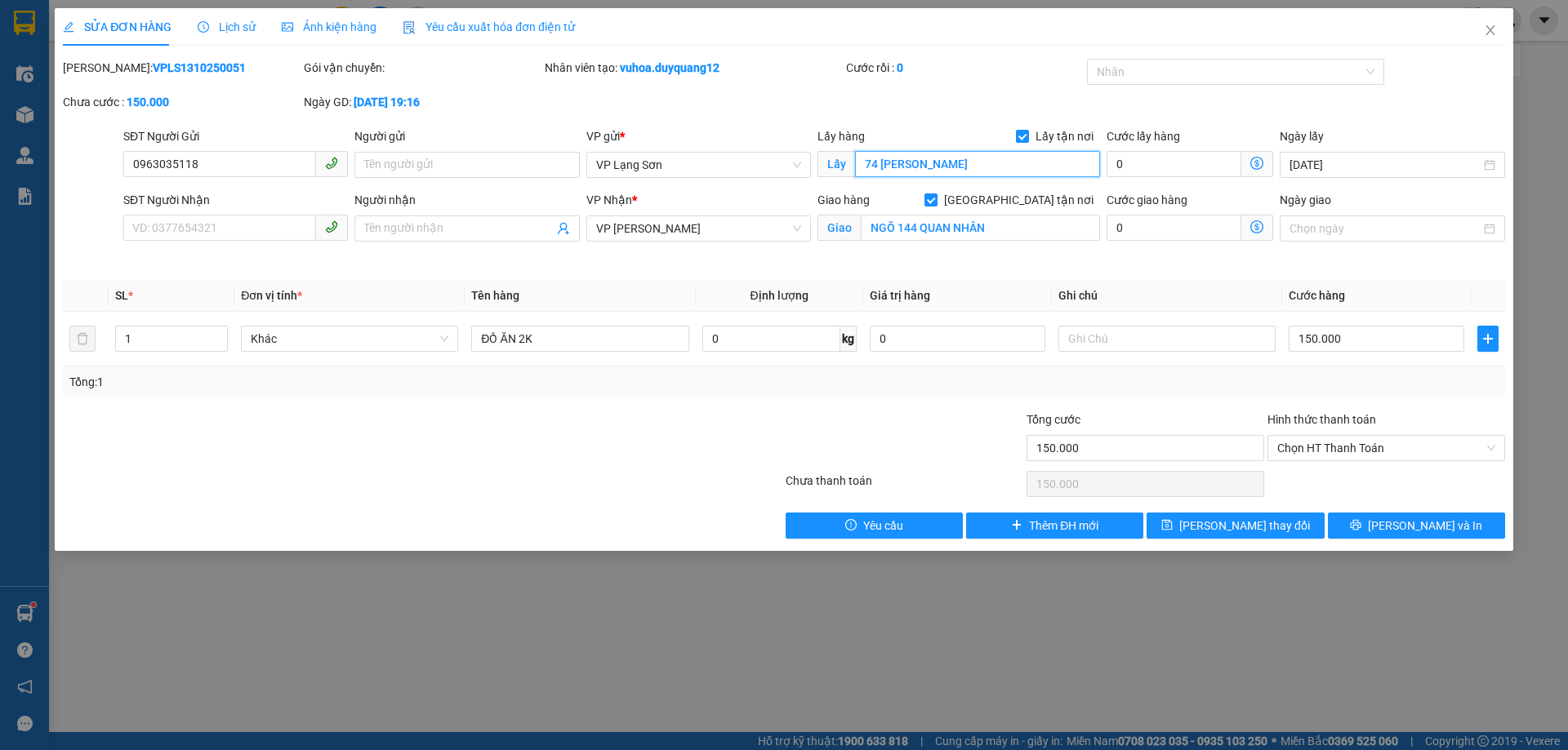
click at [877, 171] on input "74 [PERSON_NAME]" at bounding box center [977, 165] width 245 height 27
click at [875, 168] on input "74 [PERSON_NAME]" at bounding box center [977, 165] width 245 height 27
click at [1354, 346] on input "150.000" at bounding box center [1377, 339] width 175 height 27
click at [1378, 291] on th "Cước hàng" at bounding box center [1376, 296] width 188 height 32
click at [1187, 286] on th "Ghi chú" at bounding box center [1167, 296] width 230 height 32
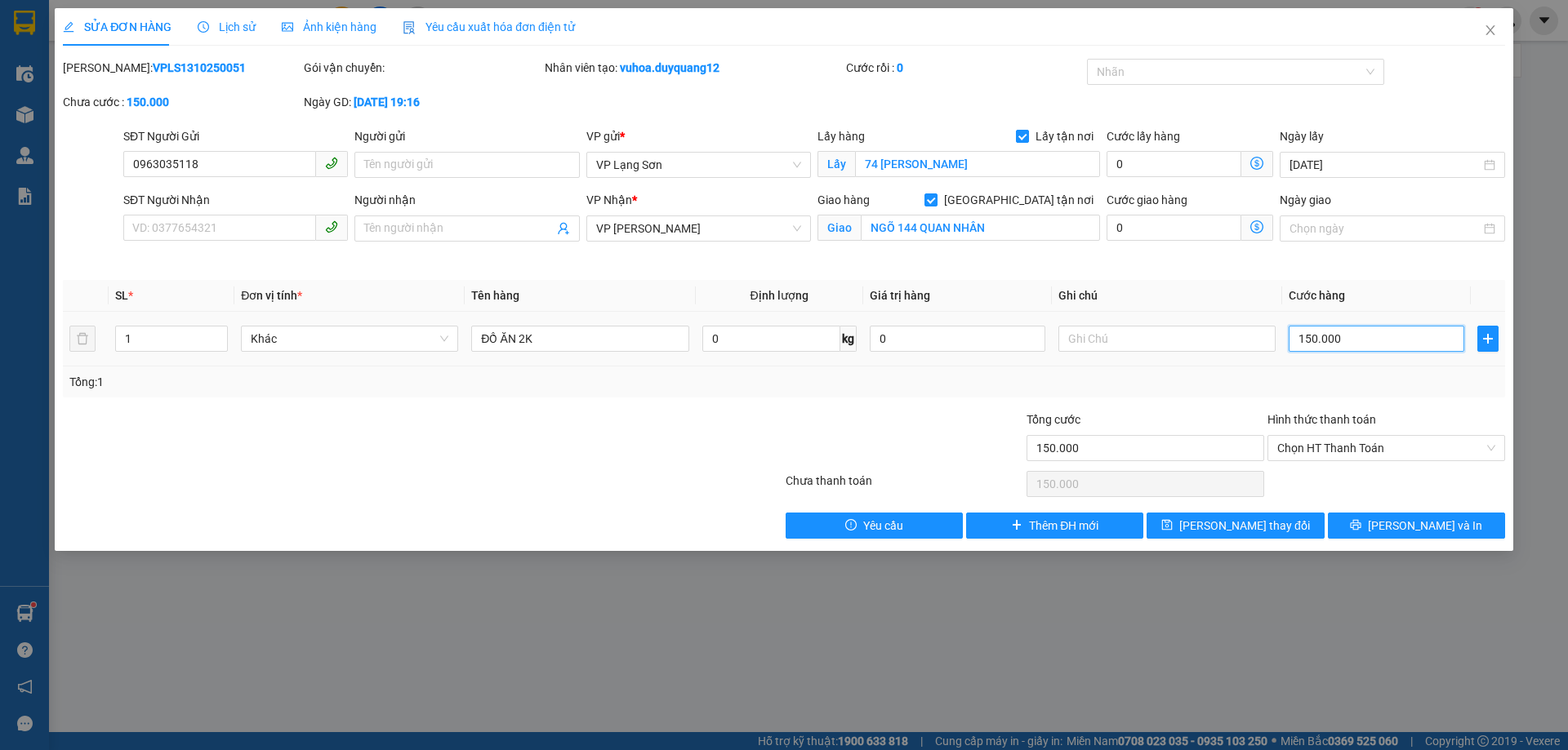
click at [1357, 340] on input "150.000" at bounding box center [1377, 339] width 175 height 27
type input "1"
type input "10"
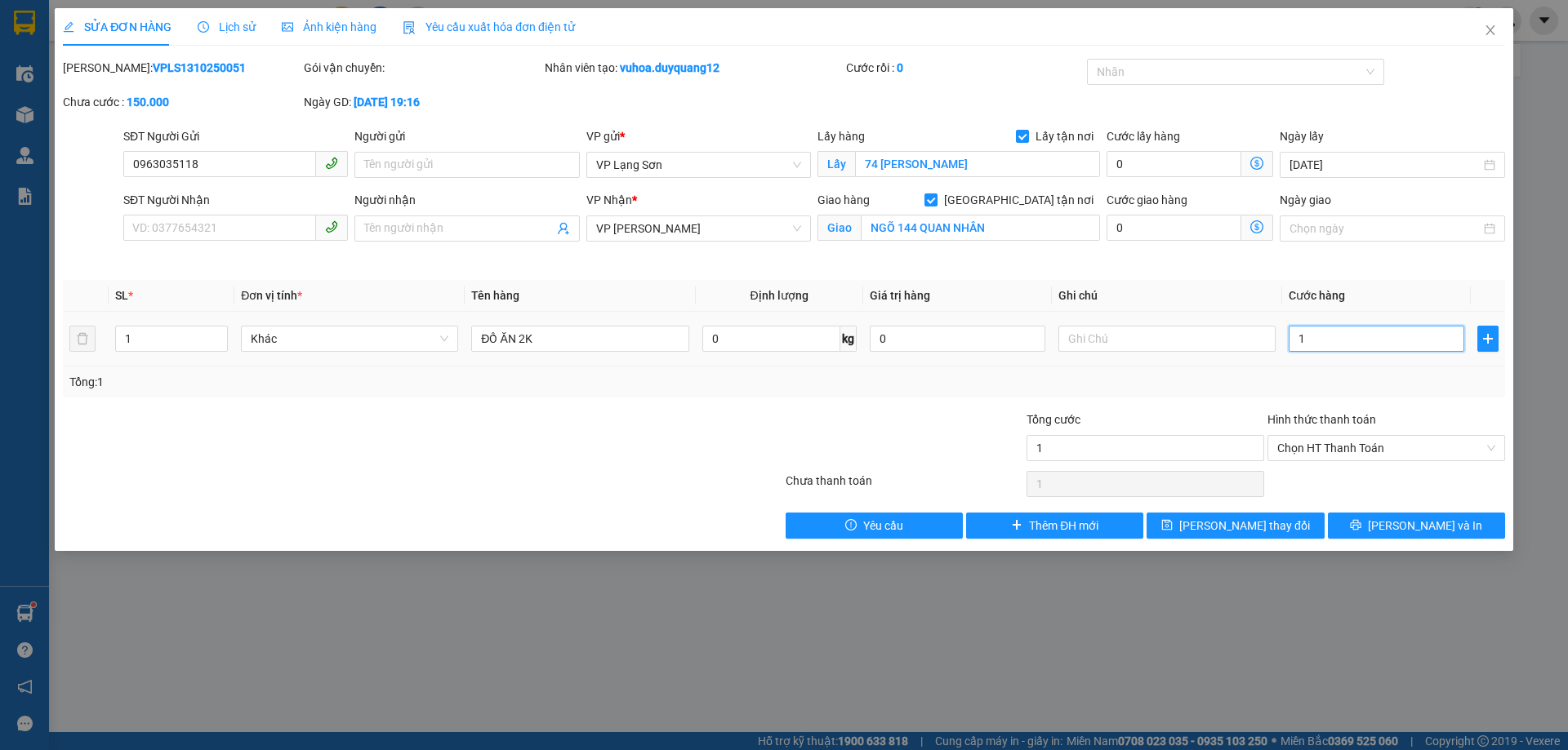
type input "10"
type input "100"
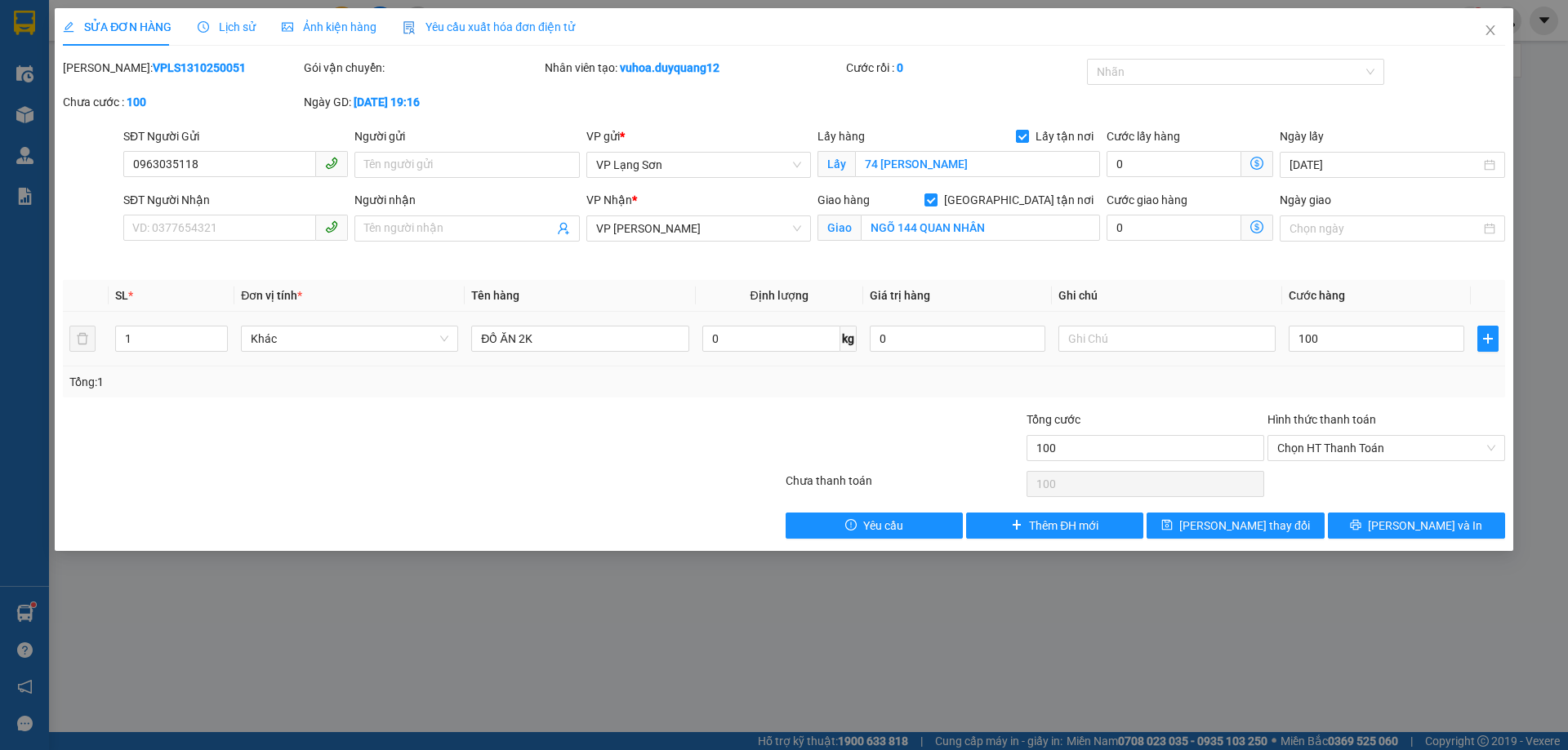
type input "100.000"
click at [1172, 289] on th "Ghi chú" at bounding box center [1167, 296] width 230 height 32
click at [901, 228] on input "NGÕ 144 QUAN NHÂN" at bounding box center [980, 228] width 239 height 27
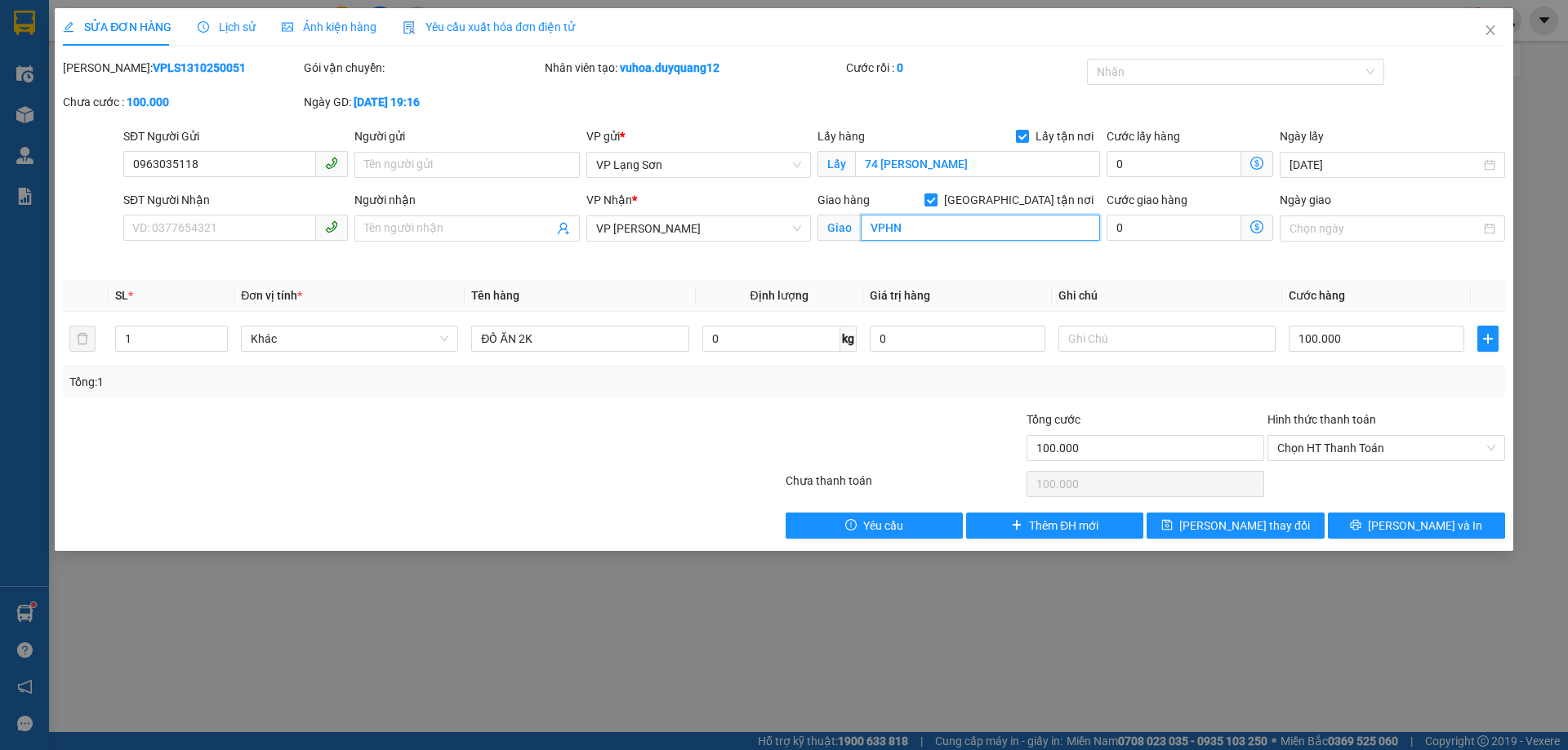
type input "VPHN"
click at [339, 260] on div "SĐT Người Nhận VD: 0377654321" at bounding box center [235, 229] width 231 height 77
paste input "0345495678"
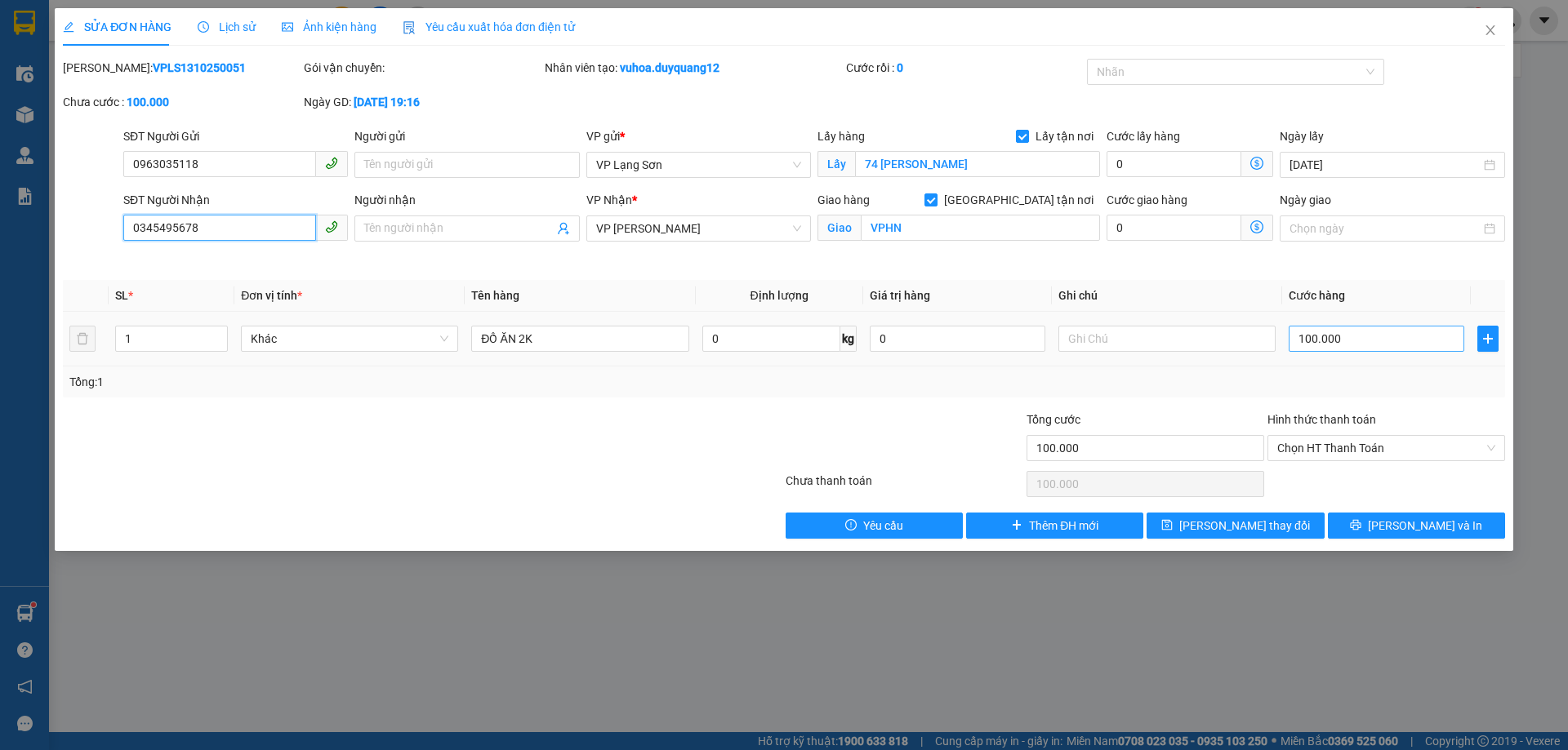
type input "0345495678"
click at [1349, 336] on input "100.000" at bounding box center [1377, 339] width 175 height 27
type input "1"
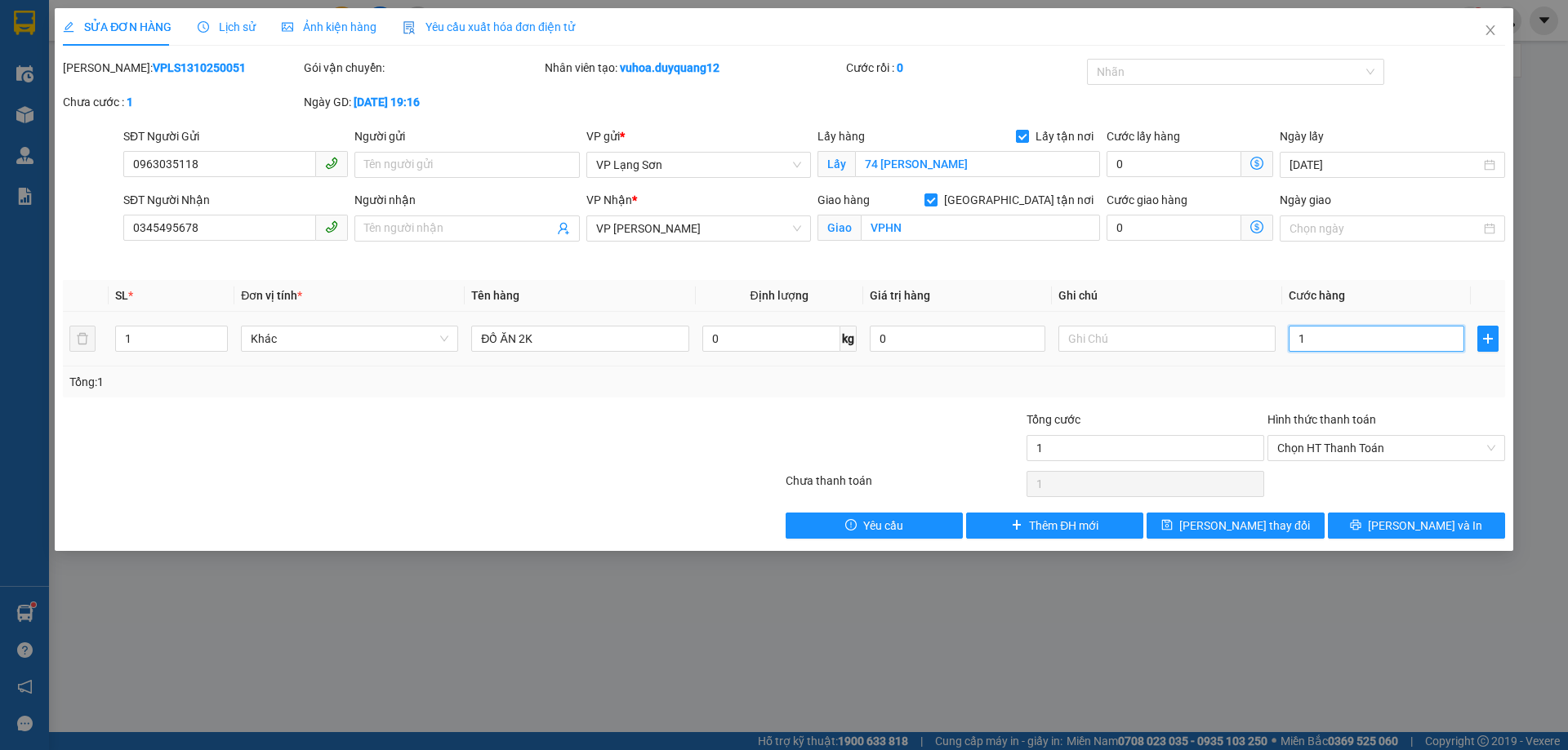
type input "16"
type input "165"
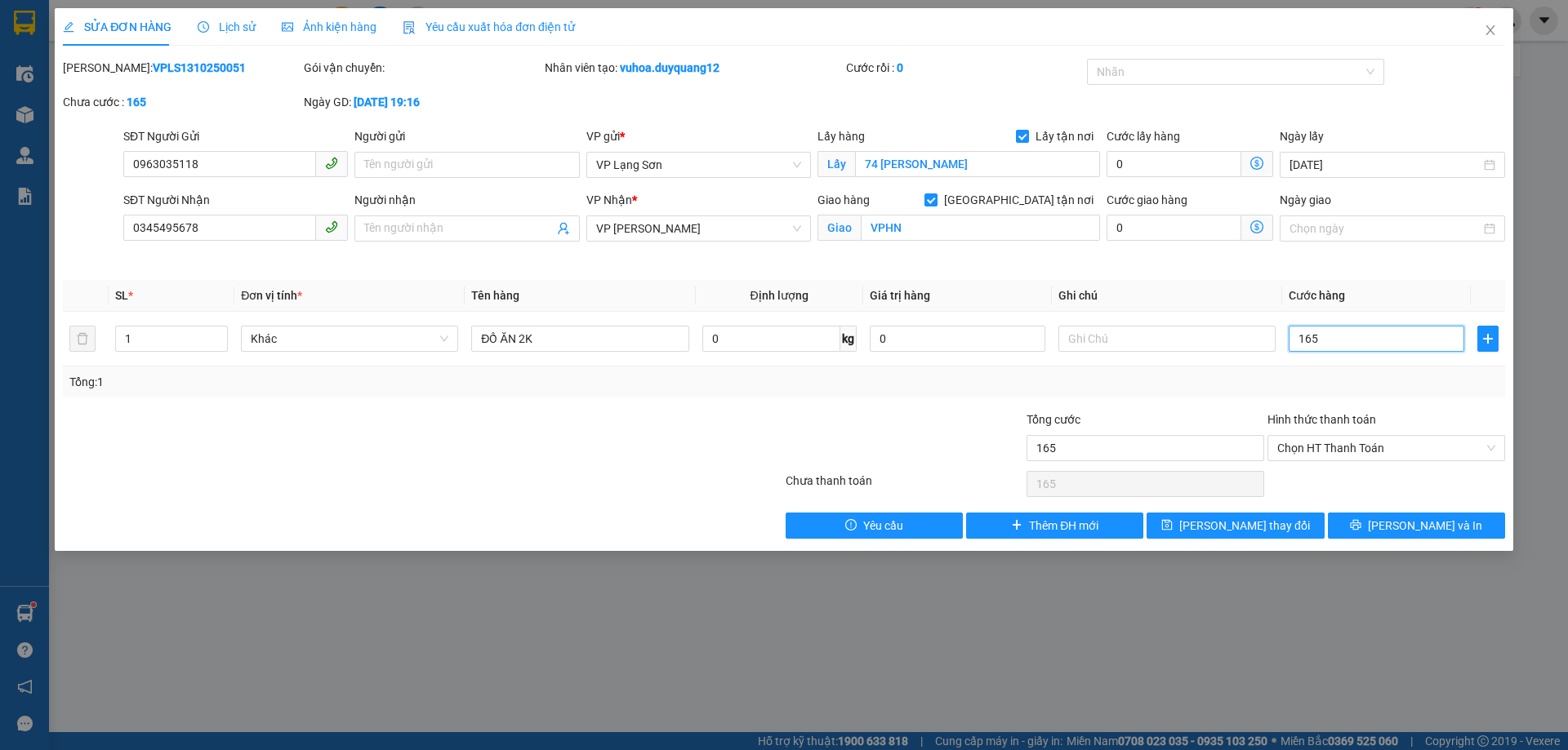
type input "165"
type input "165.000"
drag, startPoint x: 1216, startPoint y: 288, endPoint x: 1194, endPoint y: 287, distance: 22.0
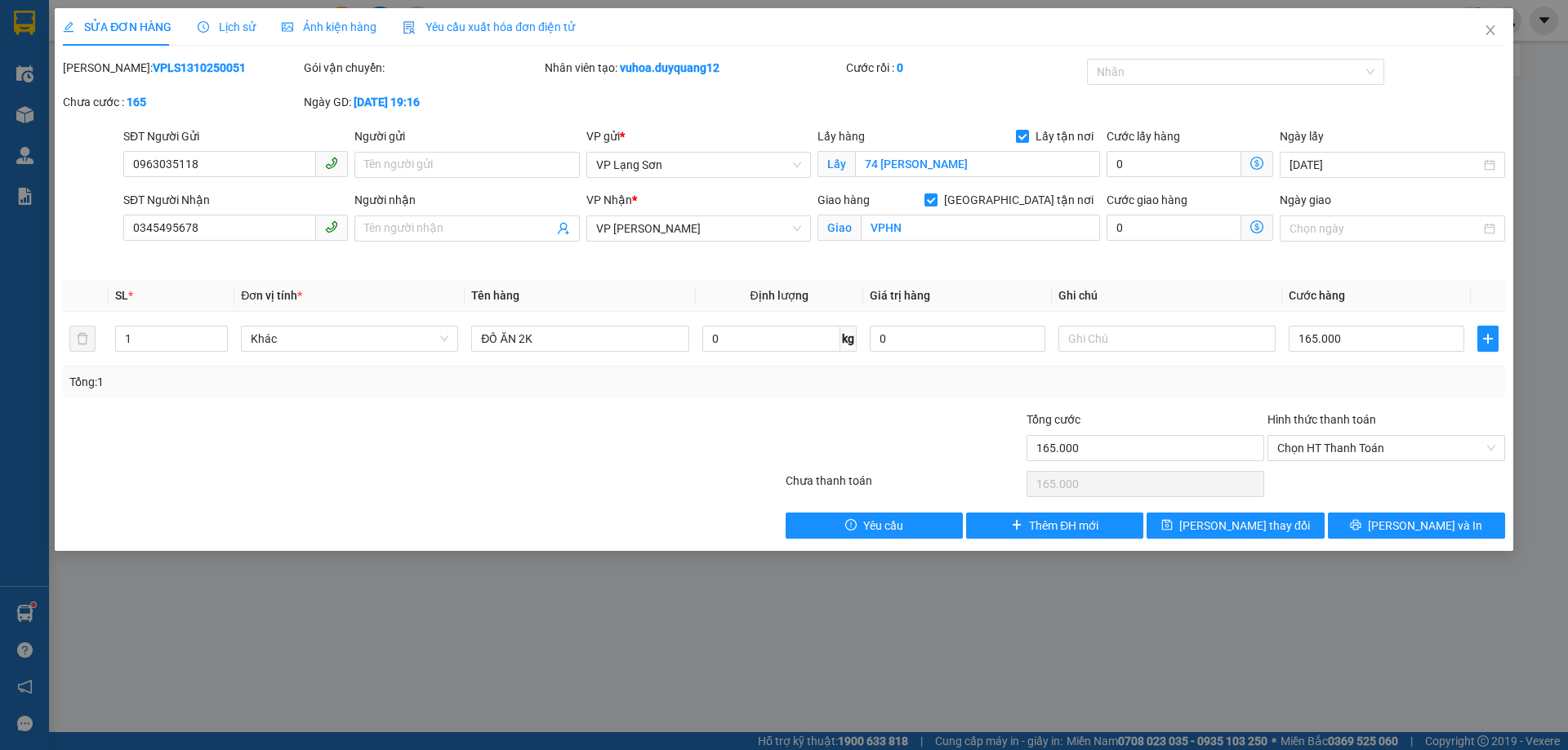
click at [1216, 287] on th "Ghi chú" at bounding box center [1167, 296] width 230 height 32
click at [916, 233] on input "VPHN" at bounding box center [980, 228] width 239 height 27
type input "NGÕ 144 QUAN NHÂN"
click at [1161, 339] on input "text" at bounding box center [1167, 339] width 218 height 27
type input "NG GỬI TT"
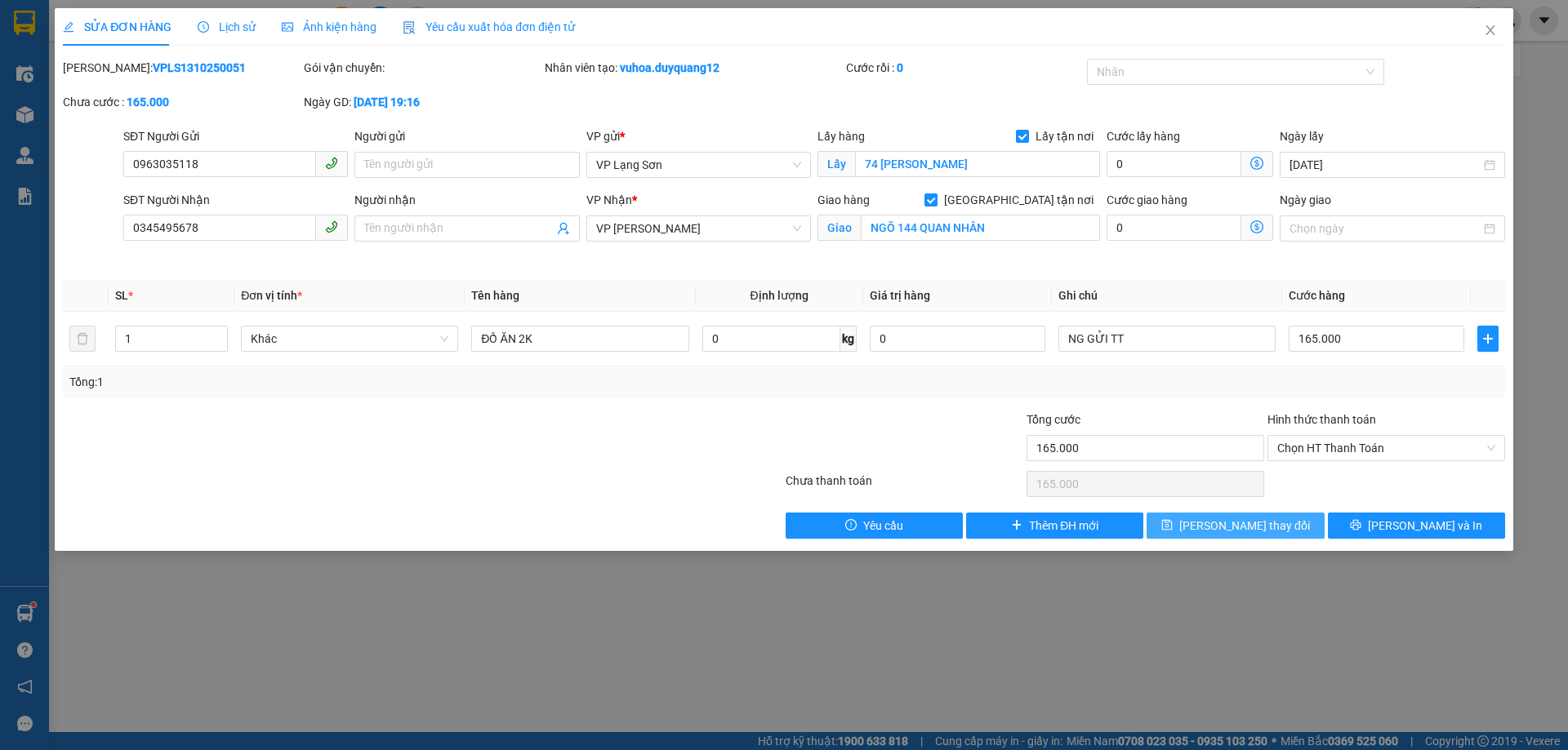
click at [1208, 532] on button "[PERSON_NAME] thay đổi" at bounding box center [1235, 526] width 177 height 27
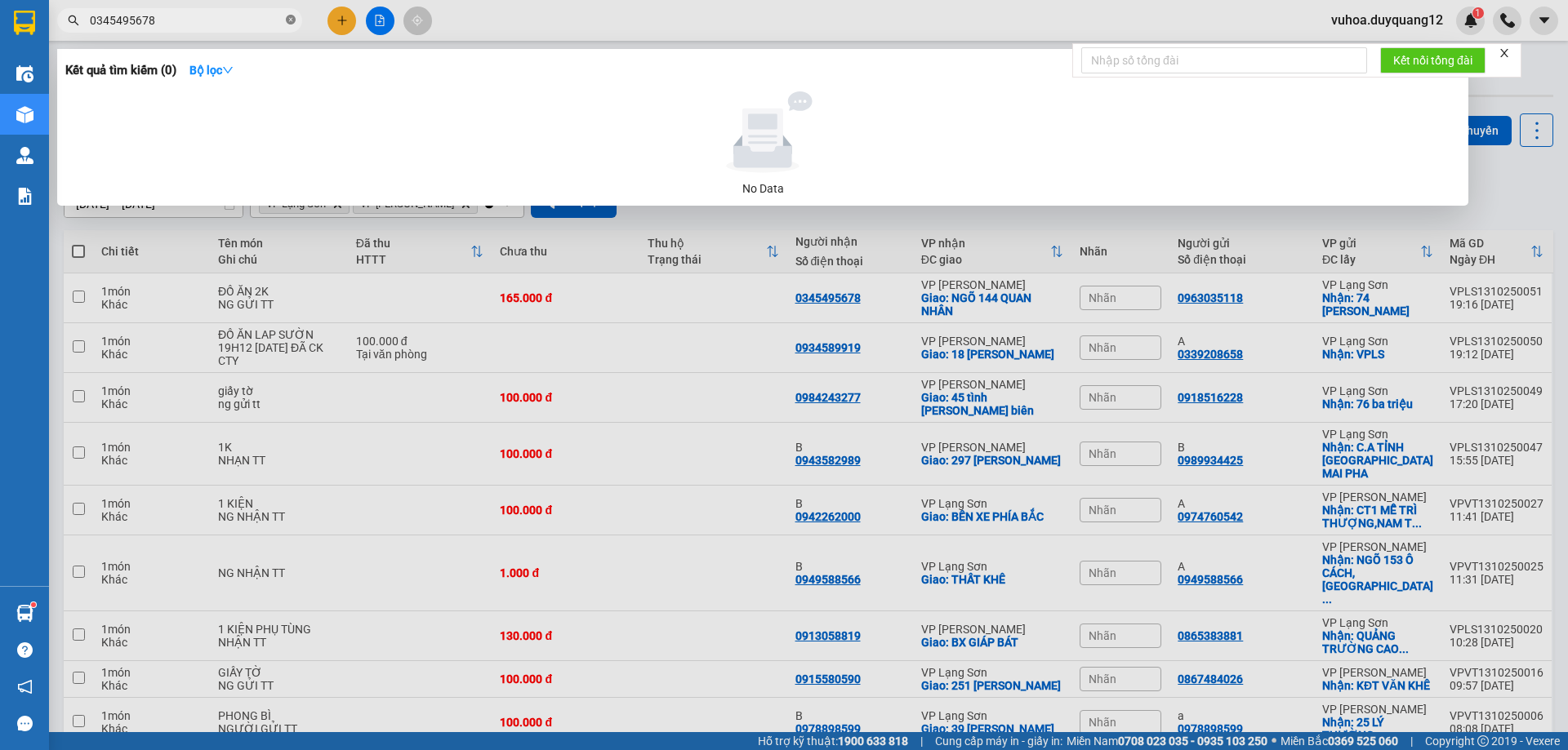
click at [294, 18] on icon "close-circle" at bounding box center [290, 19] width 10 height 10
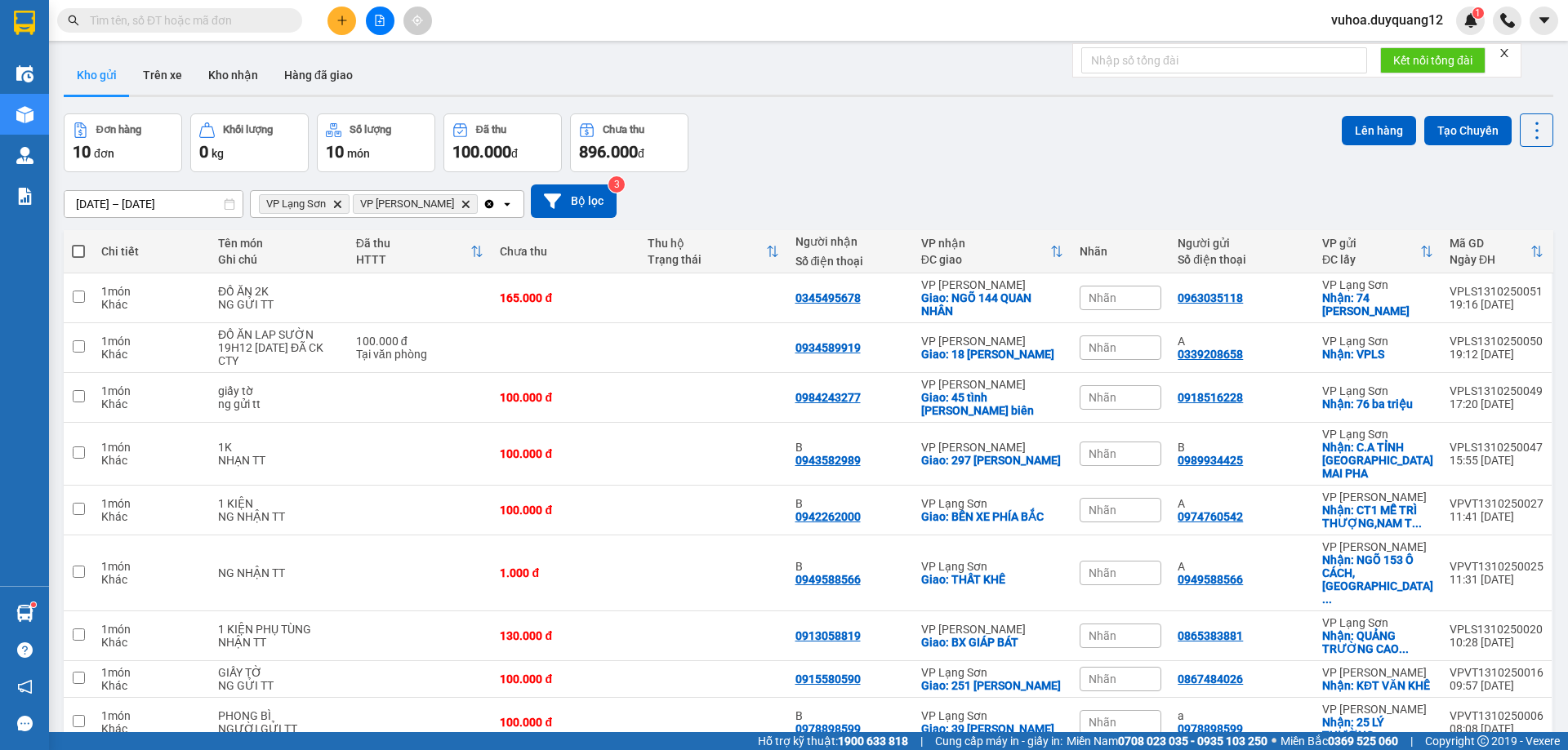
click at [195, 19] on input "text" at bounding box center [187, 20] width 193 height 18
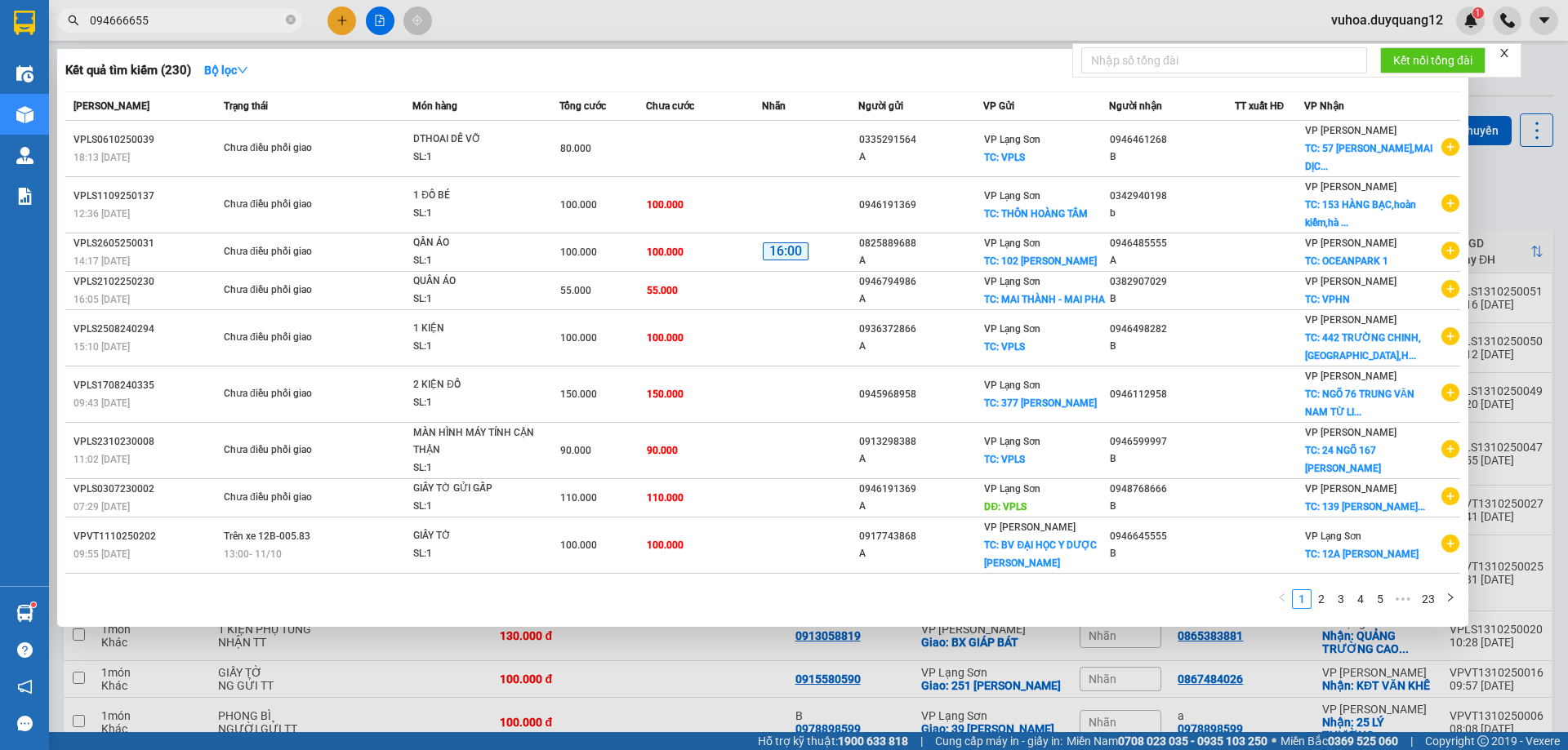
type input "0946666555"
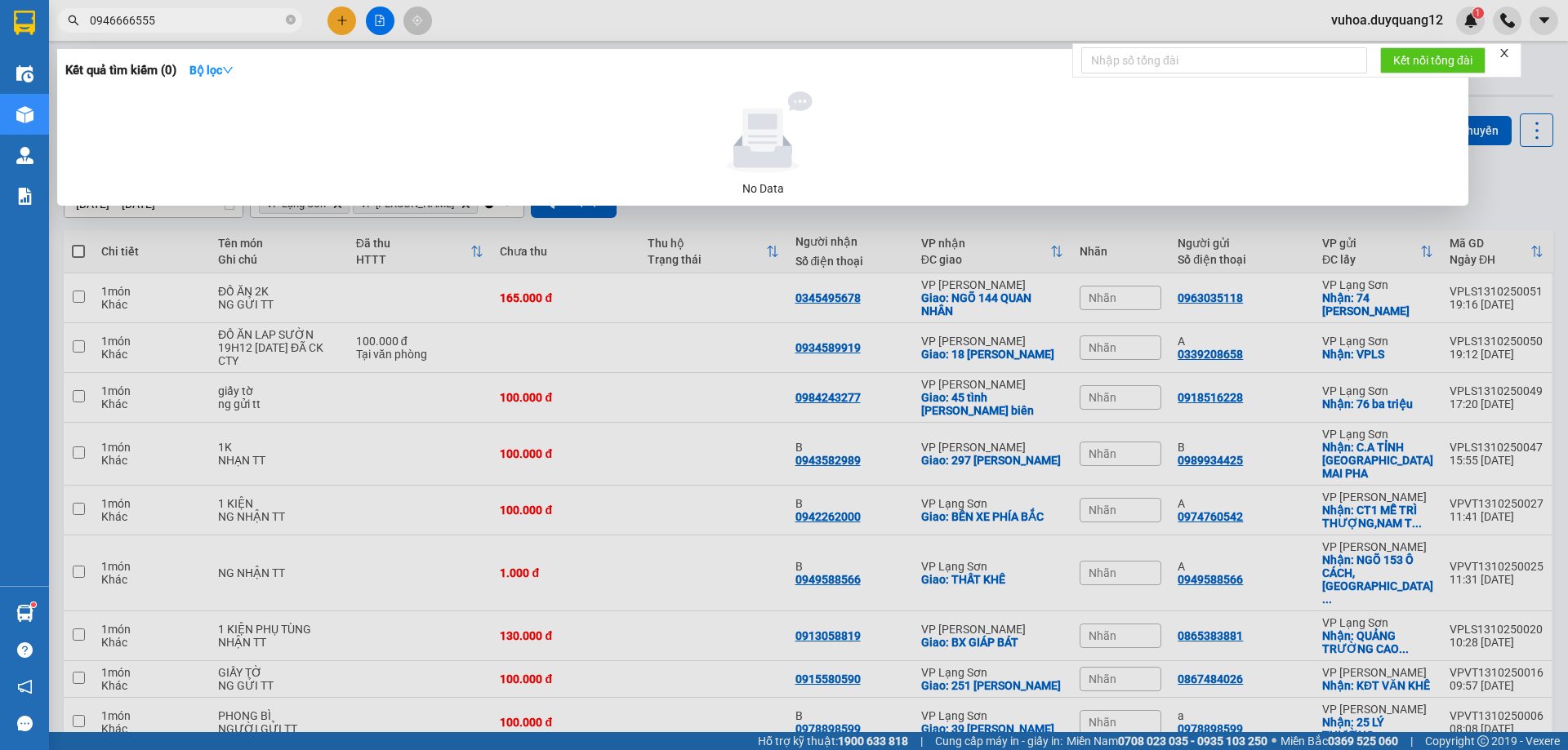
drag, startPoint x: 294, startPoint y: 22, endPoint x: 271, endPoint y: 21, distance: 23.0
click at [293, 21] on icon "close-circle" at bounding box center [290, 19] width 10 height 10
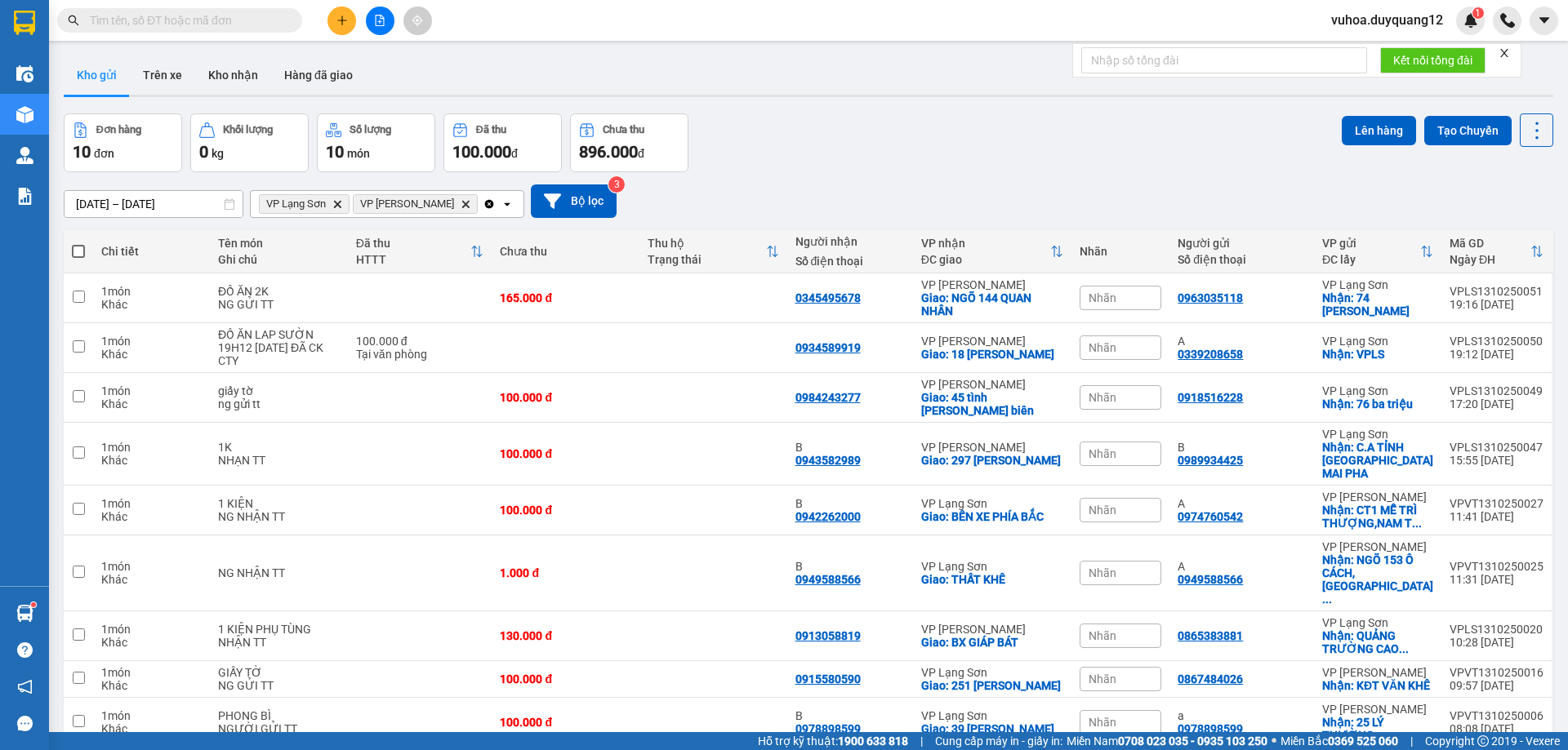
click at [274, 21] on input "text" at bounding box center [187, 20] width 193 height 18
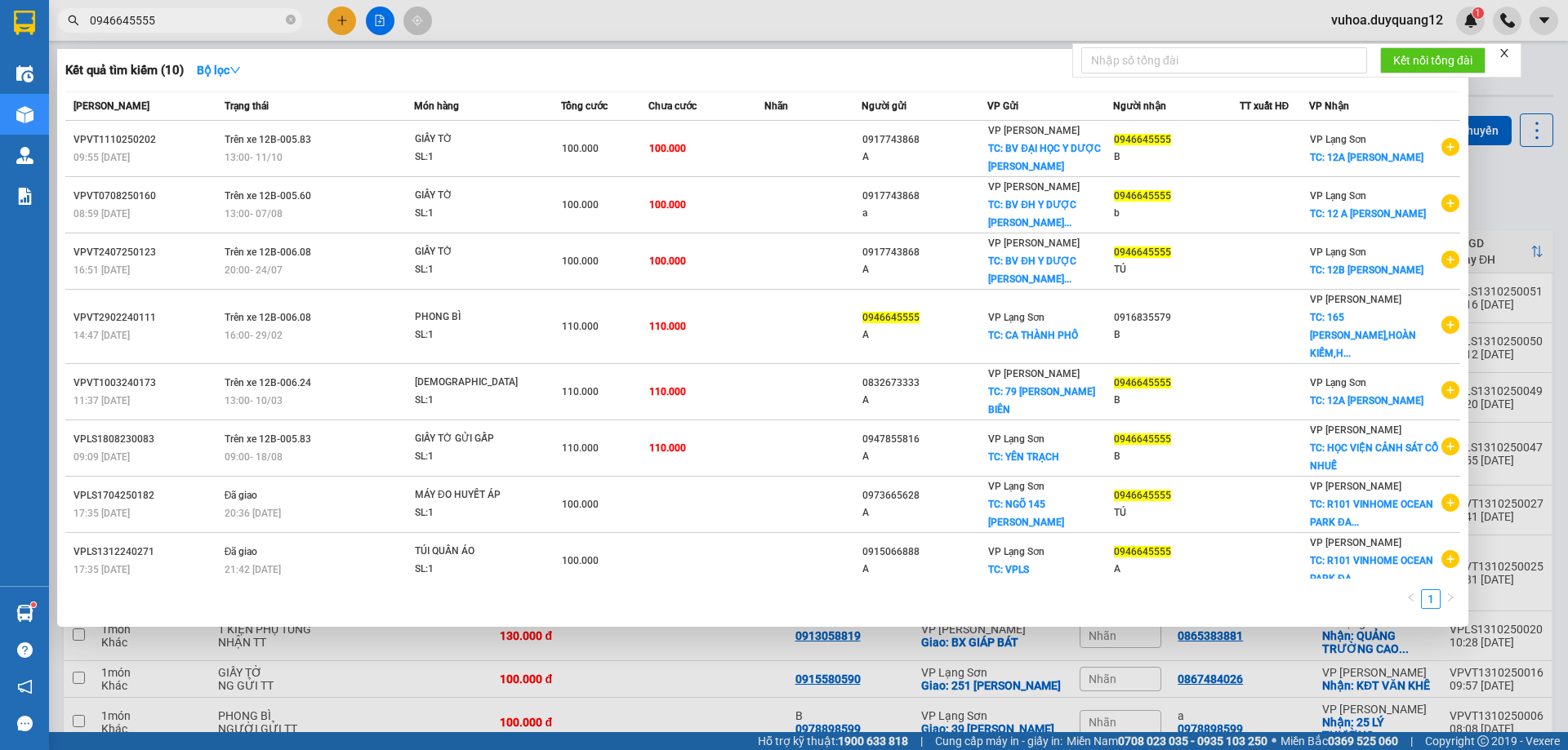
type input "0946645555"
click at [919, 25] on div at bounding box center [784, 375] width 1568 height 750
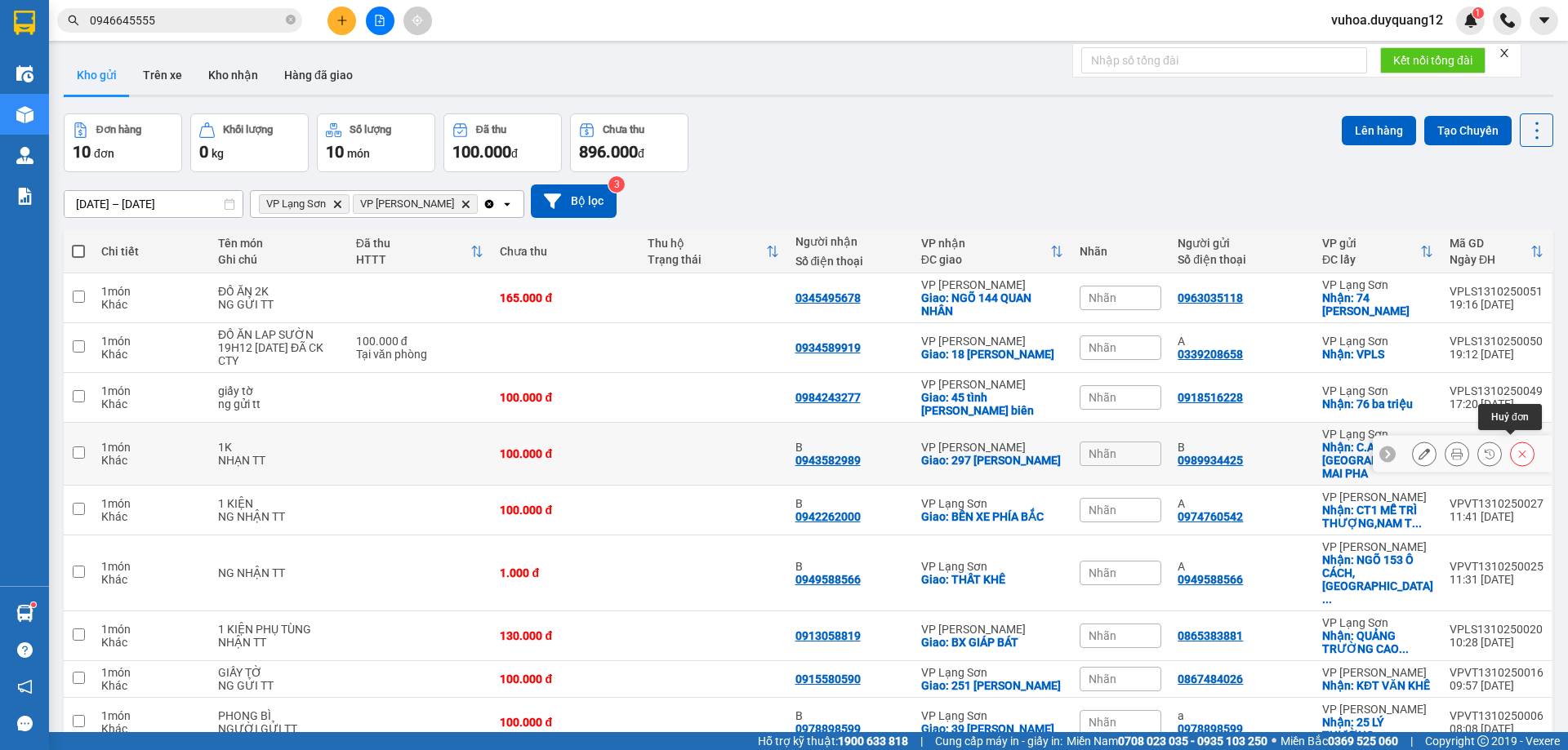
click at [1511, 450] on button at bounding box center [1523, 455] width 23 height 28
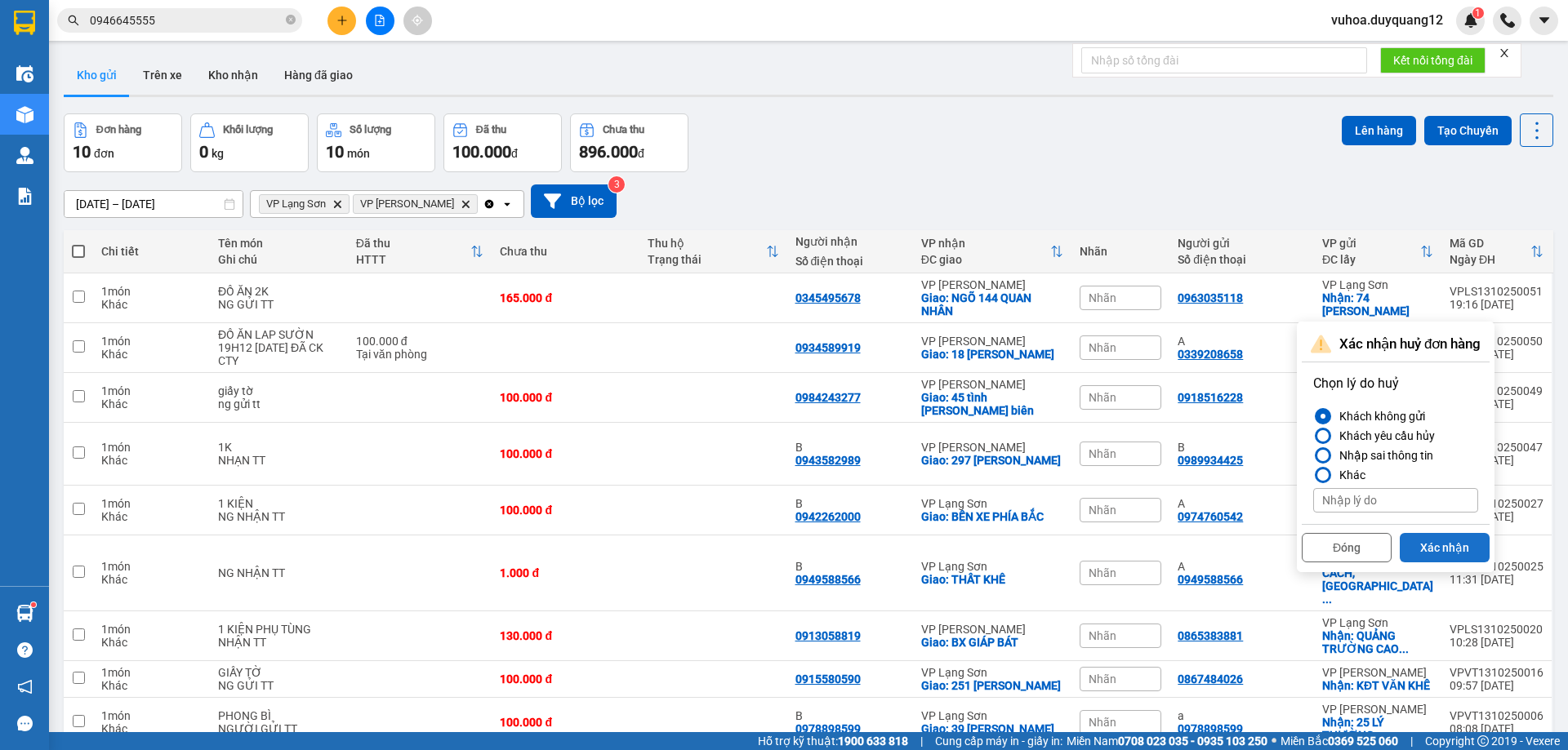
click at [1438, 539] on button "Xác nhận" at bounding box center [1445, 547] width 90 height 29
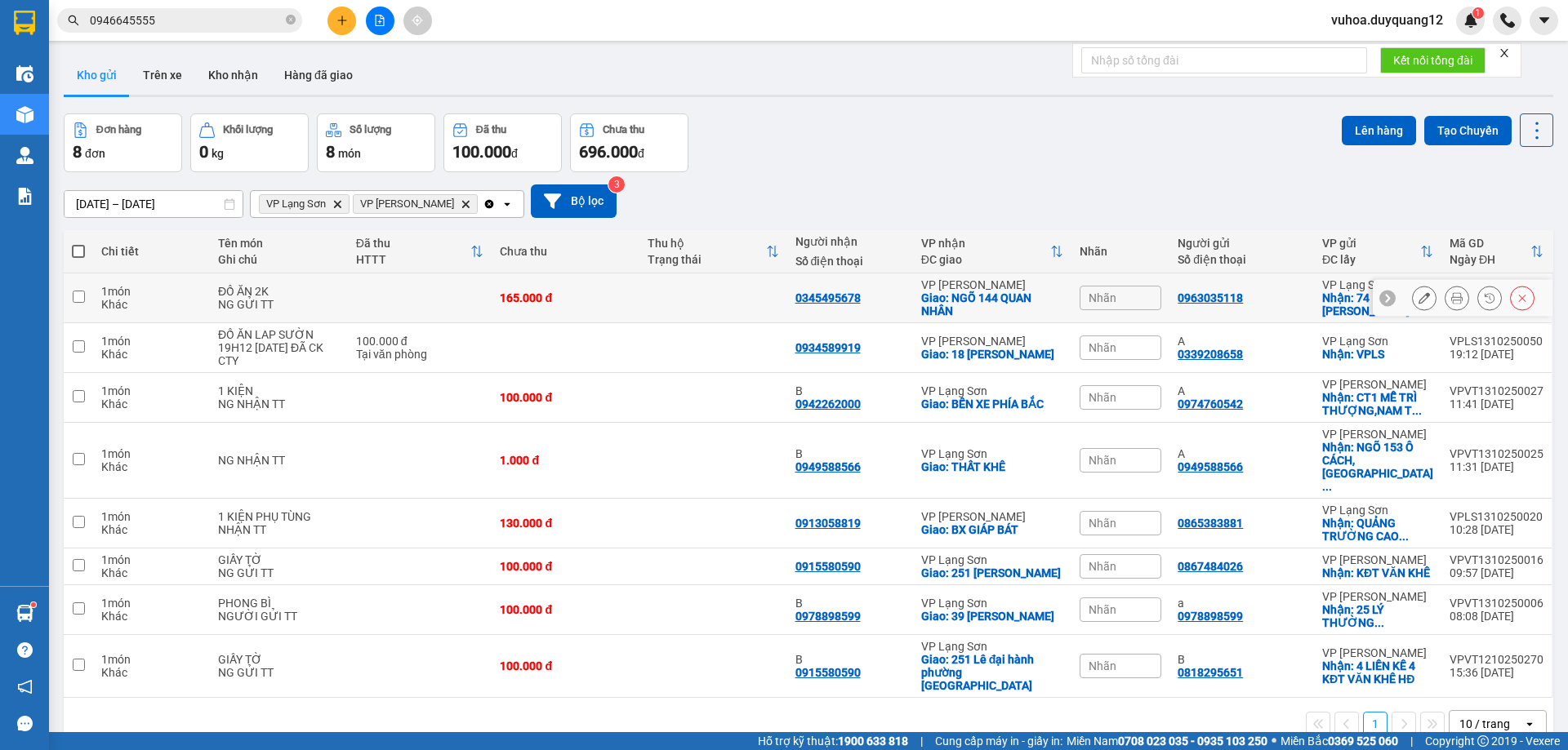
click at [1513, 305] on button at bounding box center [1523, 298] width 23 height 28
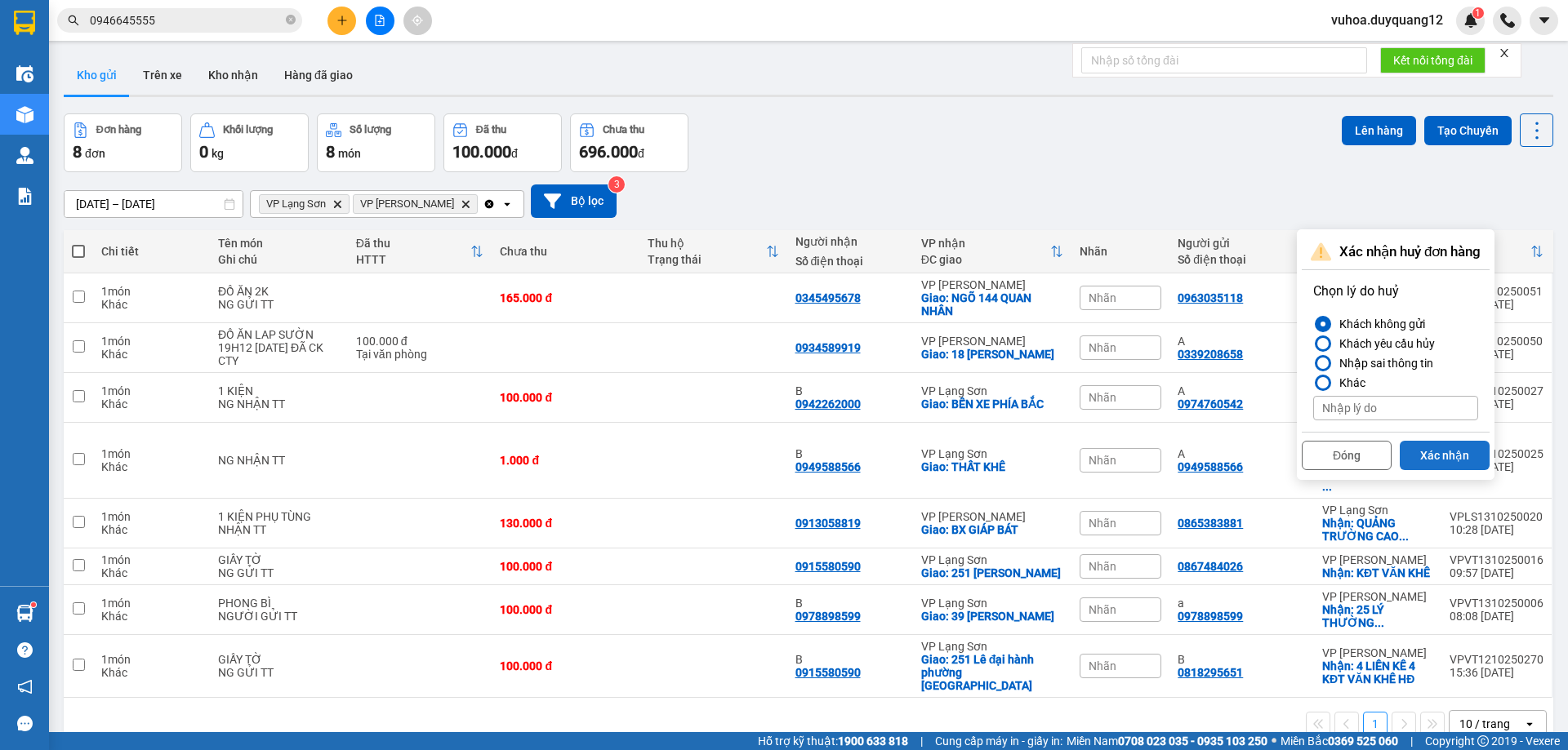
click at [1434, 454] on button "Xác nhận" at bounding box center [1445, 455] width 90 height 29
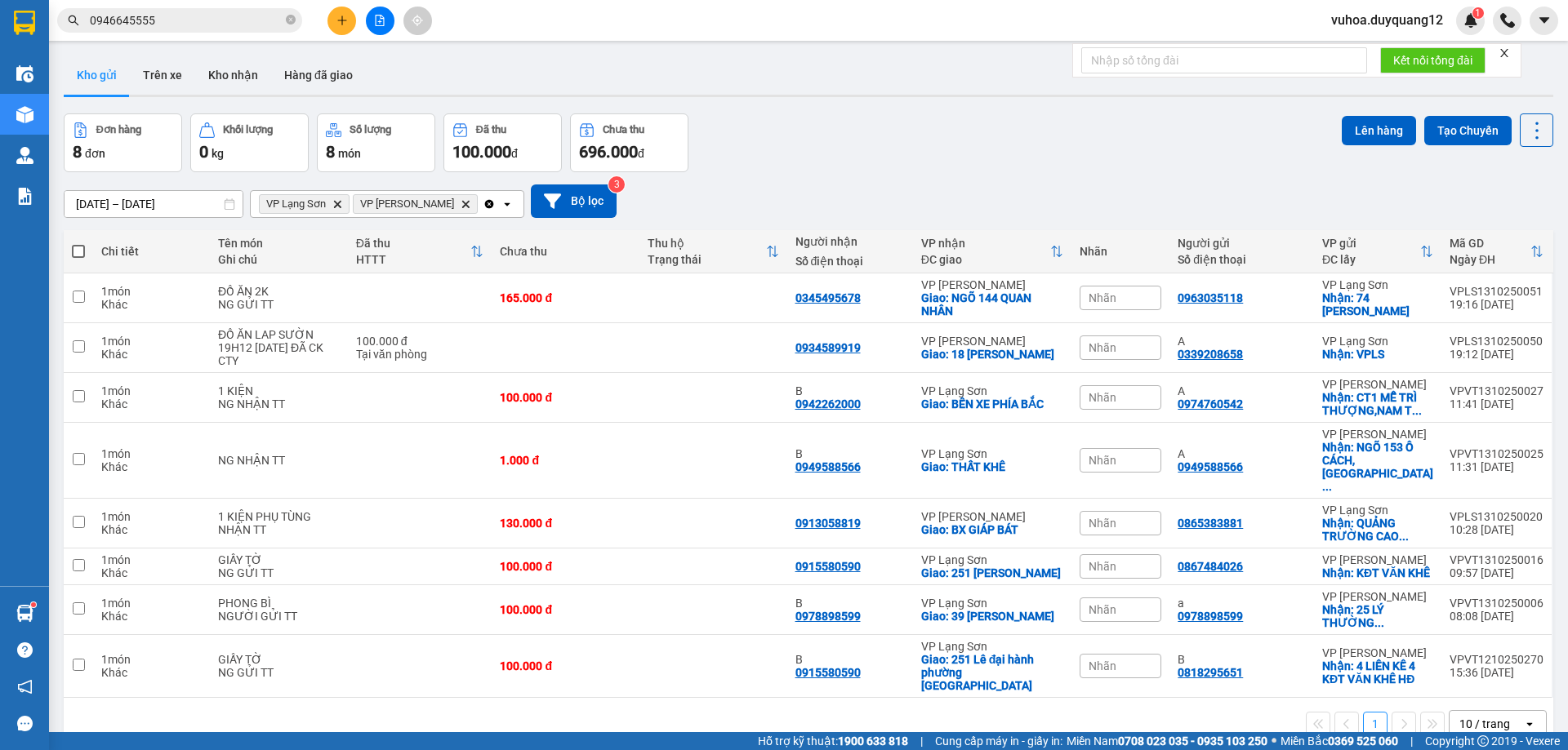
click at [1220, 237] on div "Người gửi" at bounding box center [1241, 243] width 128 height 13
click at [930, 189] on div "[DATE] – [DATE] Press the down arrow key to interact with the calendar and sele…" at bounding box center [809, 202] width 1490 height 34
drag, startPoint x: 914, startPoint y: 183, endPoint x: 511, endPoint y: 43, distance: 426.6
click at [913, 182] on div "[DATE] – [DATE] Press the down arrow key to interact with the calendar and sele…" at bounding box center [809, 202] width 1490 height 58
click at [956, 185] on div "[DATE] – [DATE] Press the down arrow key to interact with the calendar and sele…" at bounding box center [809, 202] width 1490 height 34
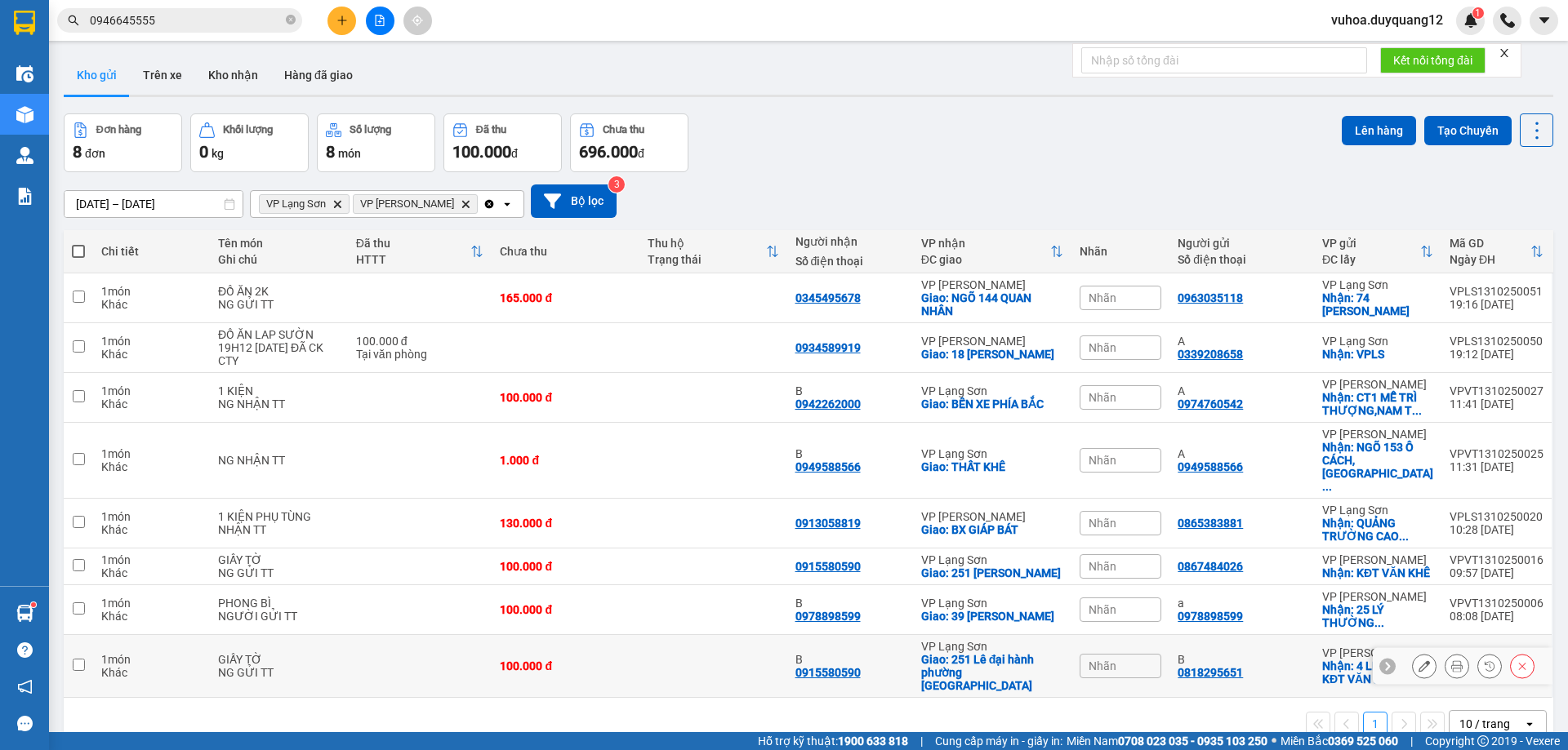
scroll to position [75, 0]
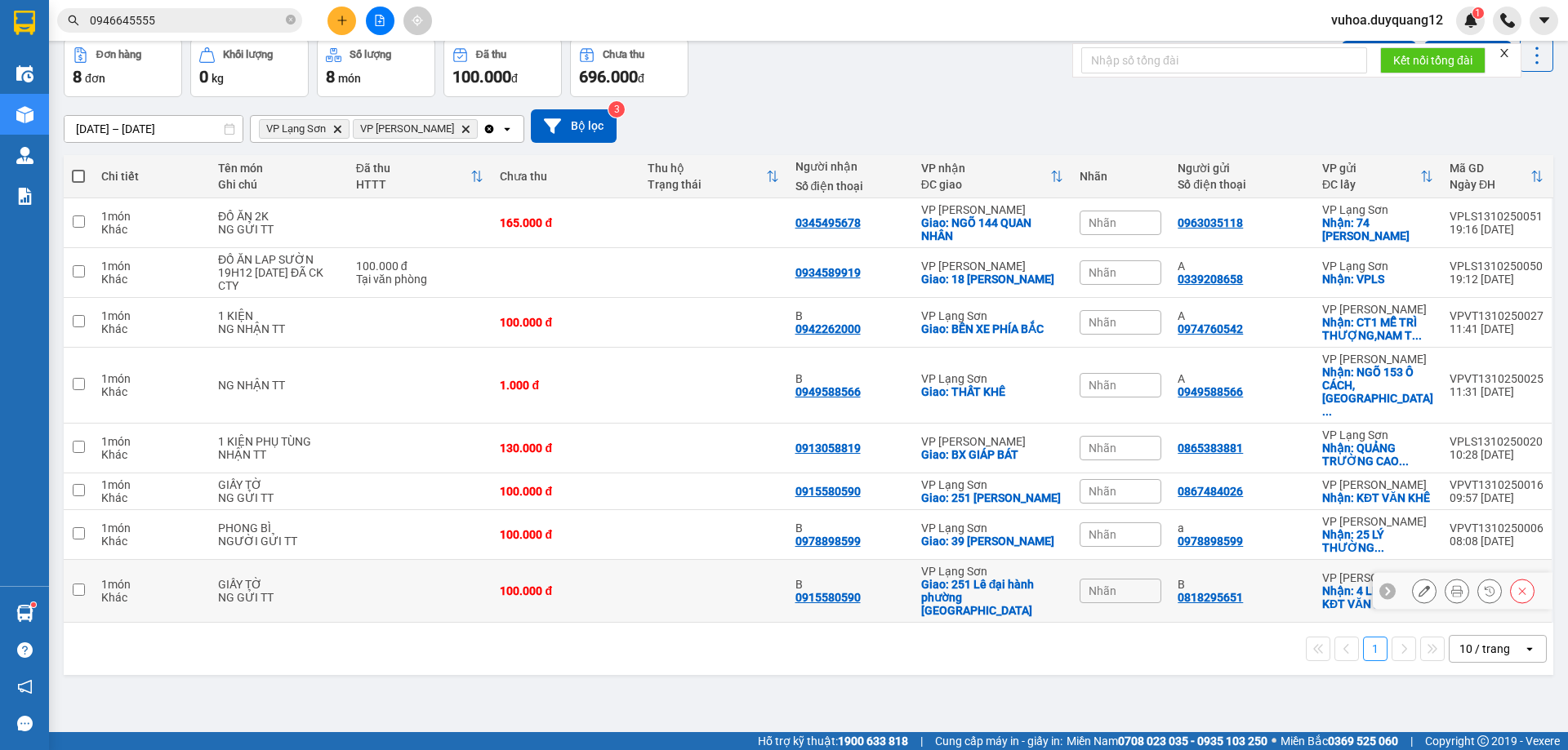
click at [1418, 585] on icon at bounding box center [1424, 591] width 12 height 11
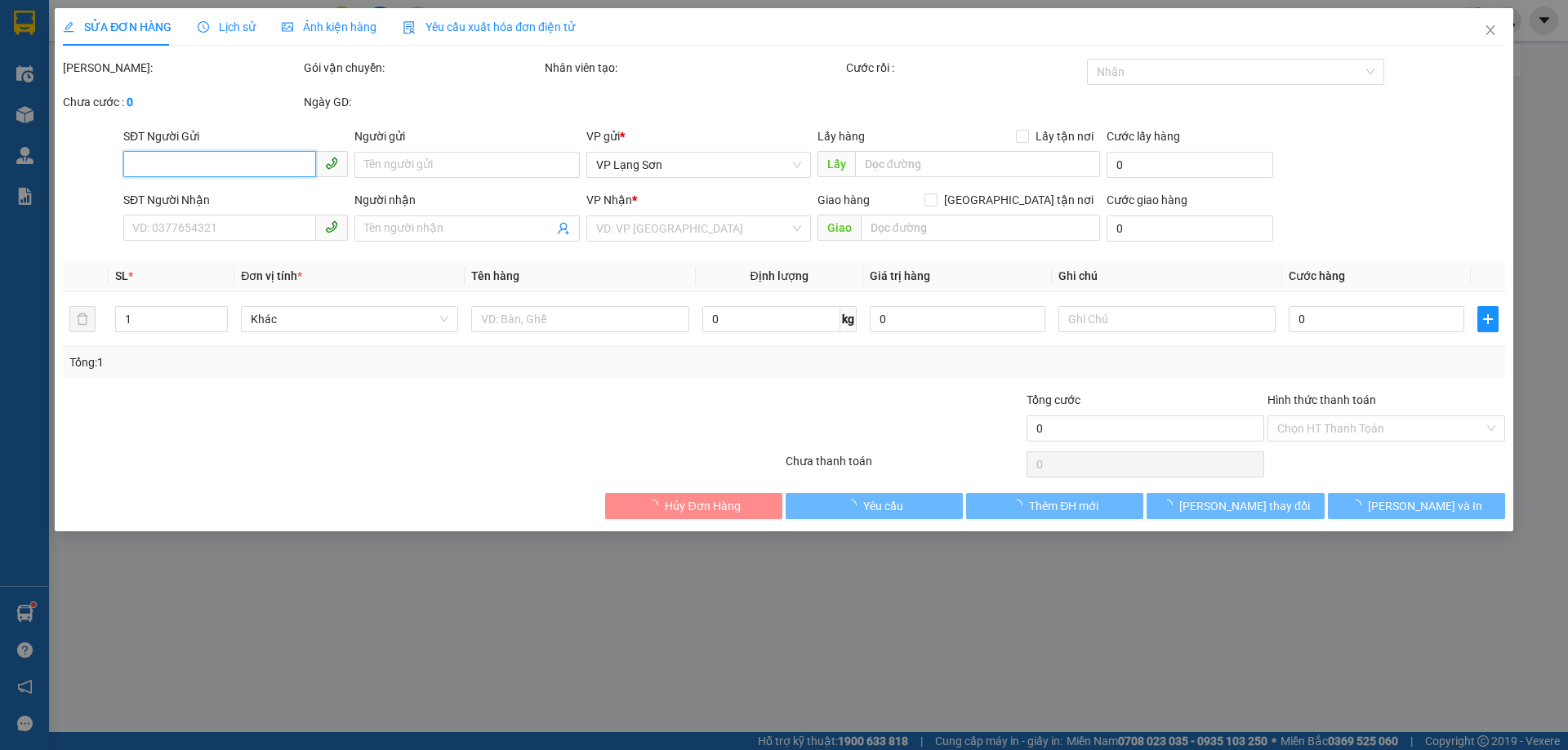
type input "0818295651"
type input "B"
checkbox input "true"
type input "4 LIỀN KỀ 4 KĐT VĂN KHÊ HĐ"
type input "0915580590"
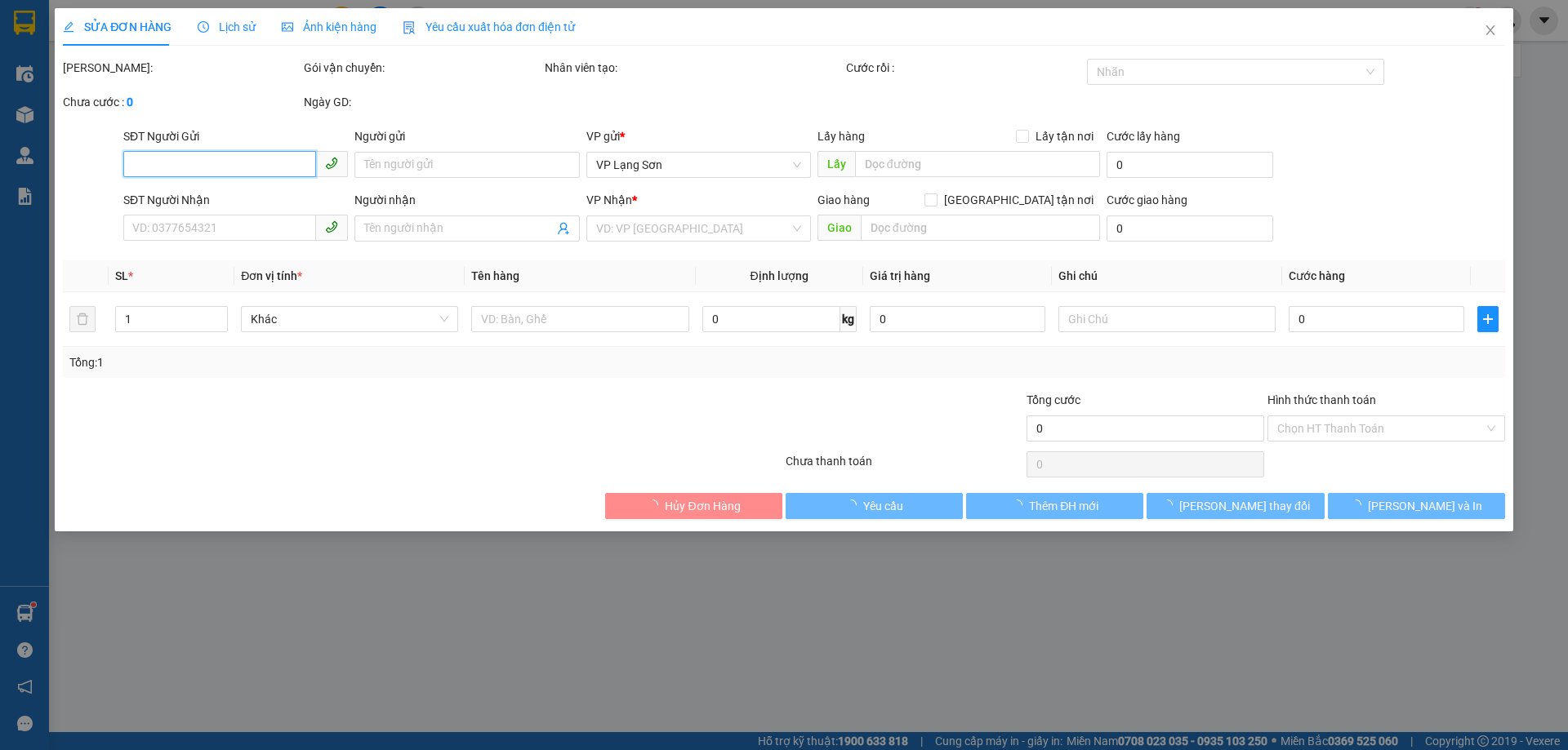
type input "B"
checkbox input "true"
type input "251 Lê đại hành [GEOGRAPHIC_DATA]"
type input "100.000"
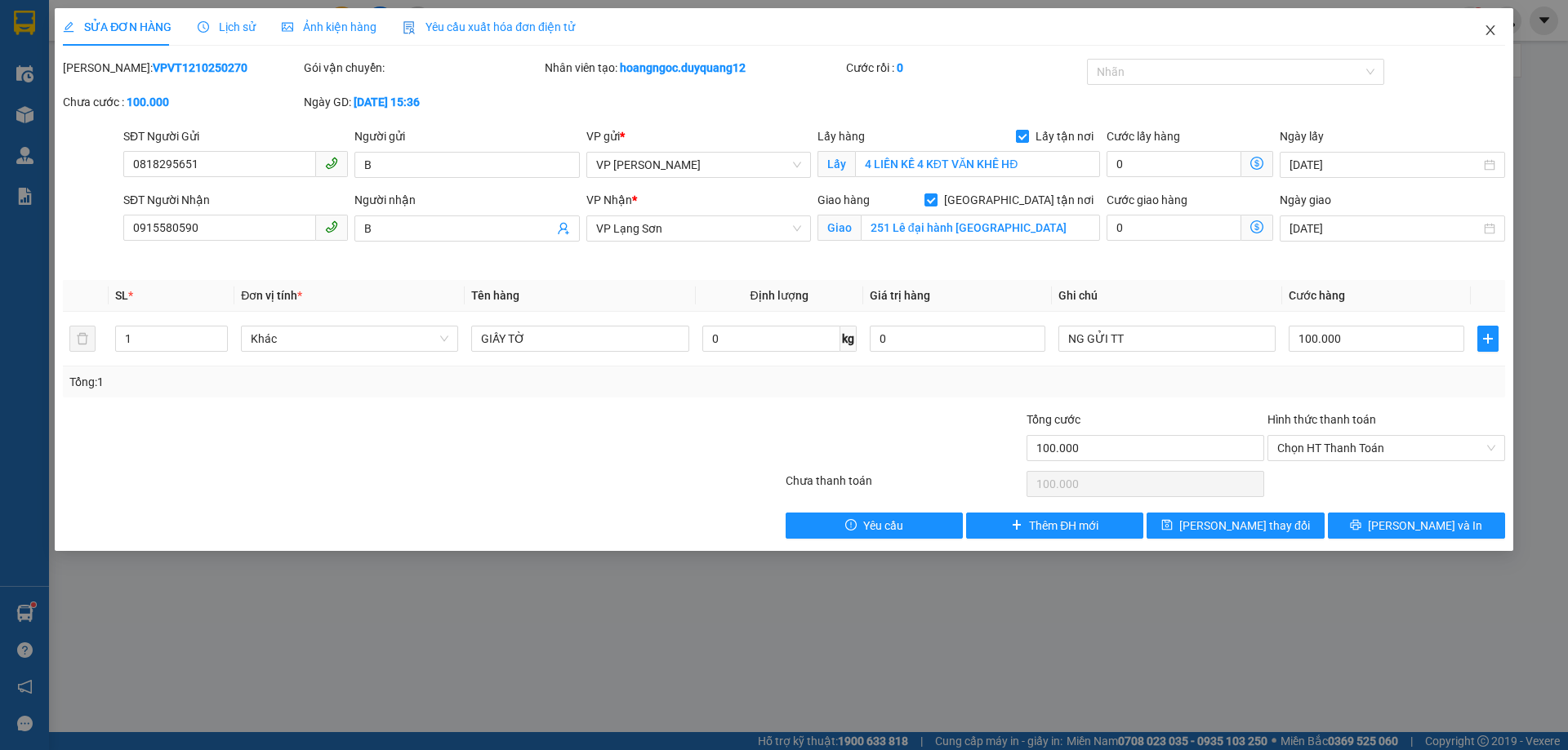
click at [1493, 34] on icon "close" at bounding box center [1490, 30] width 9 height 10
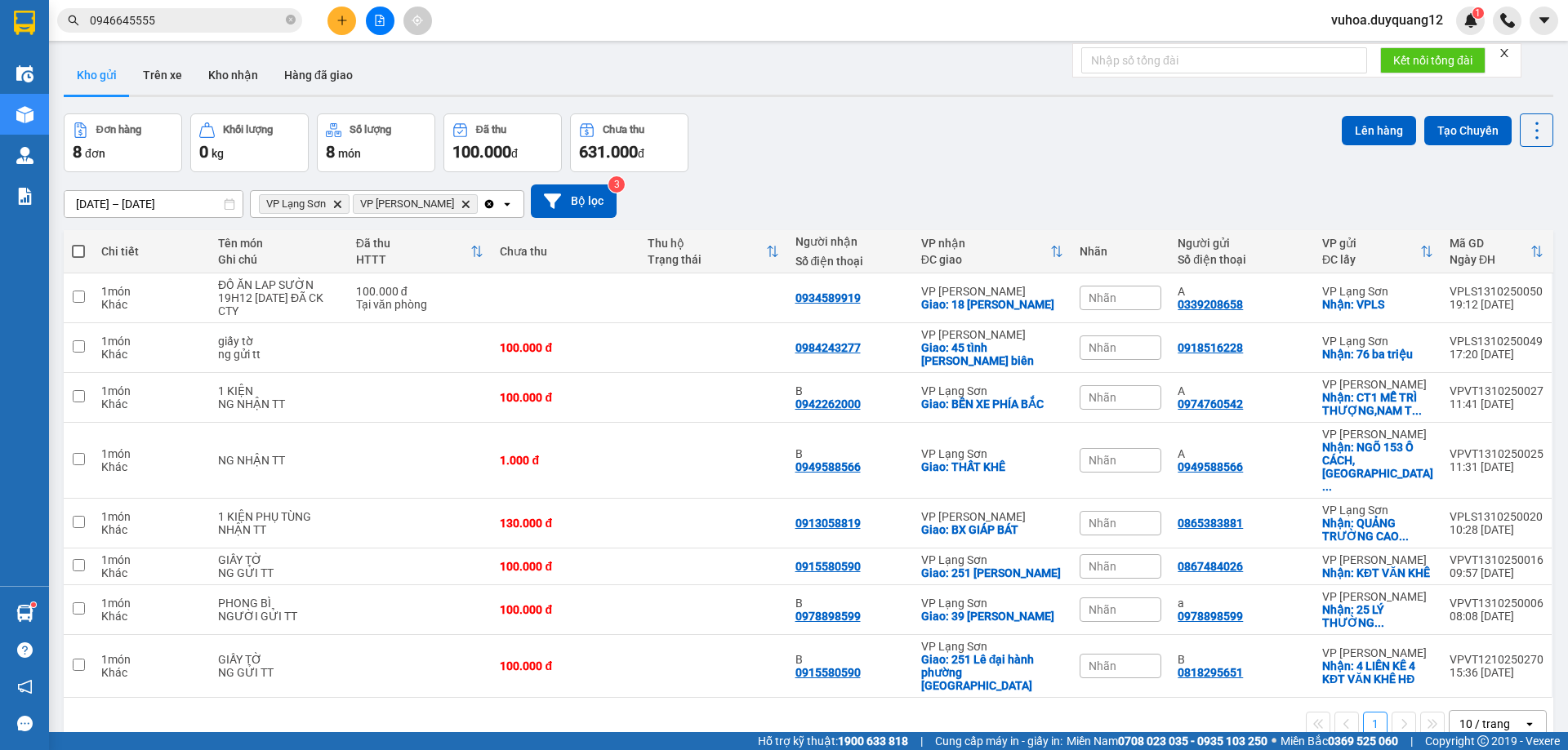
click at [1221, 710] on div "1 10 / trang open" at bounding box center [808, 723] width 1477 height 27
click at [1418, 517] on icon at bounding box center [1424, 523] width 12 height 11
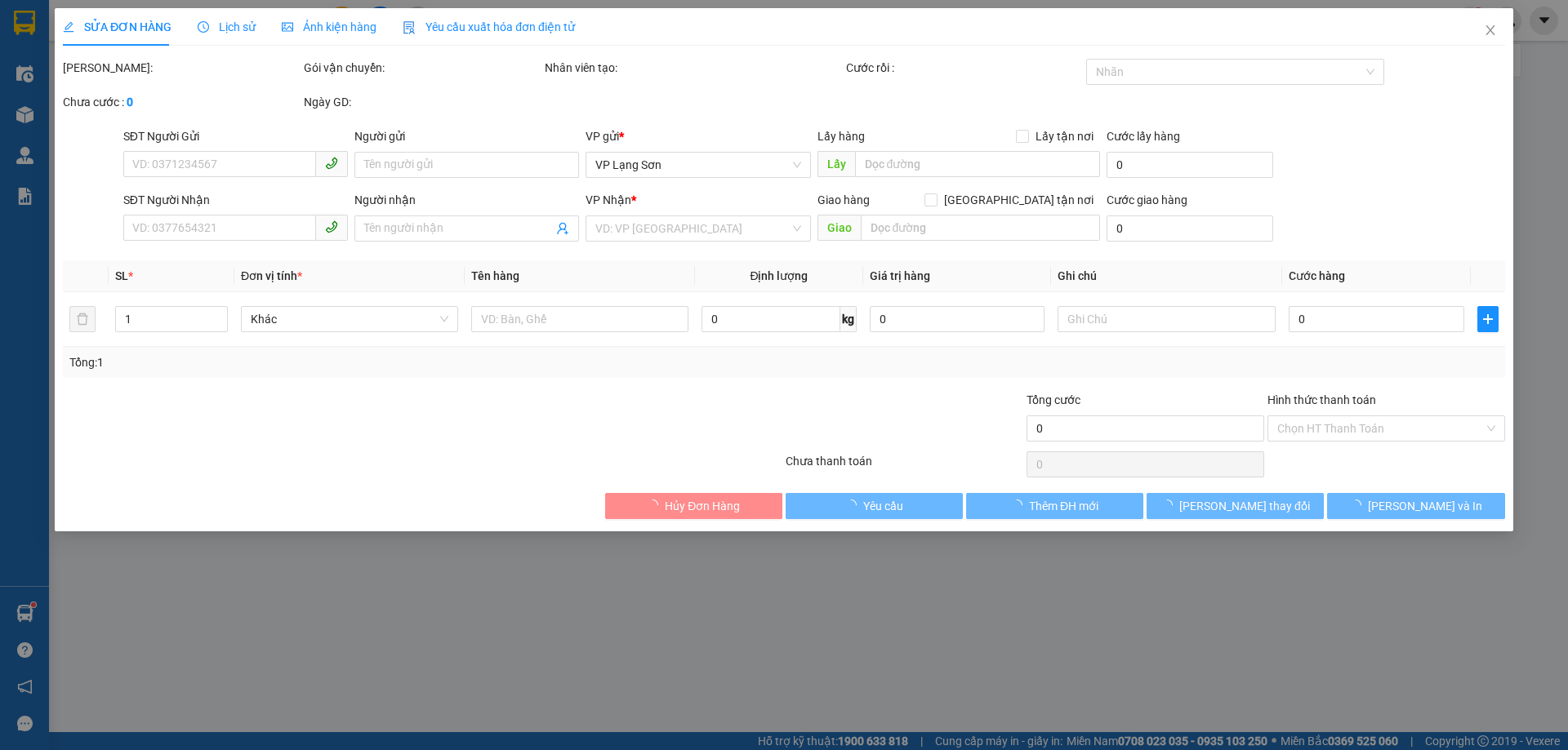
type input "0865383881"
checkbox input "true"
type input "QUẢNG TRƯỜNG CAO BẰNG"
type input "0913058819"
checkbox input "true"
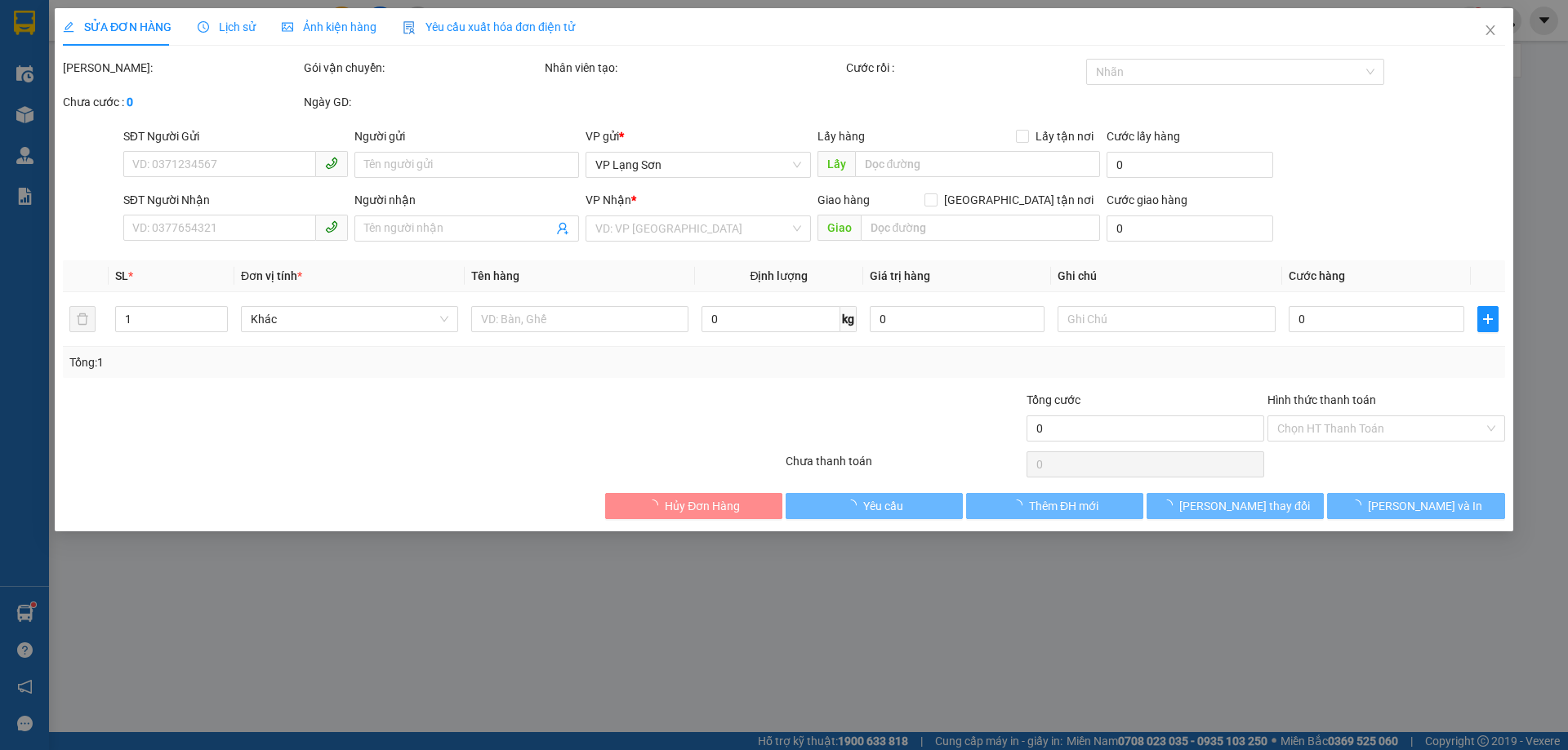
type input "BX GIÁP BÁT"
type input "130.000"
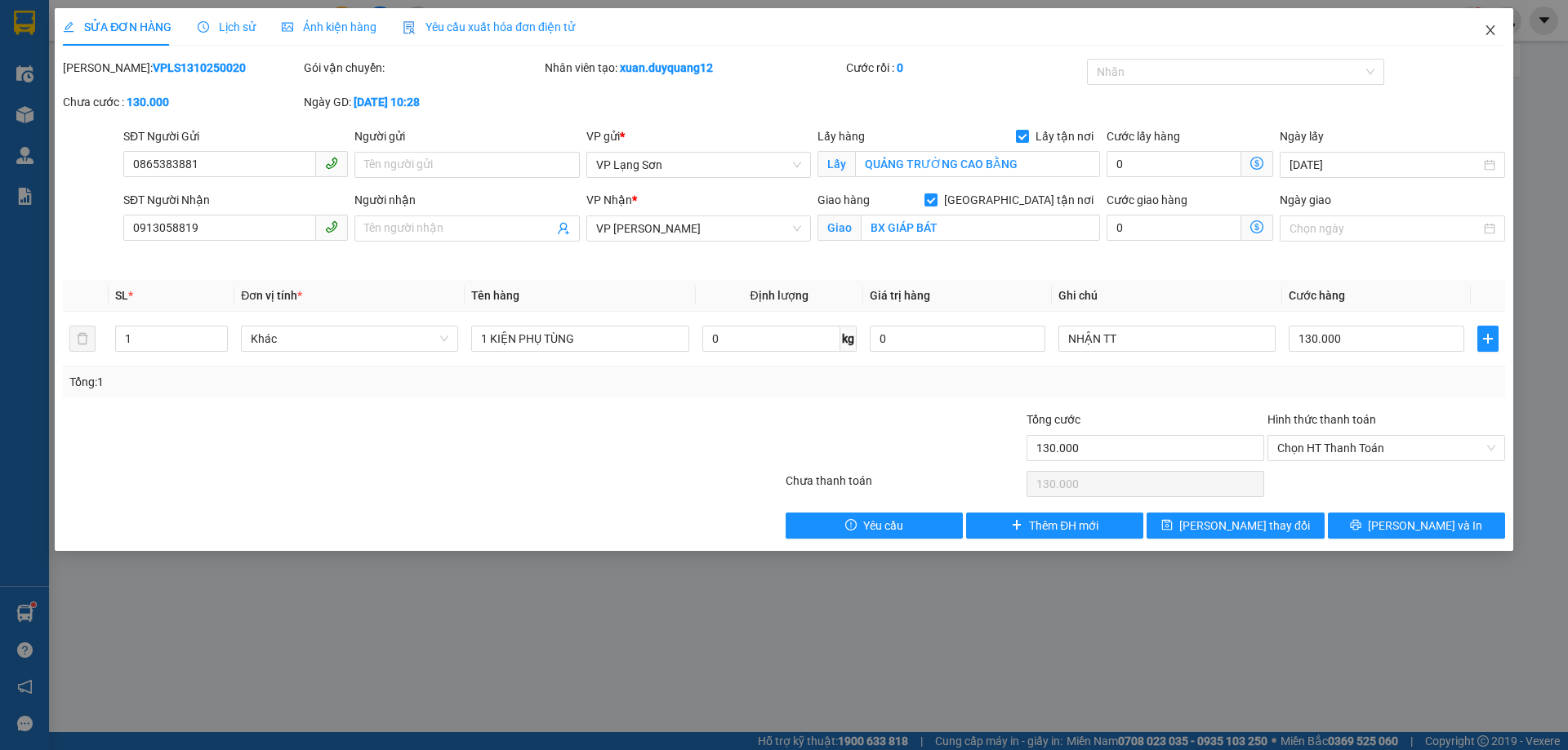
click at [1481, 33] on span "Close" at bounding box center [1491, 31] width 46 height 46
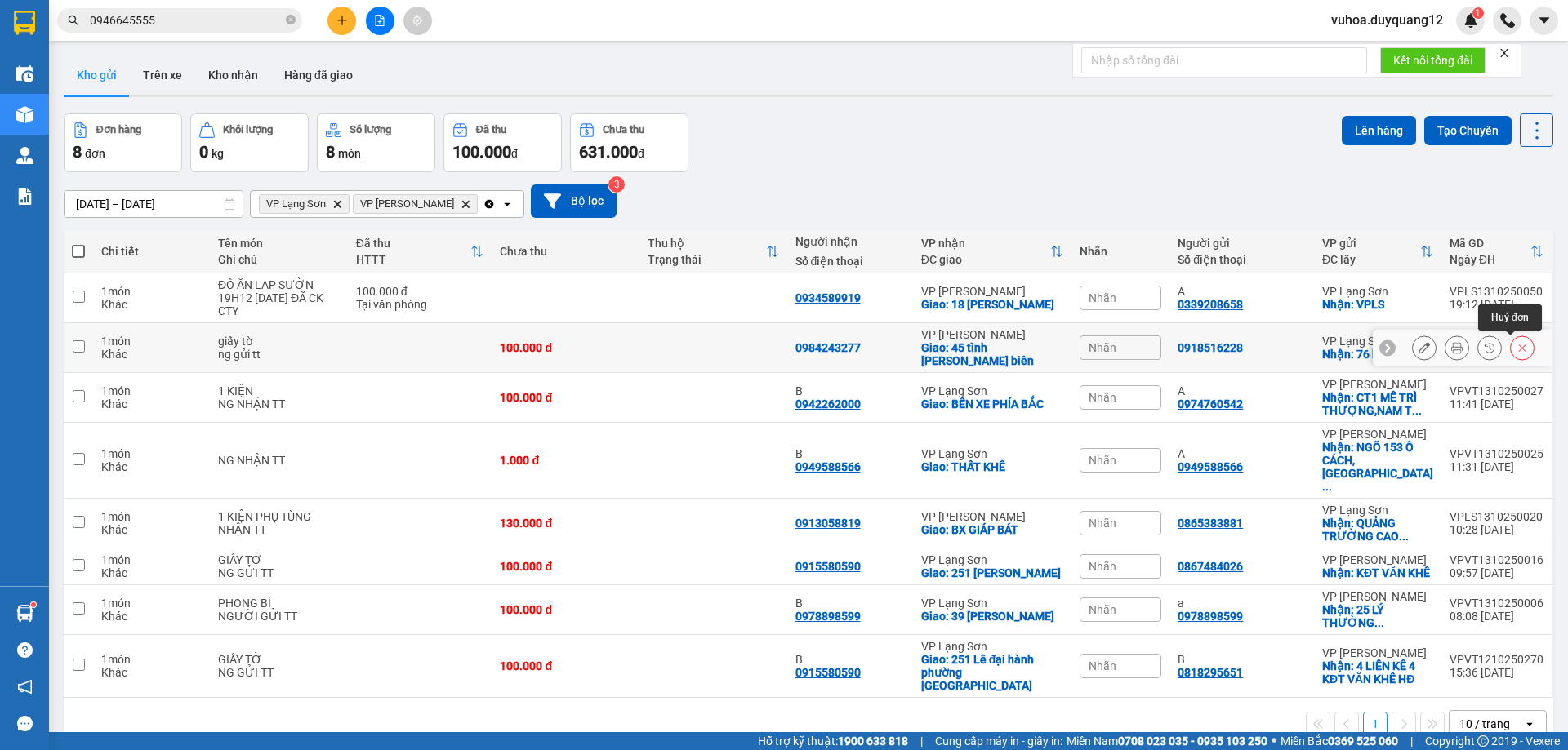
click at [1511, 346] on button at bounding box center [1523, 348] width 23 height 28
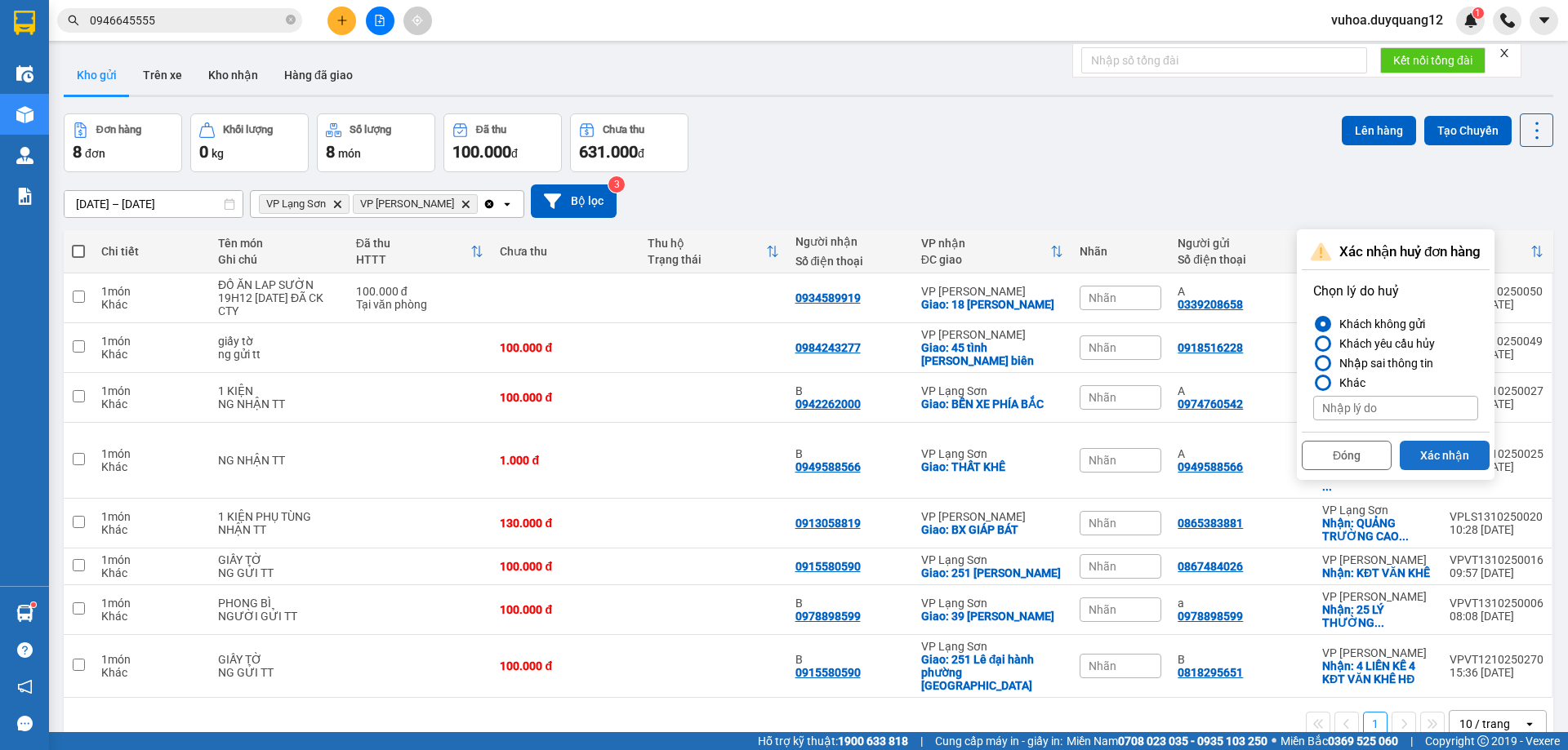
click at [1429, 449] on button "Xác nhận" at bounding box center [1445, 455] width 90 height 29
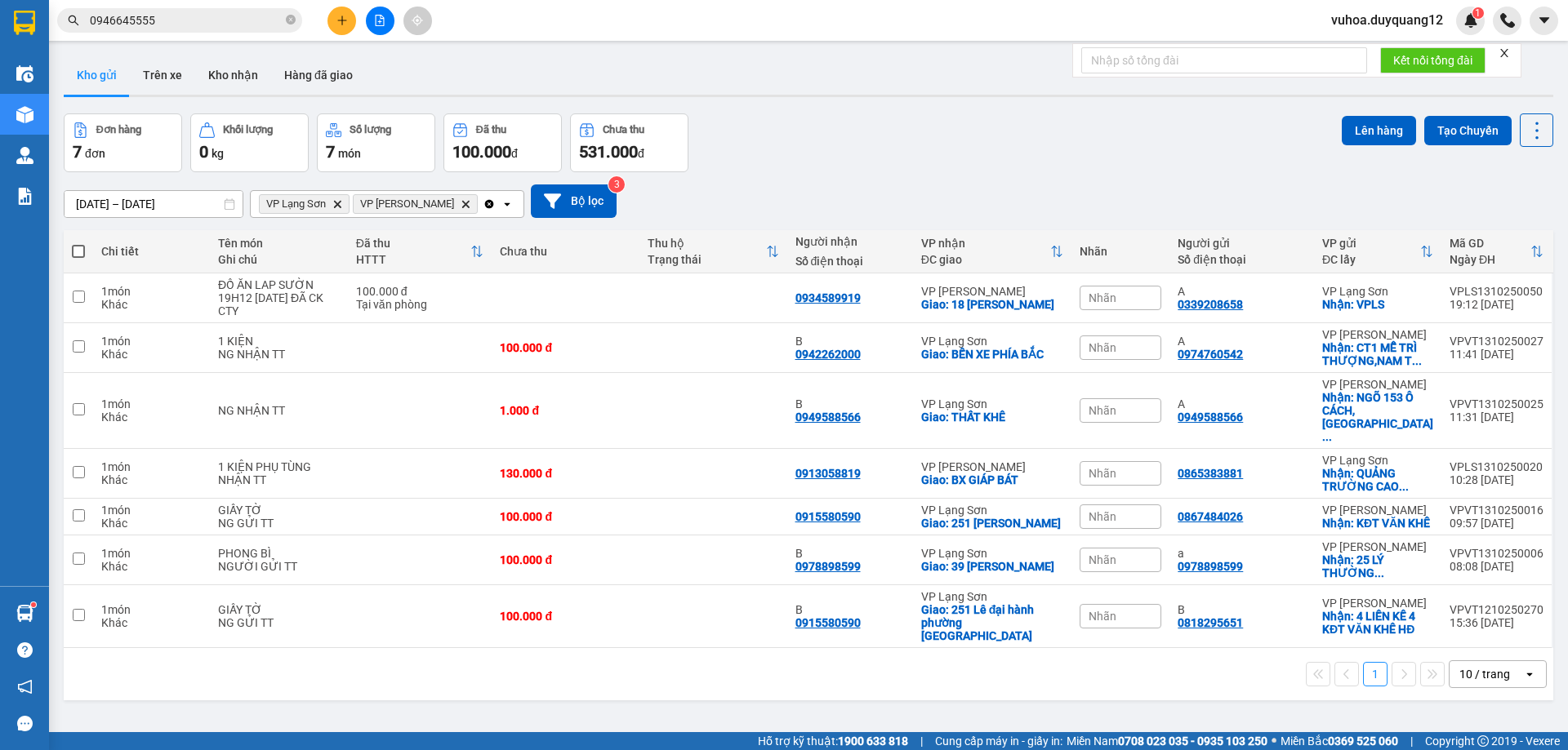
click at [860, 100] on div "ver 1.8.146 Kho gửi Trên xe Kho nhận Hàng đã giao Đơn hàng 7 đơn Khối lượng 0 k…" at bounding box center [809, 424] width 1503 height 750
click at [173, 27] on input "0946645555" at bounding box center [187, 20] width 193 height 18
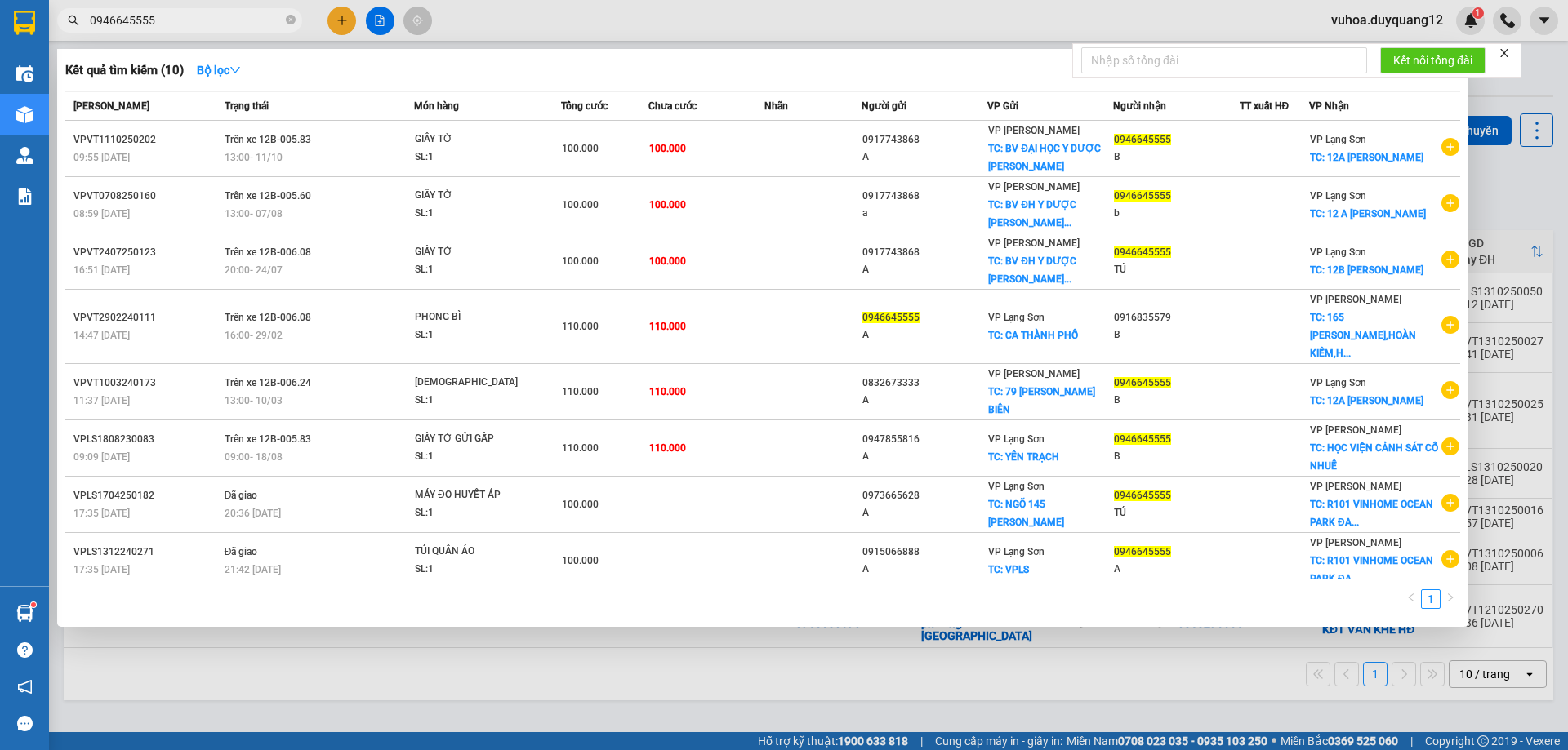
drag, startPoint x: 143, startPoint y: 24, endPoint x: 1, endPoint y: -6, distance: 145.1
click at [1, 0] on html "Kết quả tìm kiếm ( 10 ) Bộ lọc Mã ĐH Trạng thái Món hàng Tổng cước Chưa cước Nh…" at bounding box center [784, 375] width 1568 height 750
drag, startPoint x: 108, startPoint y: 21, endPoint x: 959, endPoint y: 5, distance: 851.2
click at [961, 5] on div at bounding box center [784, 375] width 1568 height 750
click at [294, 17] on icon "close-circle" at bounding box center [290, 19] width 10 height 10
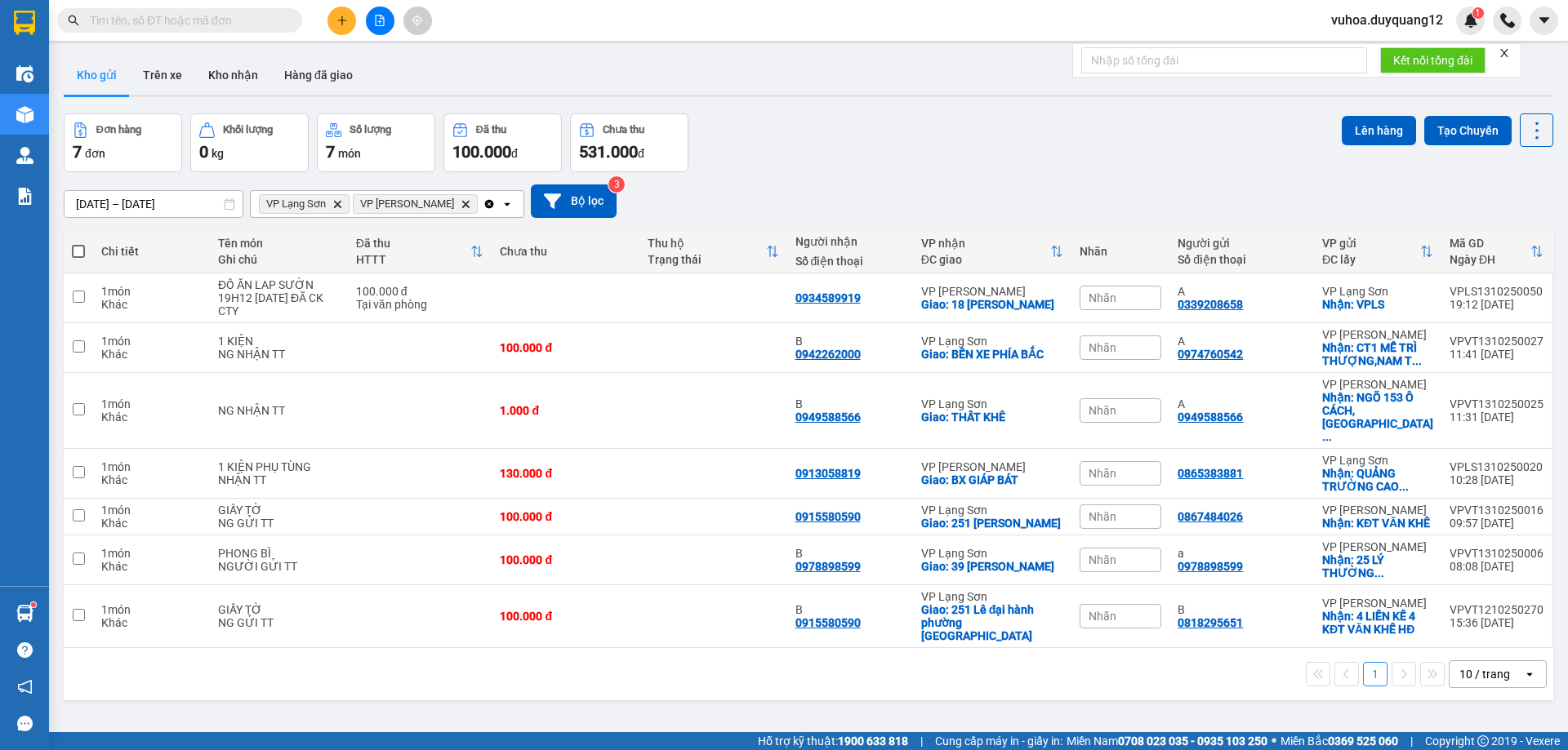
paste input "0843343111"
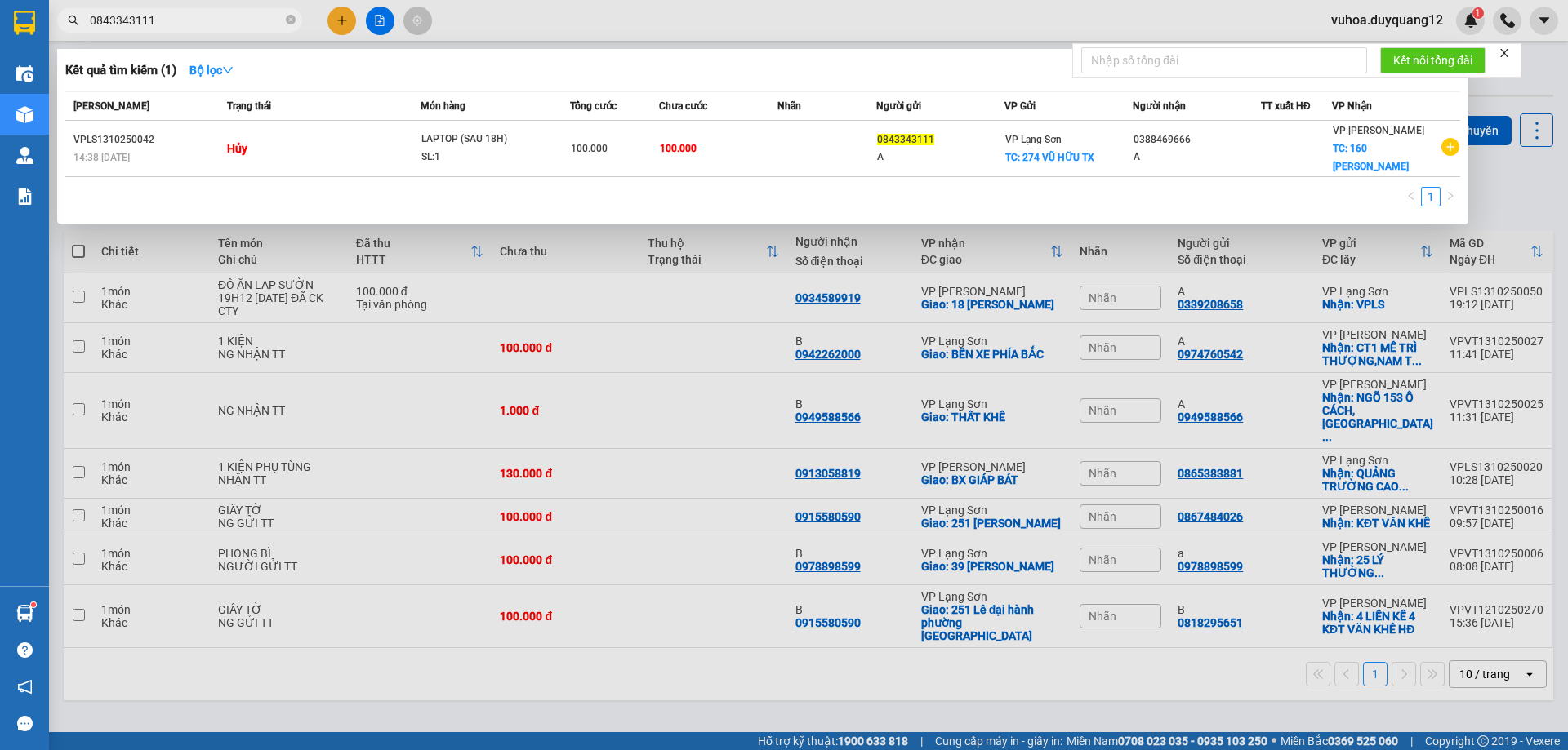
type input "0843343111"
click at [656, 19] on div at bounding box center [784, 375] width 1568 height 750
